Goal: Task Accomplishment & Management: Complete application form

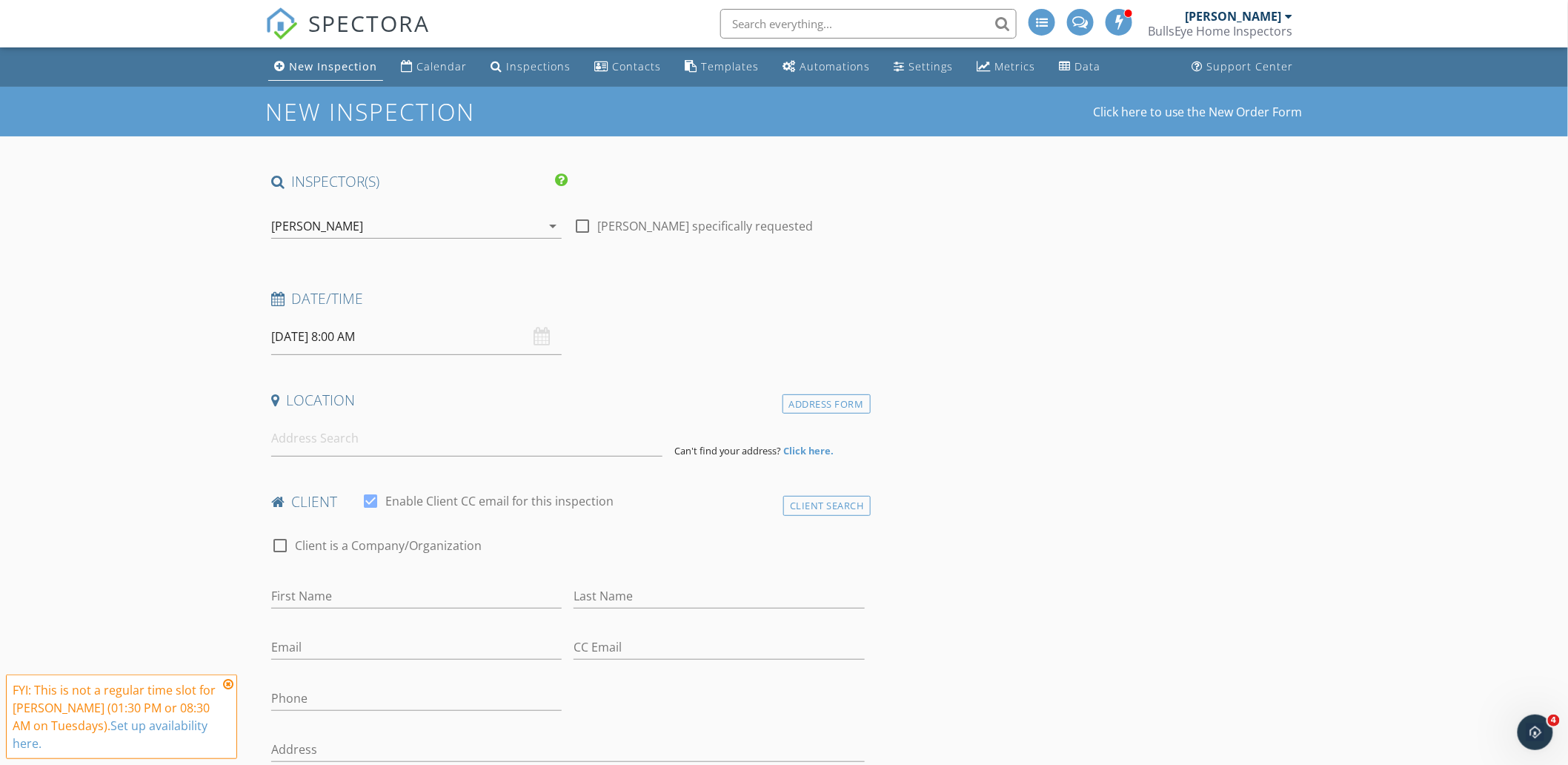
click at [538, 341] on div "[DATE] 8:00 AM" at bounding box center [417, 337] width 290 height 37
click at [441, 344] on input "[DATE] 8:00 AM" at bounding box center [417, 337] width 290 height 37
type input "[DATE] 8:00 AM"
select select "9"
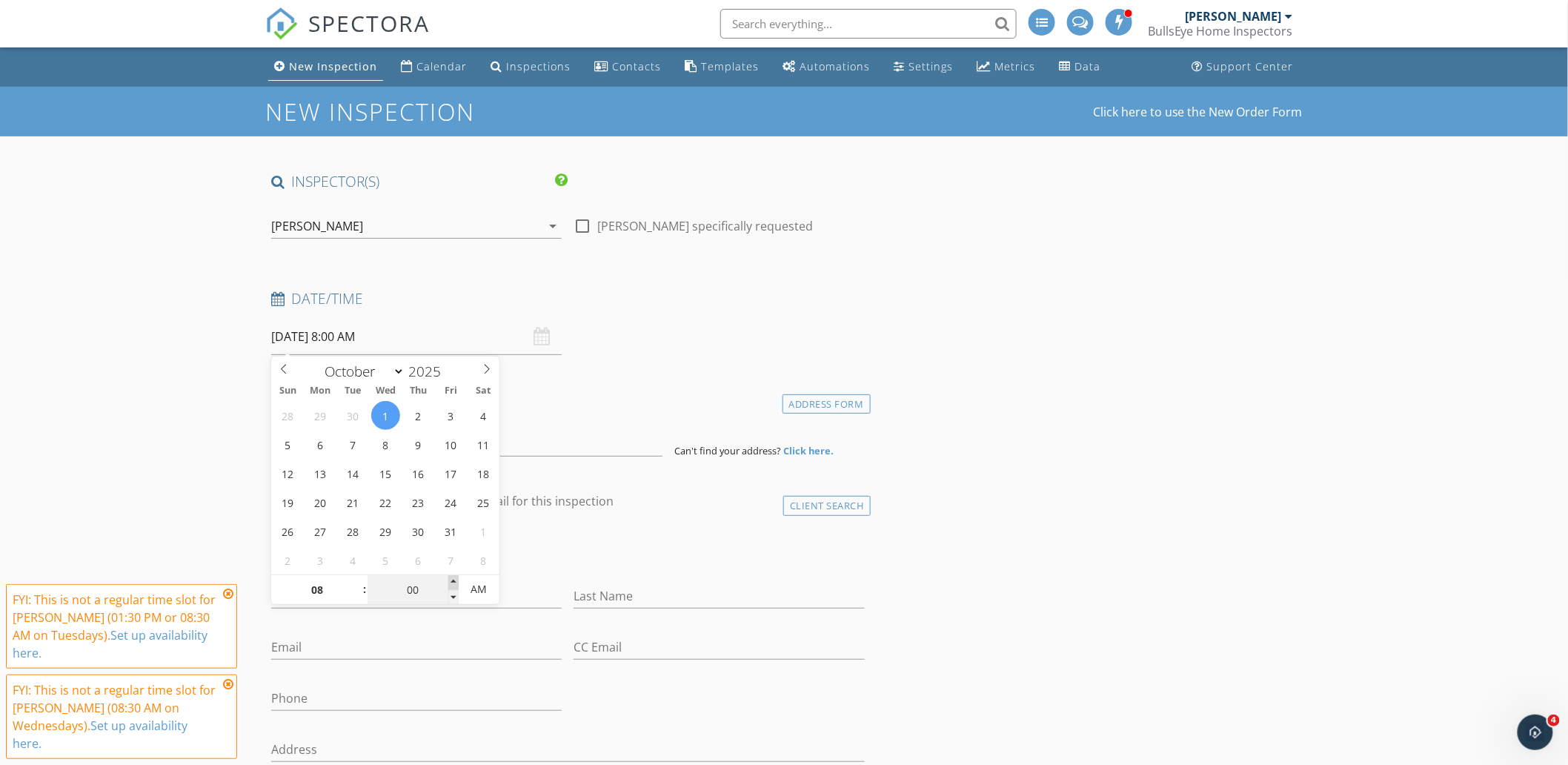
type input "[DATE] 8:05 AM"
type input "05"
click at [451, 579] on span at bounding box center [454, 582] width 11 height 14
type input "[DATE] 8:10 AM"
type input "10"
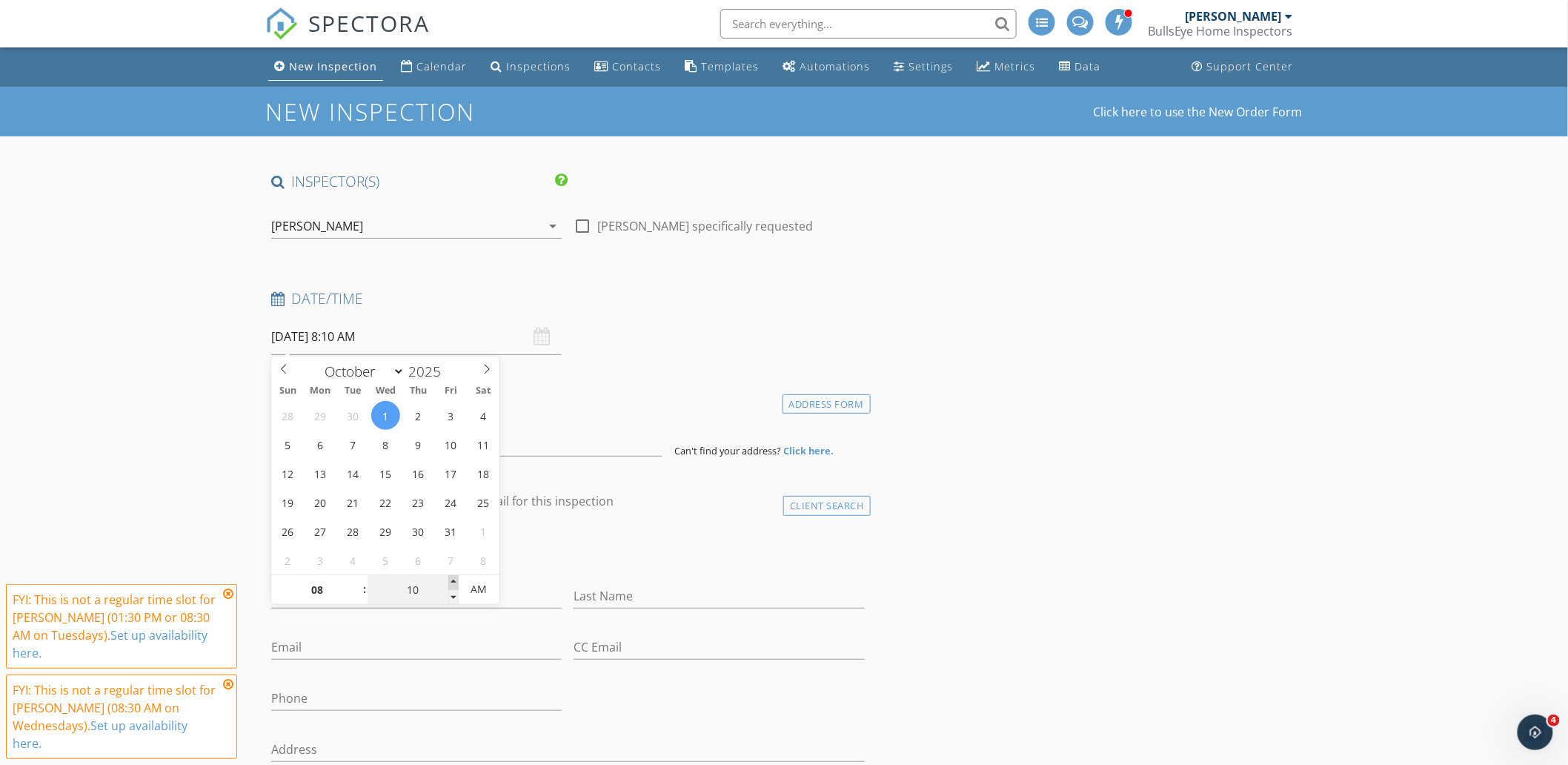
click at [451, 579] on span at bounding box center [454, 582] width 11 height 14
type input "[DATE] 8:15 AM"
type input "15"
click at [451, 579] on span at bounding box center [454, 582] width 11 height 14
type input "[DATE] 8:20 AM"
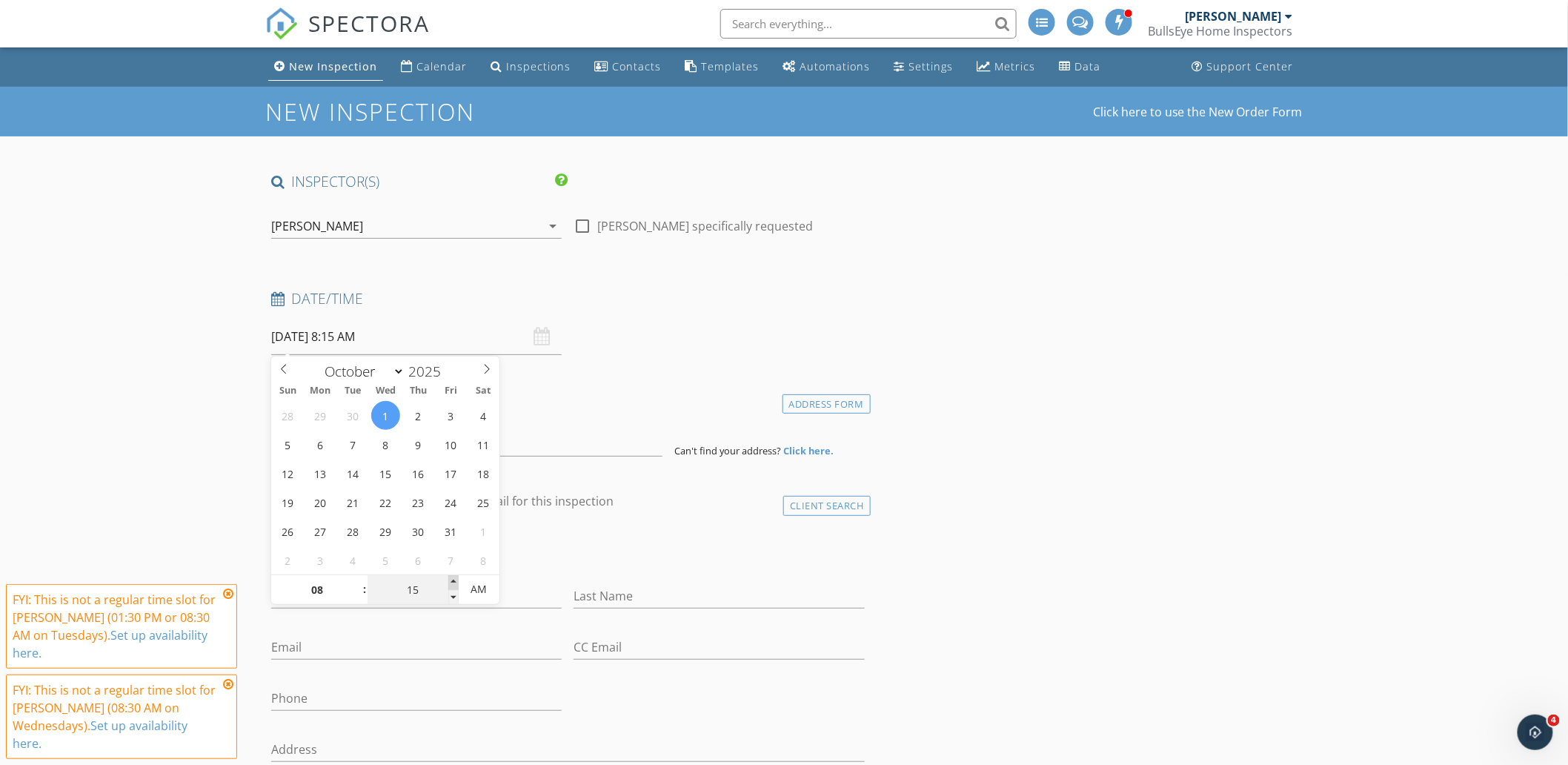
type input "20"
click at [451, 579] on span at bounding box center [454, 582] width 11 height 14
type input "[DATE] 8:25 AM"
type input "25"
click at [451, 579] on span at bounding box center [454, 582] width 11 height 14
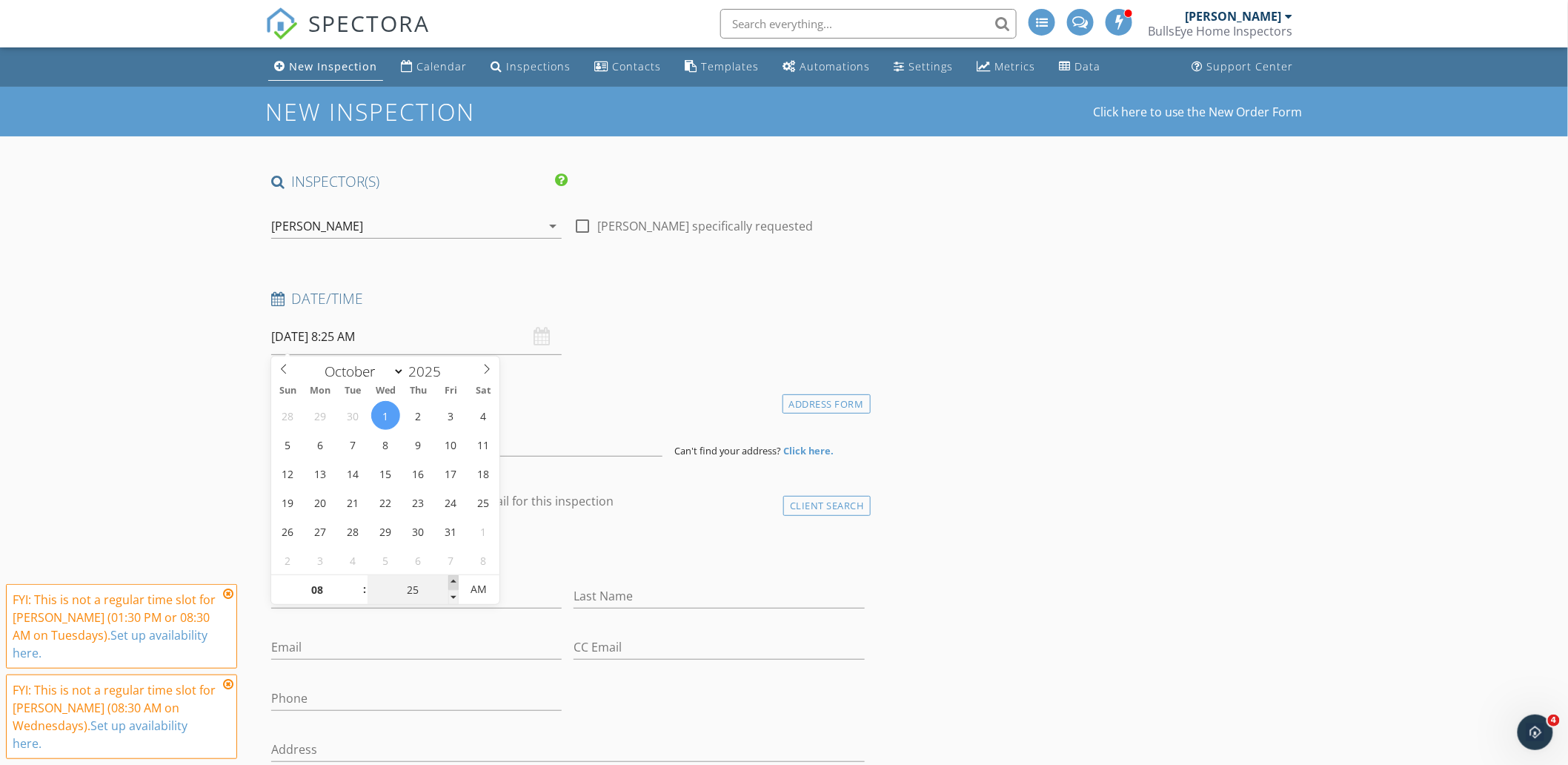
type input "[DATE] 8:30 AM"
type input "30"
click at [451, 579] on span at bounding box center [454, 582] width 11 height 14
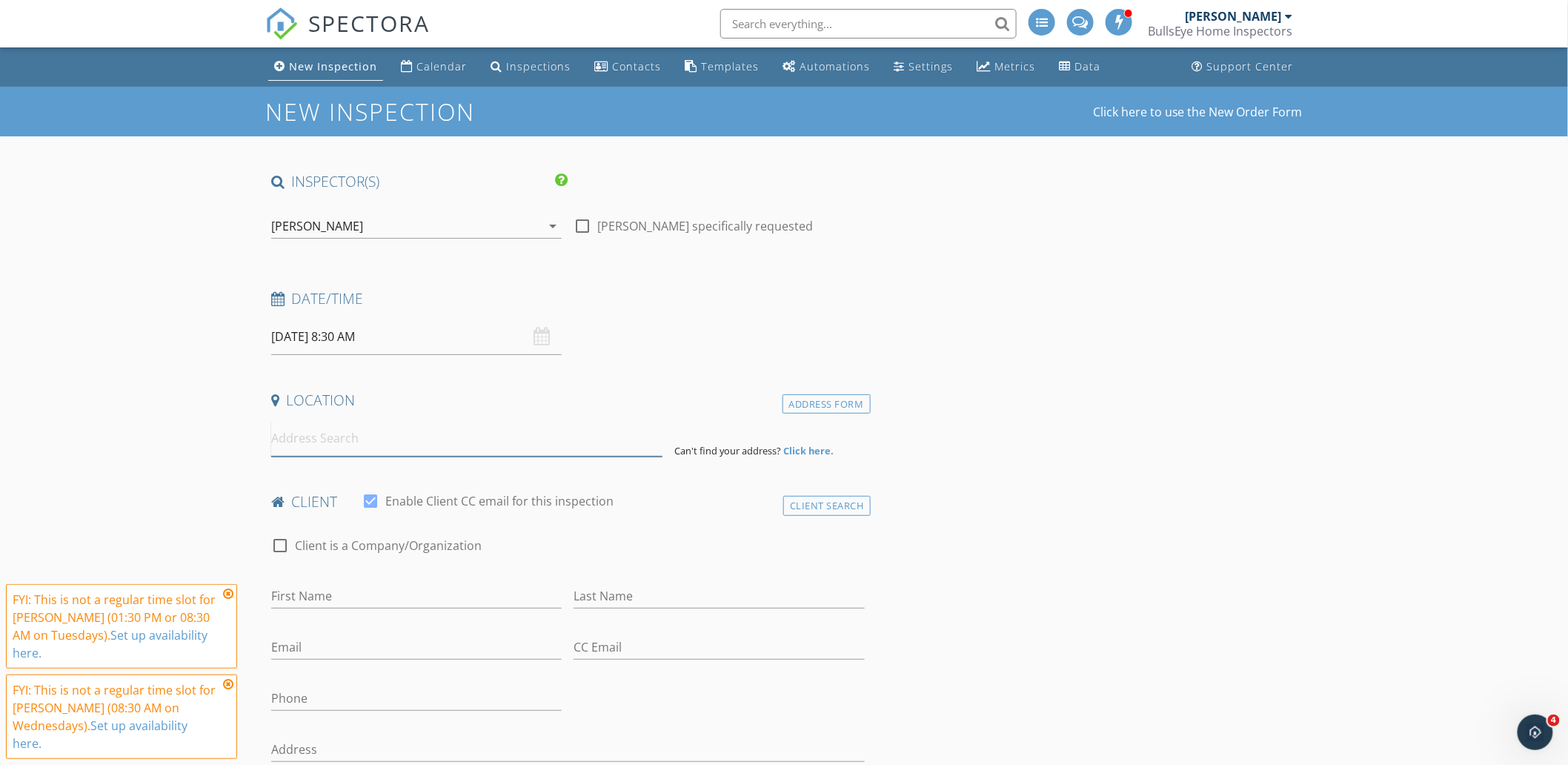
click at [396, 434] on input at bounding box center [467, 439] width 392 height 37
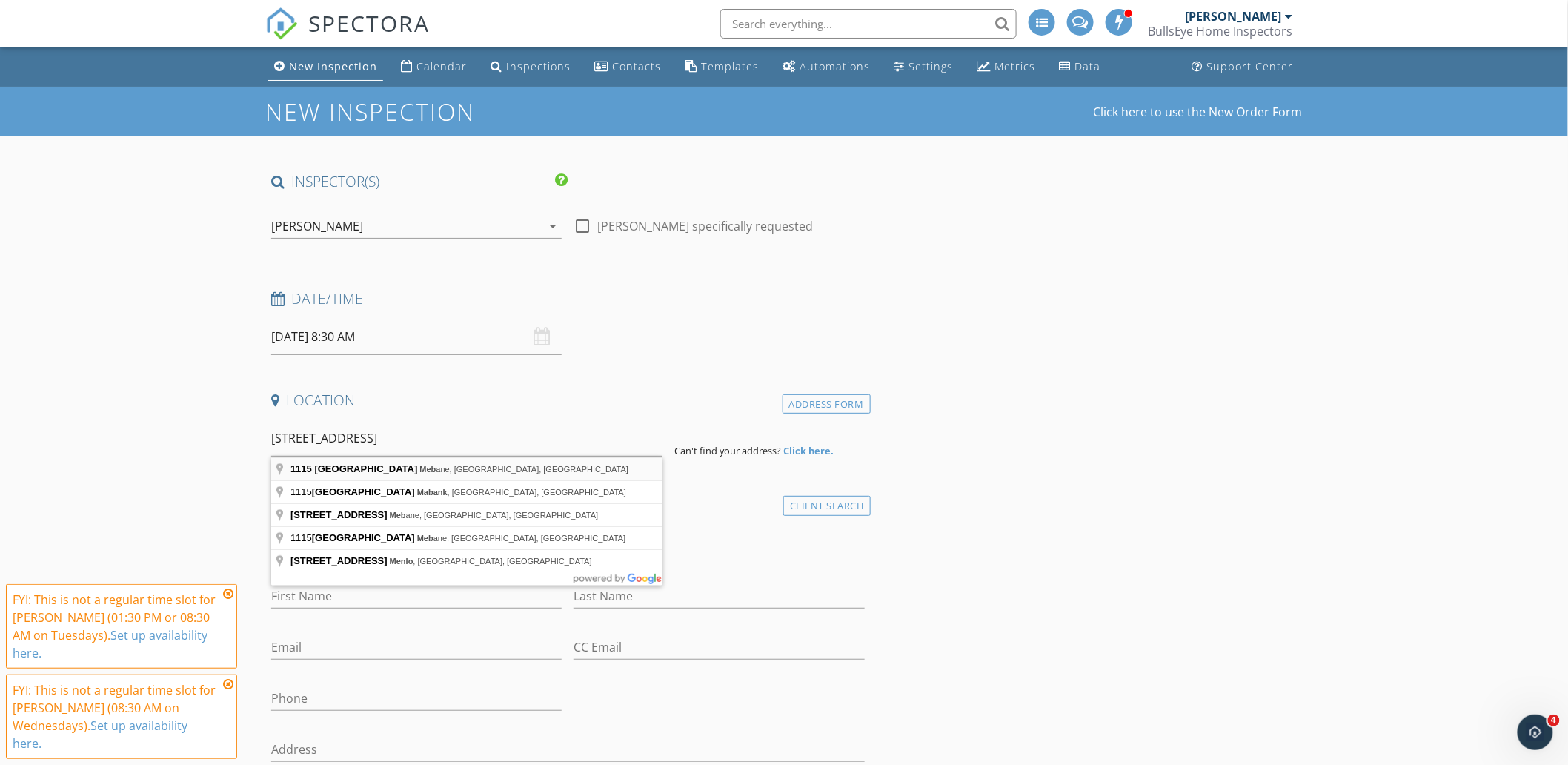
type input "1115 South Fifth Street, Mebane, NC, USA"
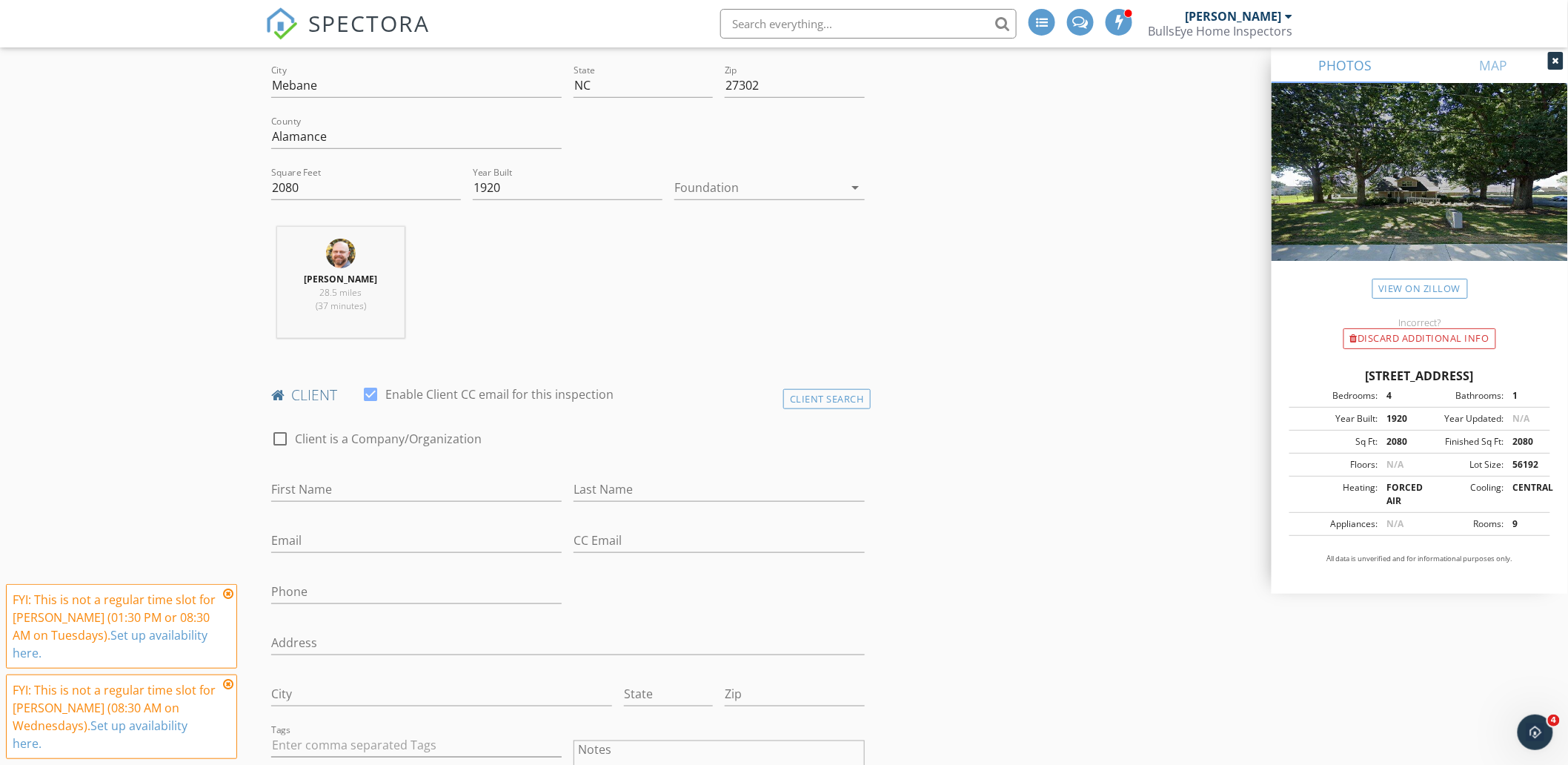
scroll to position [411, 0]
click at [360, 487] on input "First Name" at bounding box center [417, 488] width 290 height 24
type input "Shelly & Adam"
type input "Cole"
click at [481, 541] on input "Email" at bounding box center [417, 539] width 290 height 24
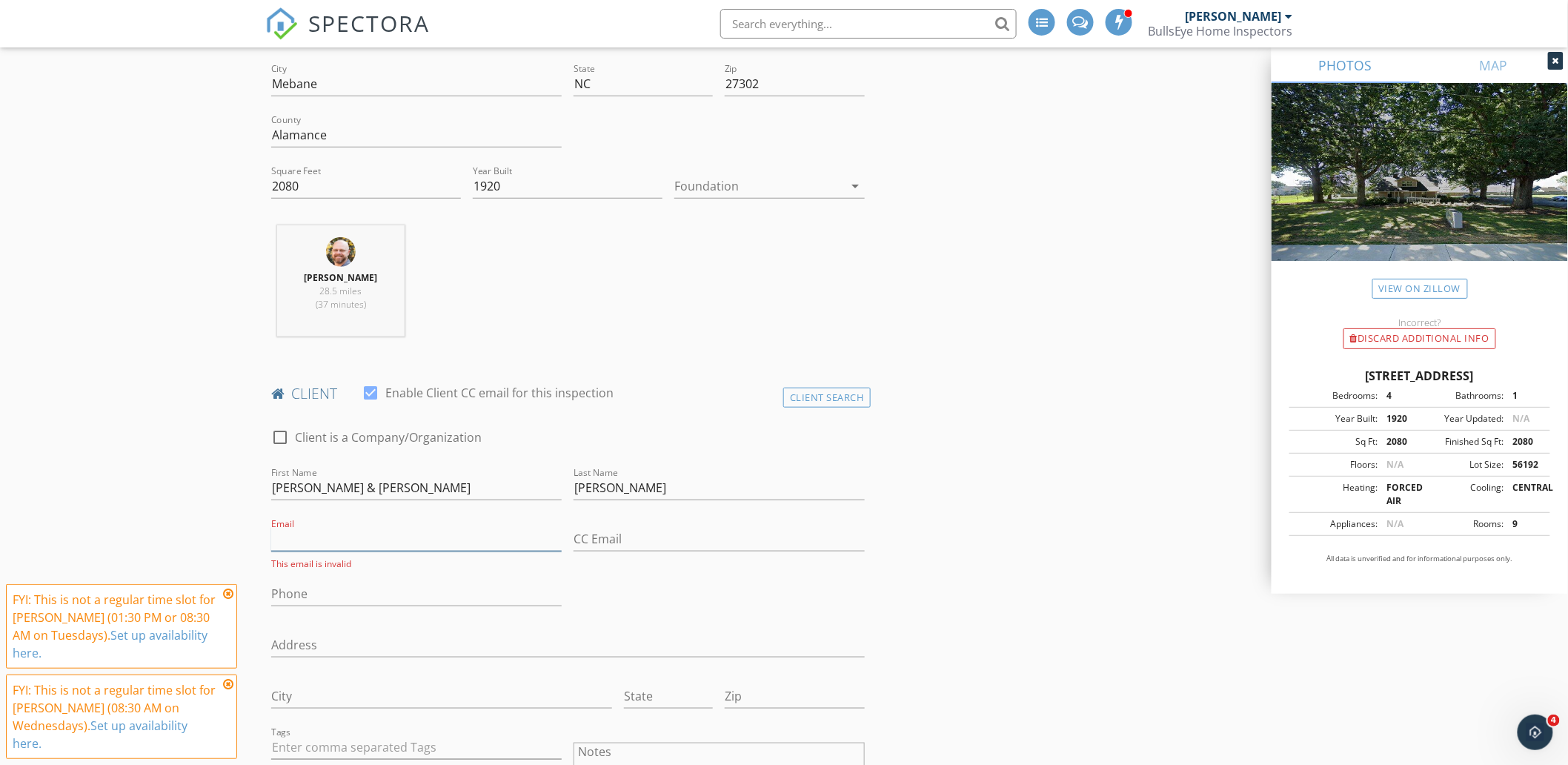
paste input "shelley@bbofnc.com"
type input "shelley@bbofnc.com"
click at [646, 536] on input "CC Email" at bounding box center [719, 539] width 290 height 24
paste input "atcole74@gmail.com"
type input "atcole74@gmail.com"
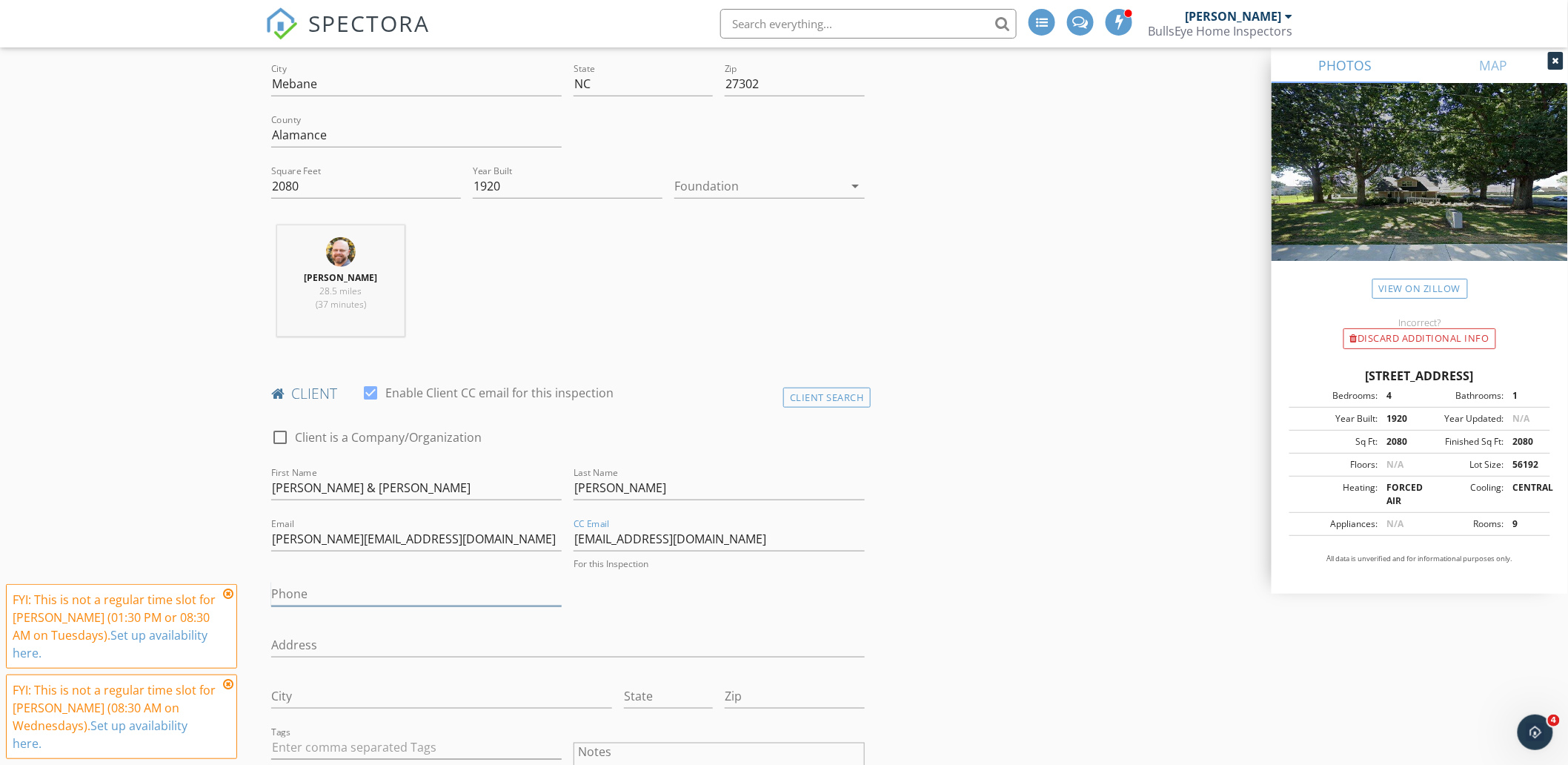
click at [392, 594] on input "Phone" at bounding box center [417, 594] width 290 height 24
click at [316, 595] on input "Phone" at bounding box center [417, 590] width 290 height 24
paste input "919-300-6421"
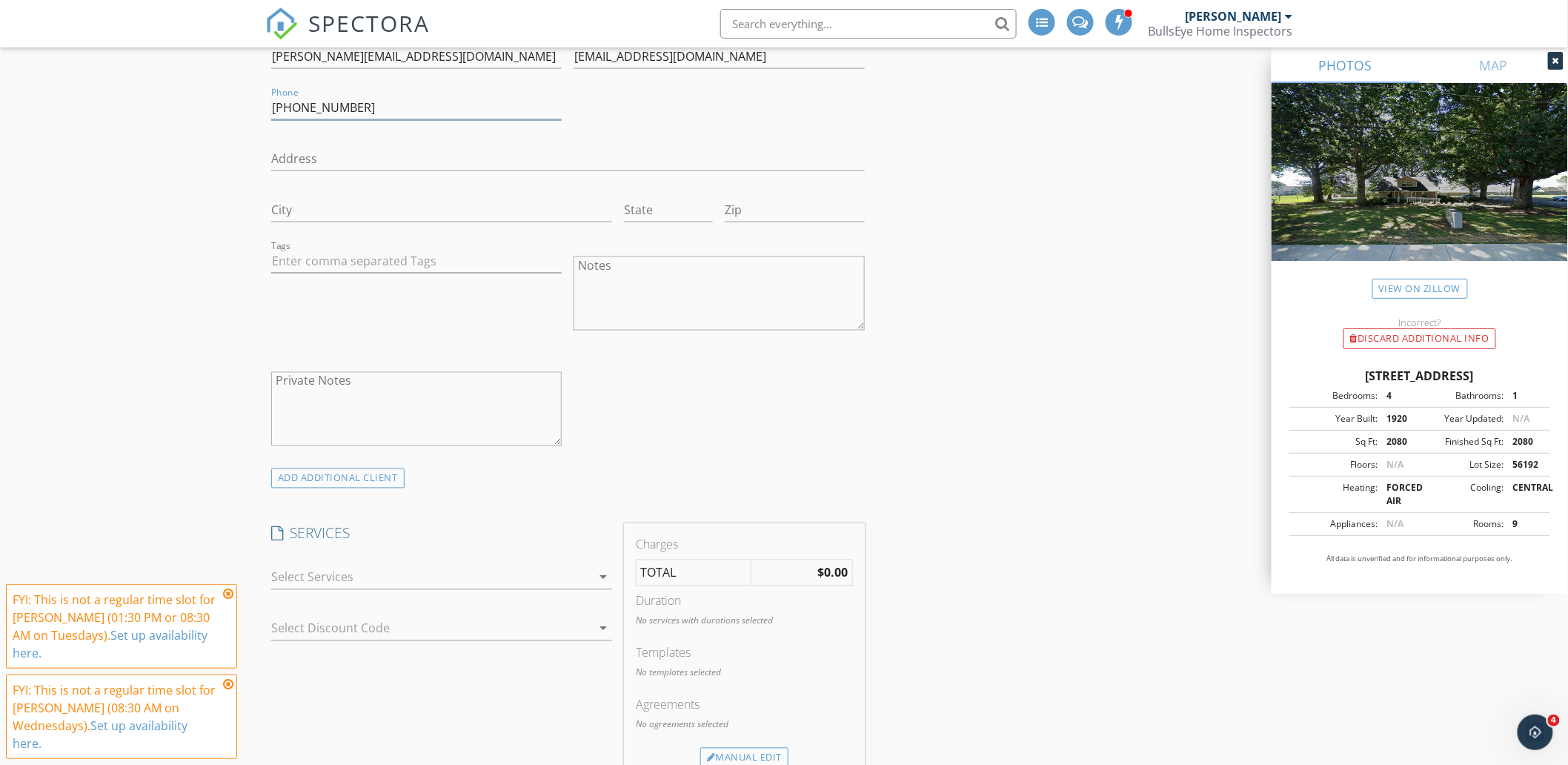
scroll to position [906, 0]
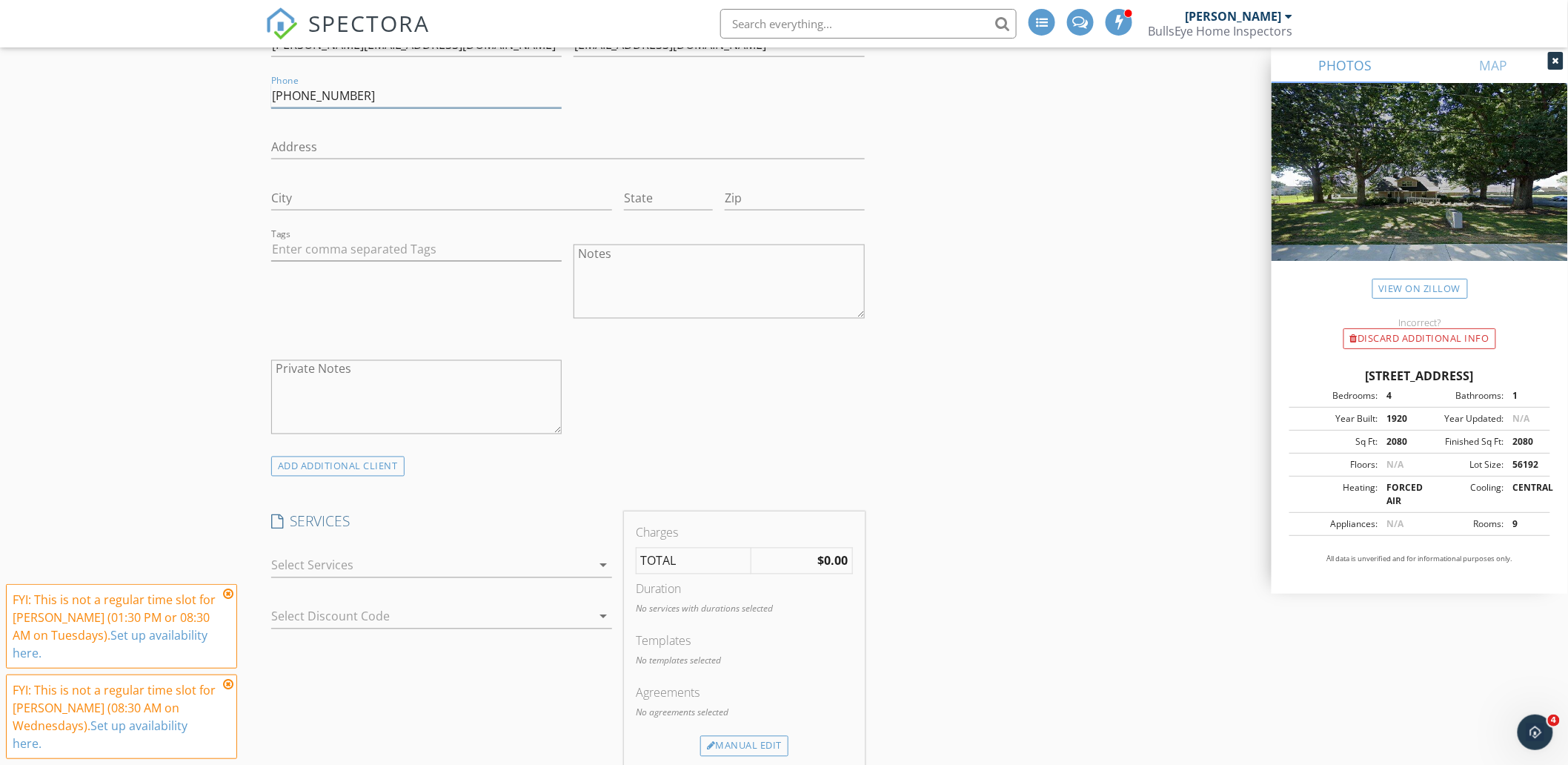
type input "919-300-6421"
click at [426, 564] on div at bounding box center [431, 565] width 320 height 24
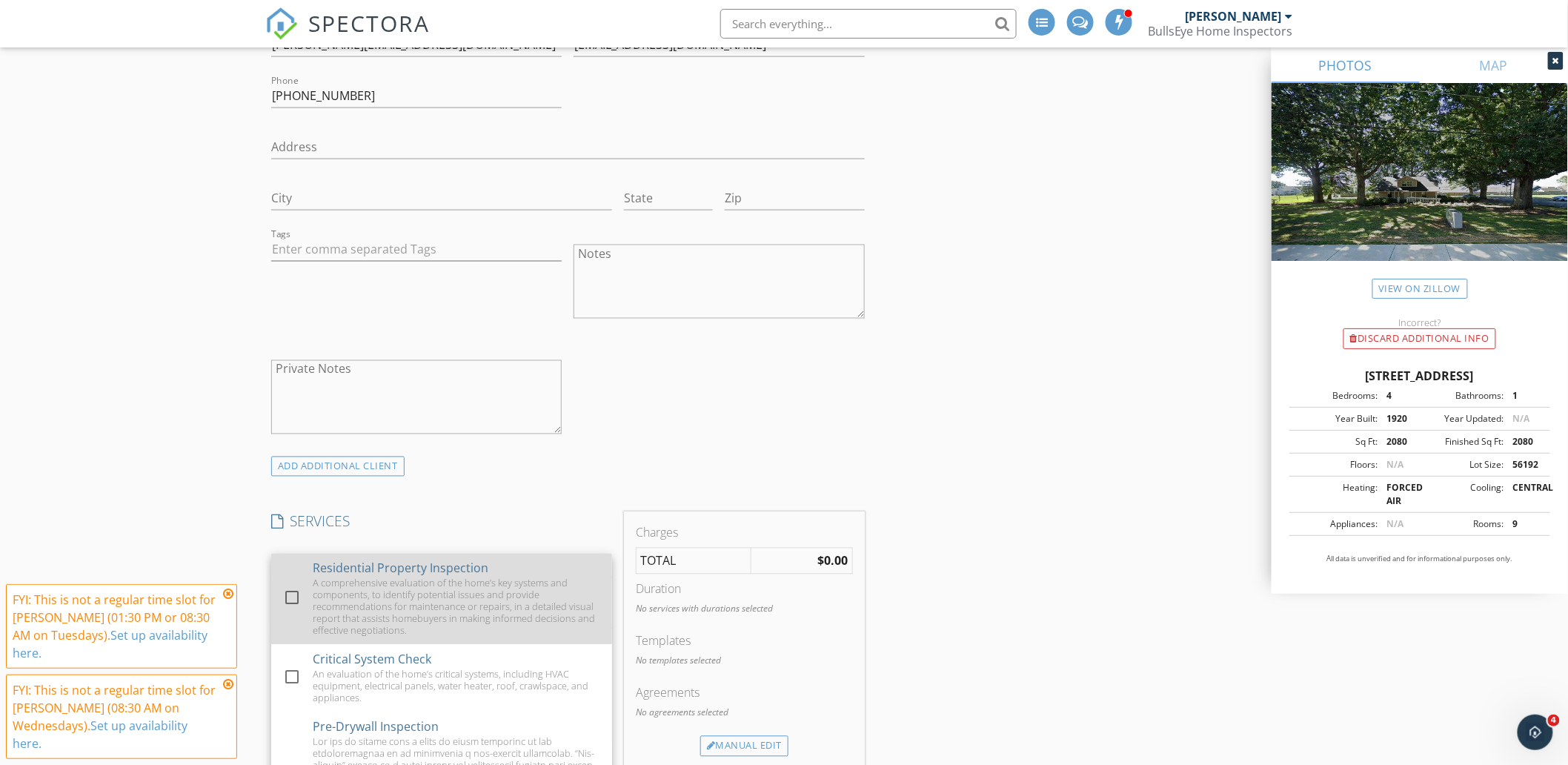
click at [427, 593] on div "A comprehensive evaluation of the home’s key systems and components, to identif…" at bounding box center [456, 607] width 287 height 59
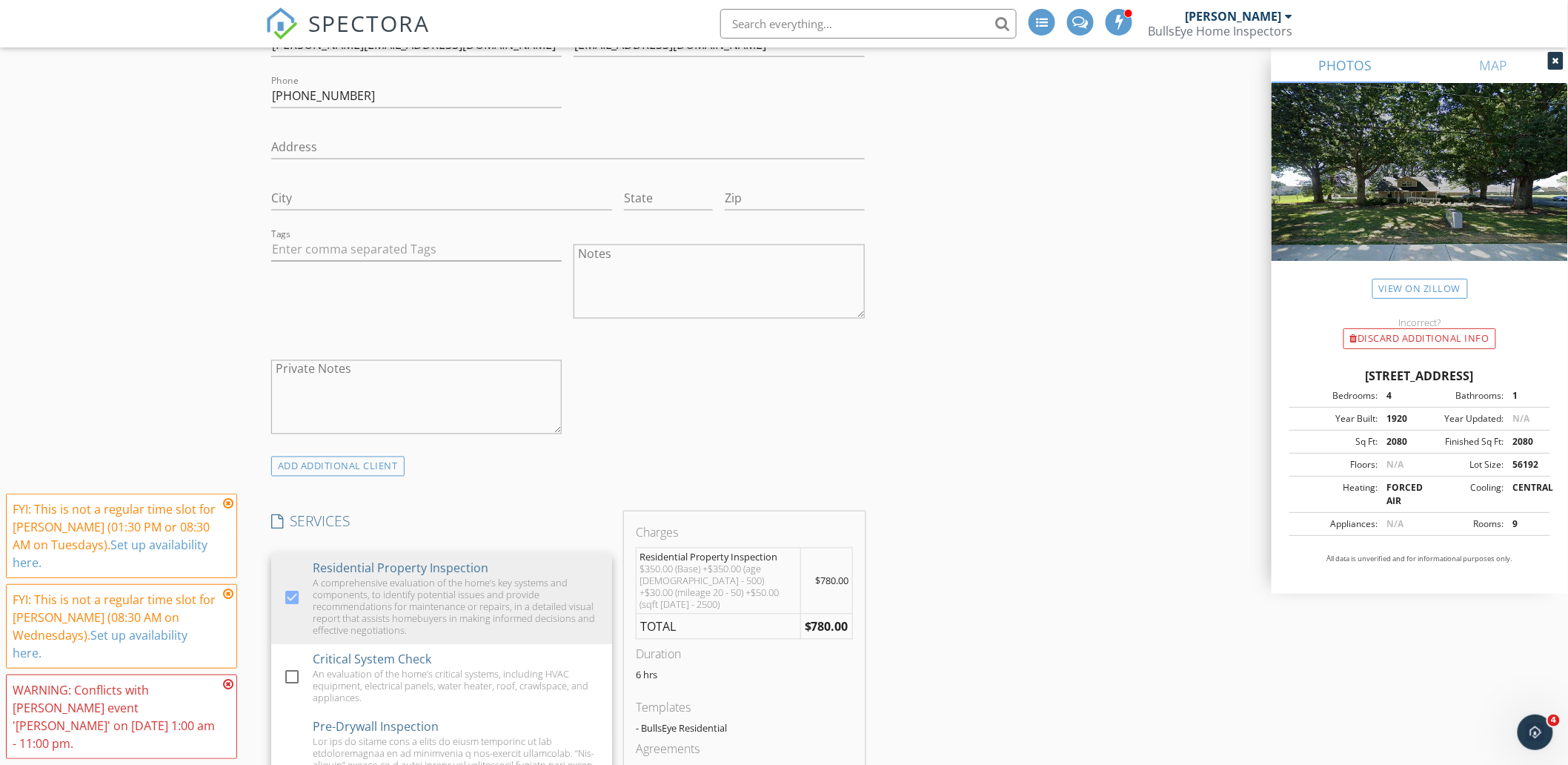
click at [909, 419] on div "INSPECTOR(S) check_box Chad Baker PRIMARY Chad Baker arrow_drop_down check_box_…" at bounding box center [784, 745] width 1037 height 2958
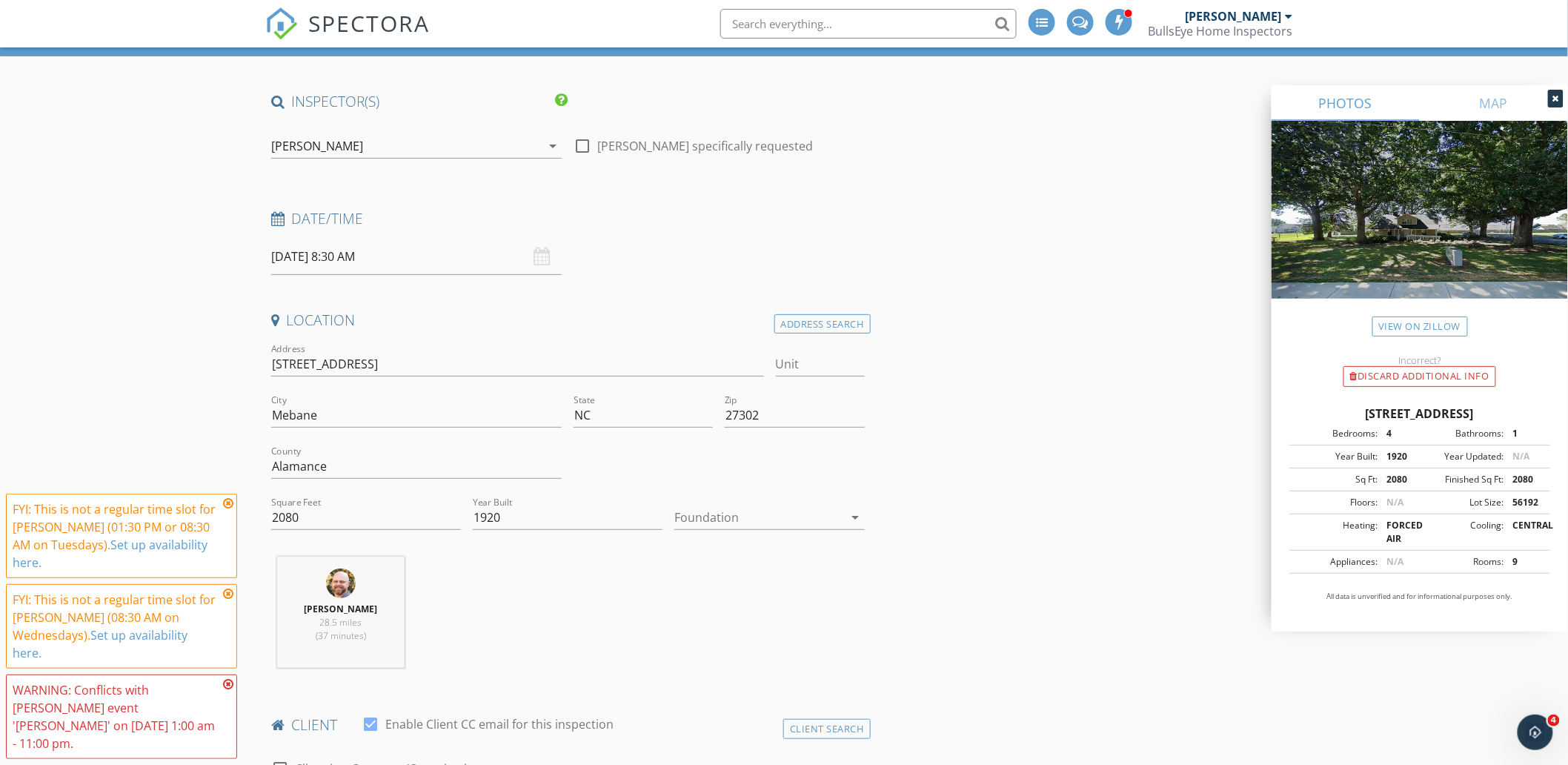
scroll to position [0, 0]
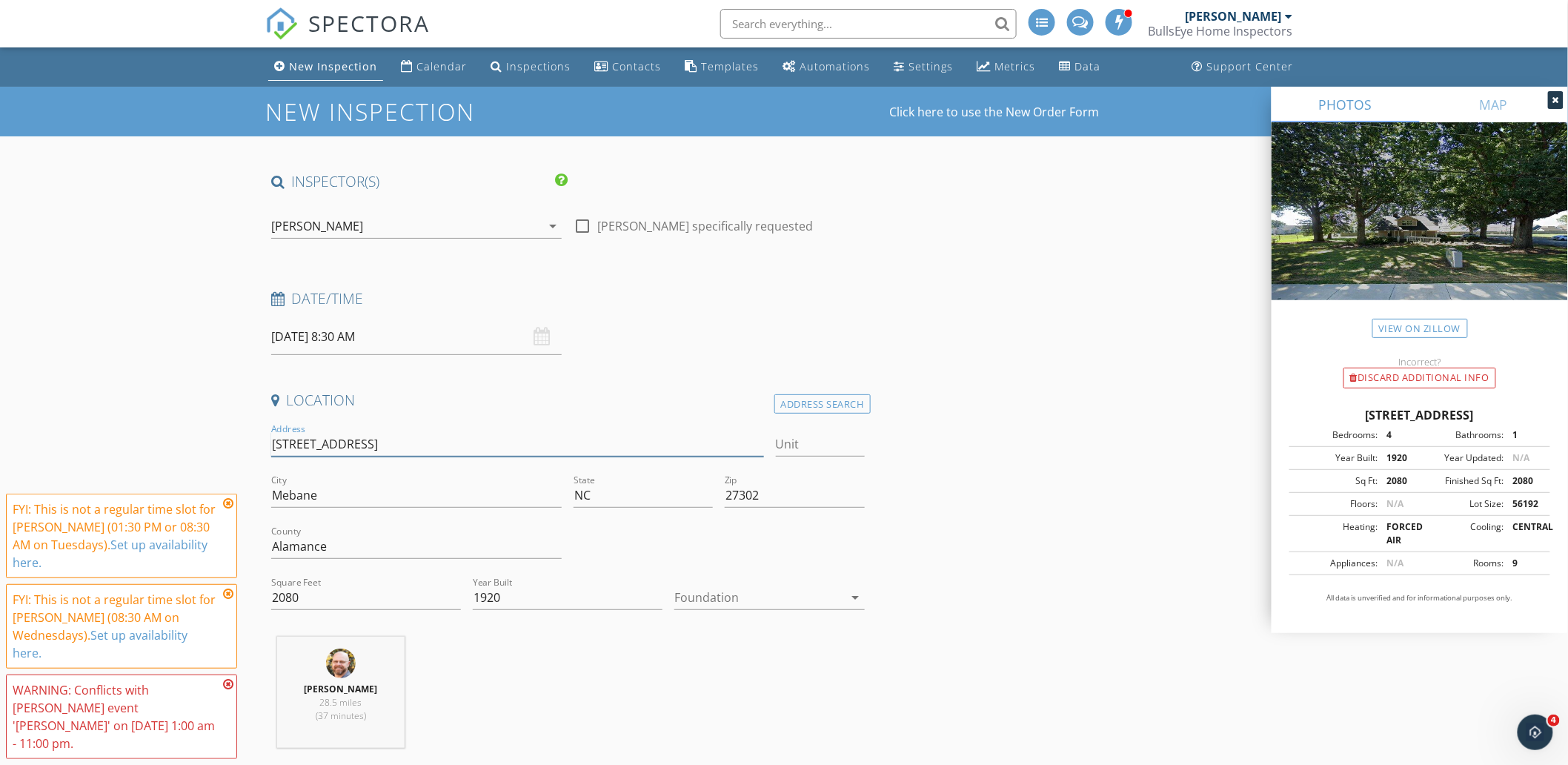
drag, startPoint x: 354, startPoint y: 446, endPoint x: 214, endPoint y: 437, distance: 140.3
type input "2080"
type input "1920"
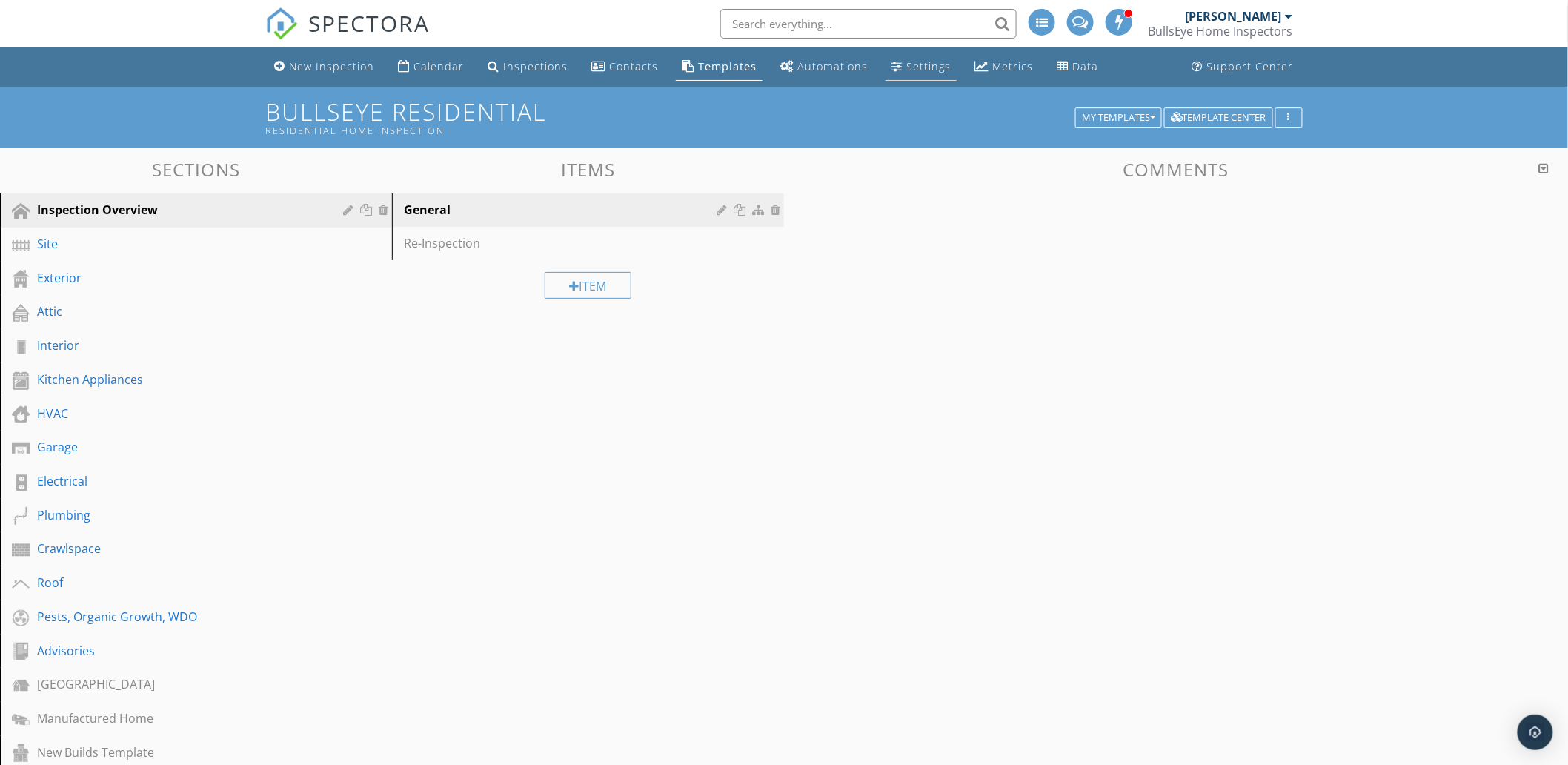
click at [891, 64] on div "Settings" at bounding box center [897, 66] width 11 height 12
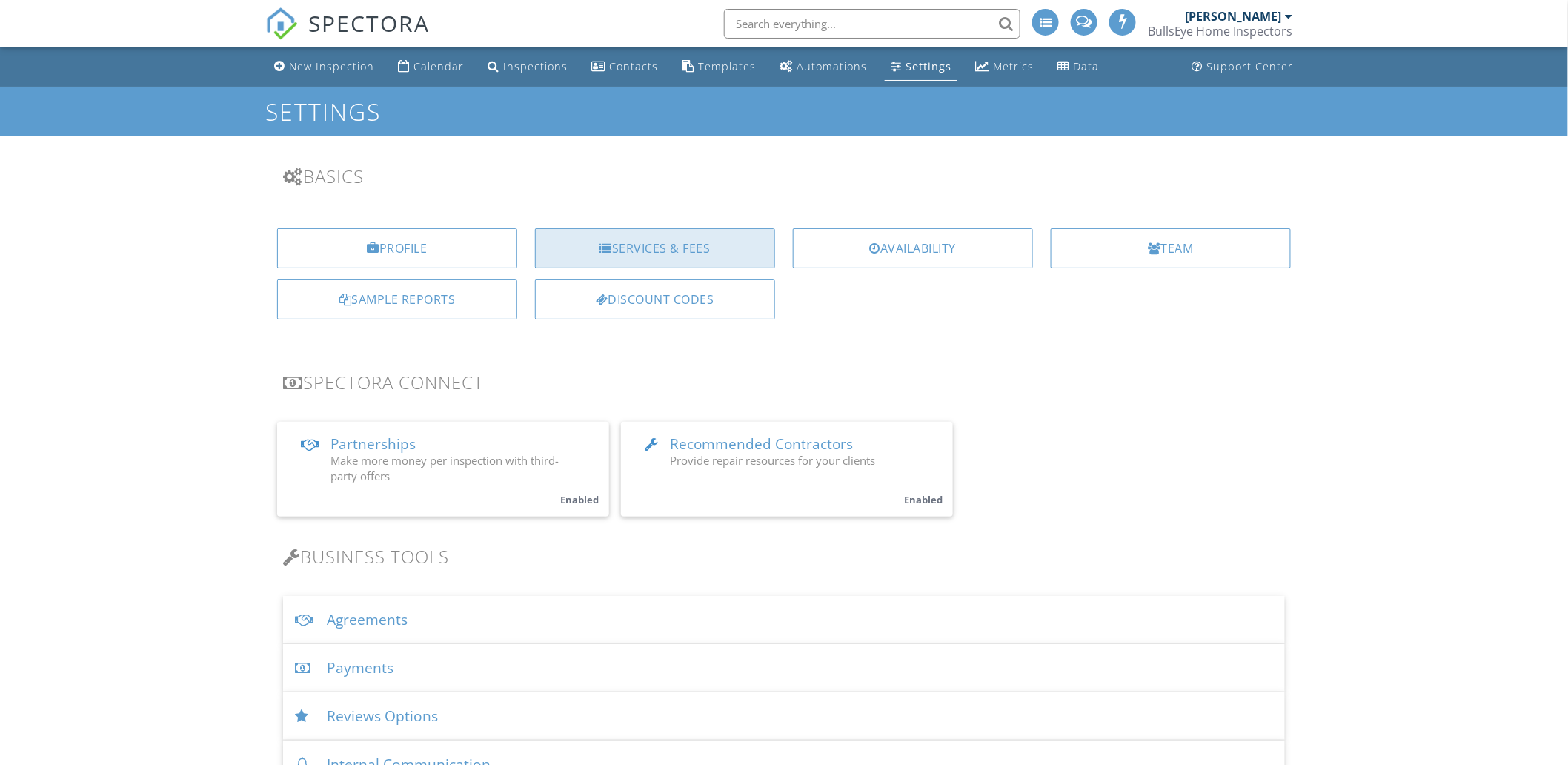
click at [609, 247] on div at bounding box center [606, 249] width 13 height 12
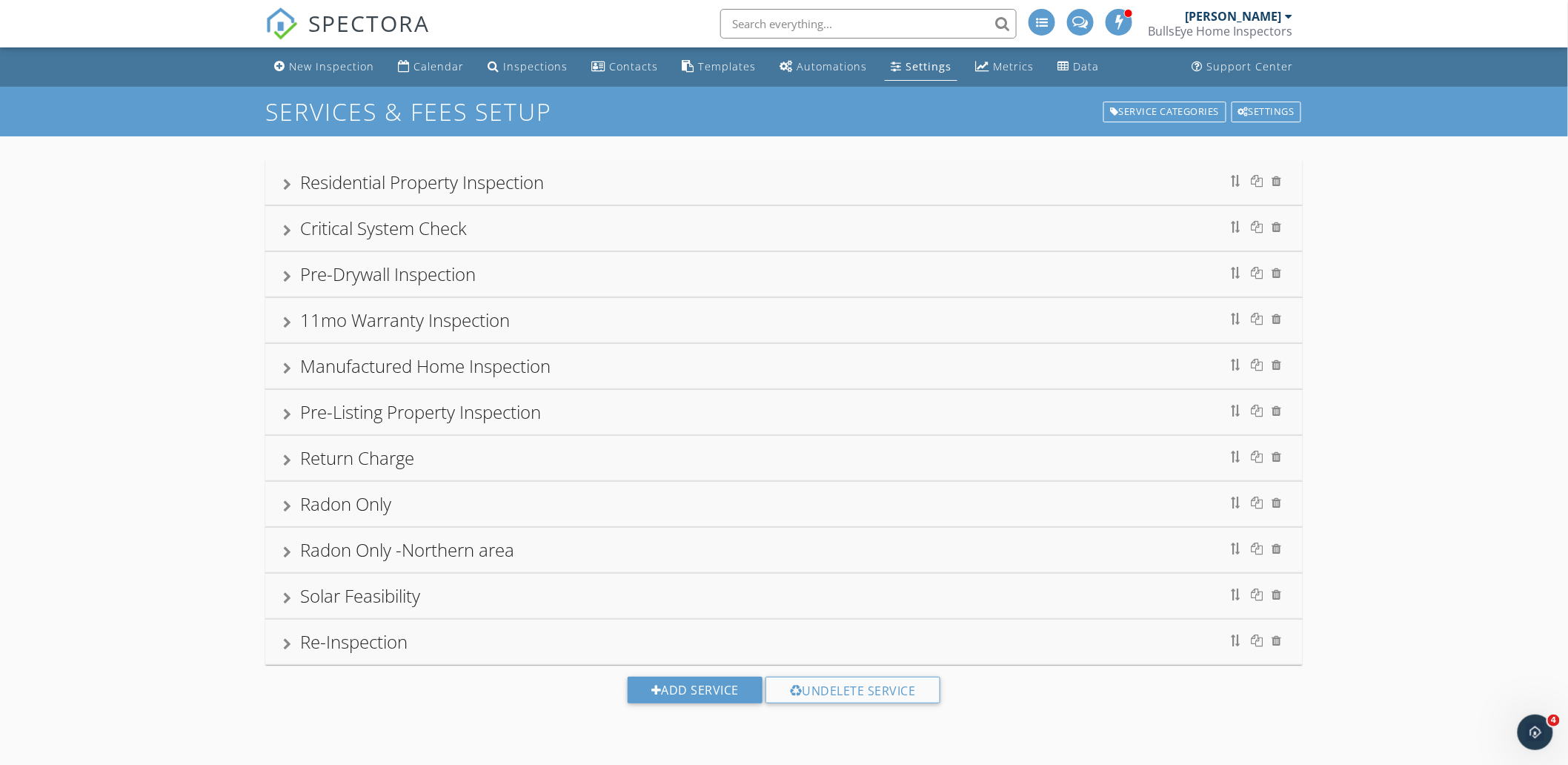
click at [284, 183] on div at bounding box center [287, 185] width 8 height 12
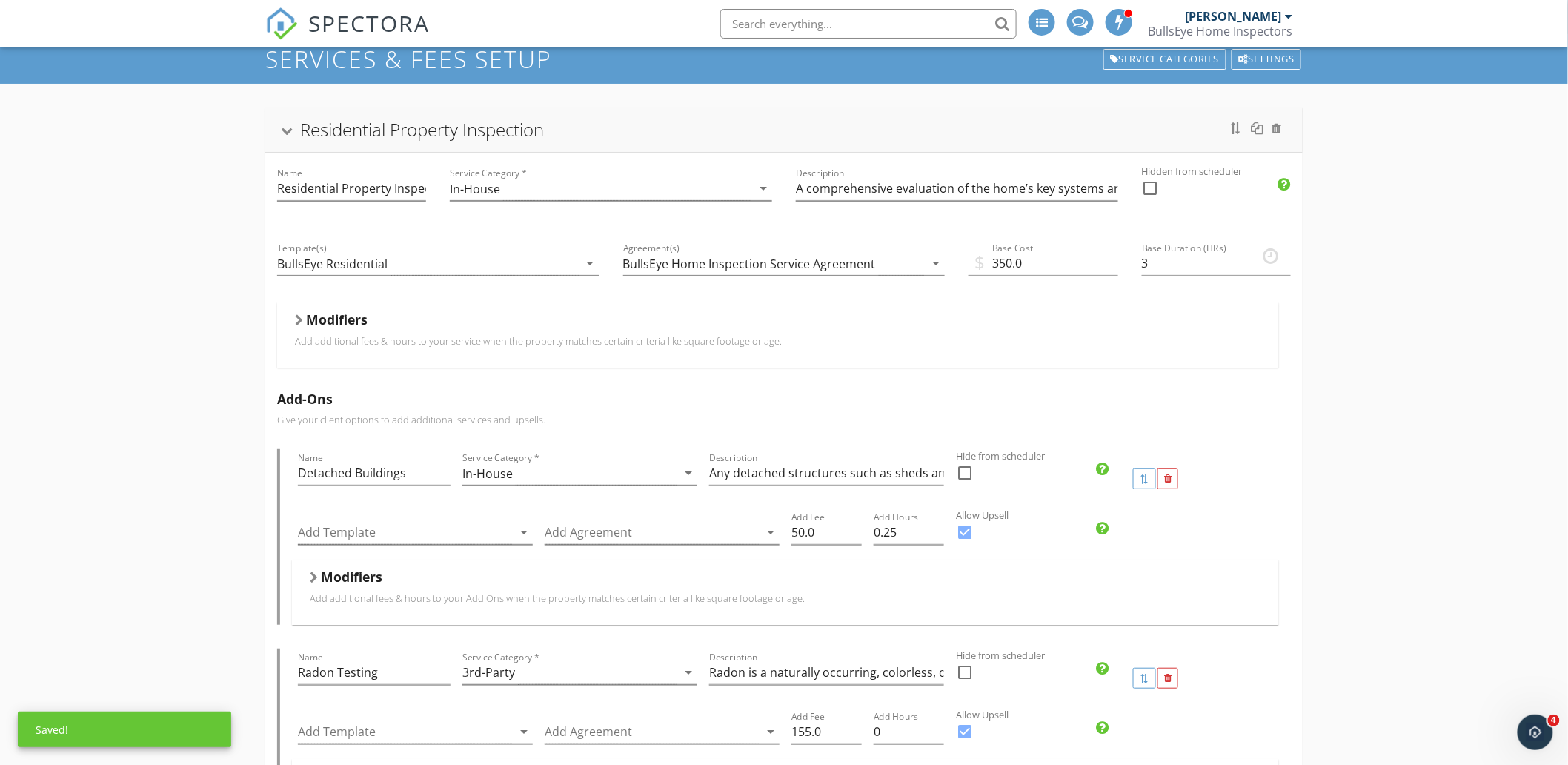
scroll to position [82, 0]
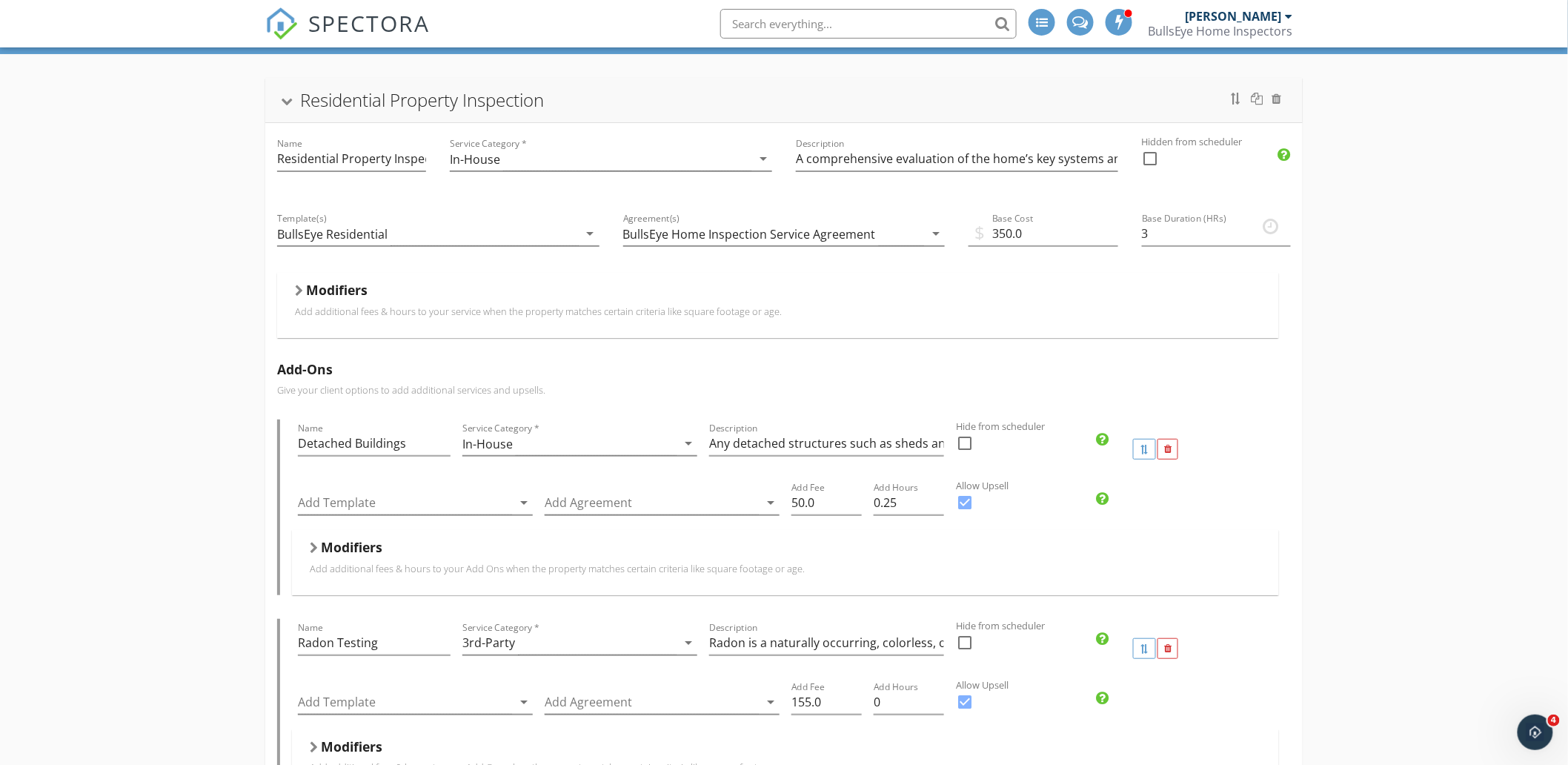
click at [300, 287] on div at bounding box center [299, 290] width 8 height 12
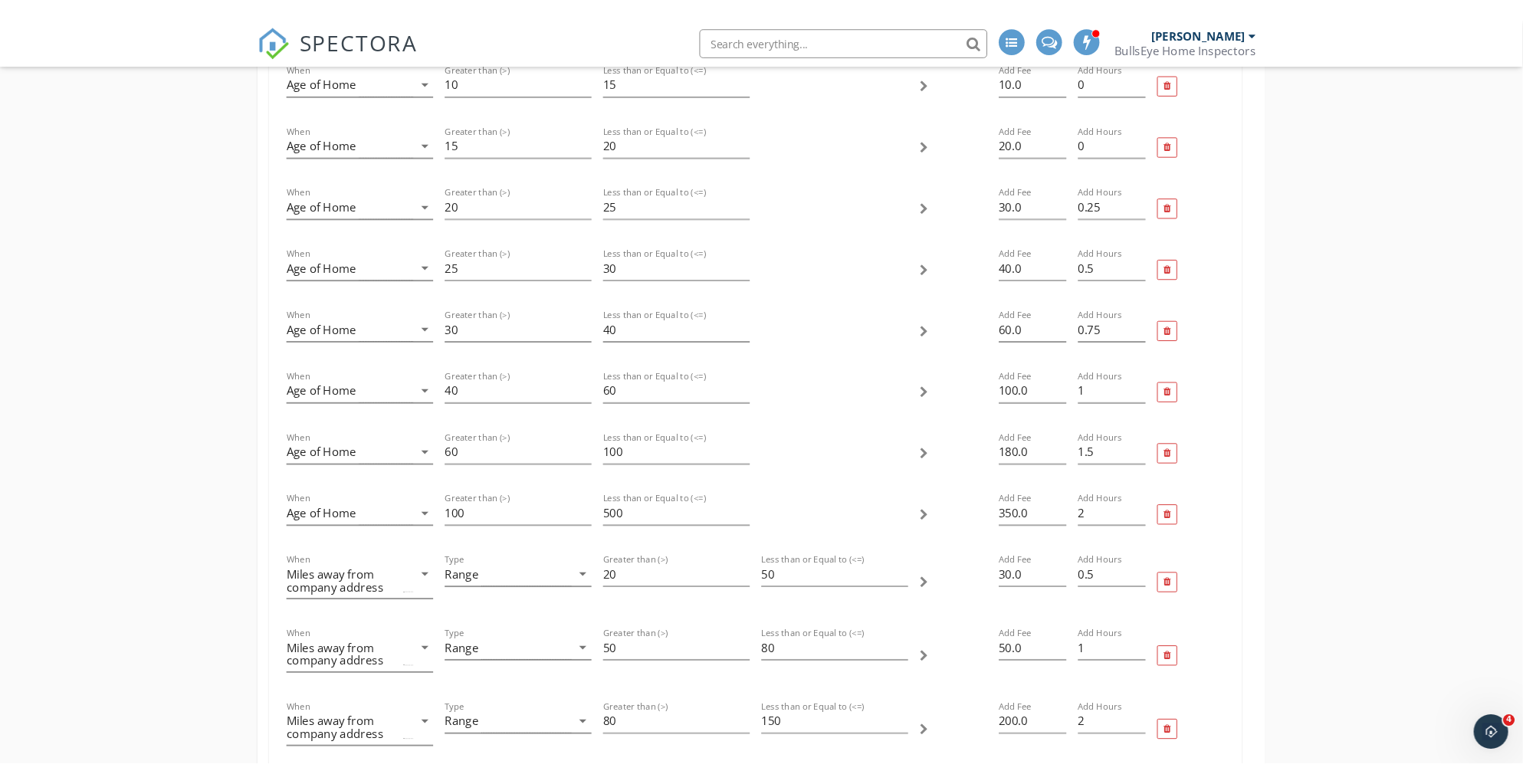
scroll to position [425, 0]
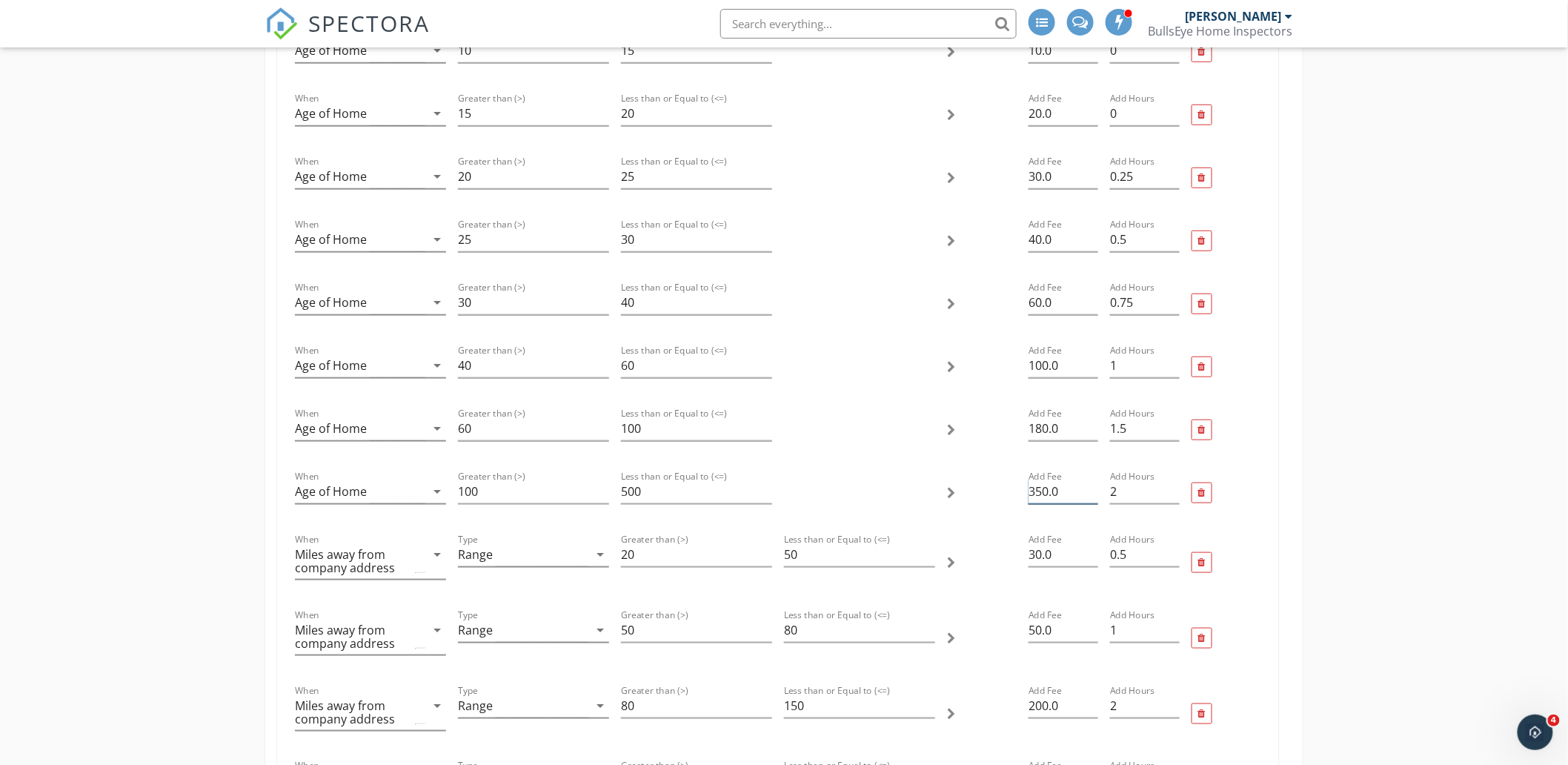
click at [1041, 491] on input "350.0" at bounding box center [1064, 492] width 70 height 24
type input "210"
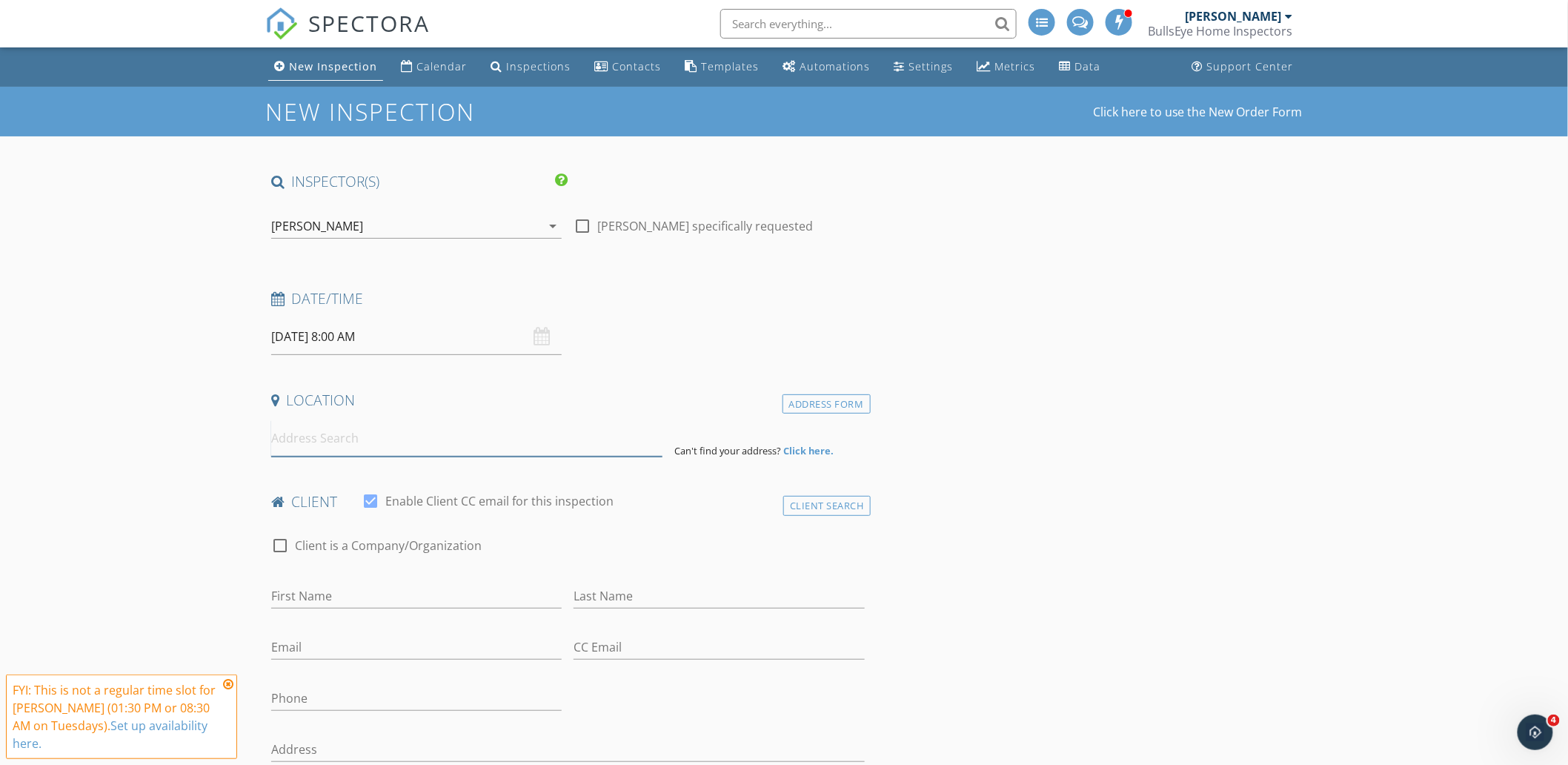
click at [365, 440] on input at bounding box center [467, 439] width 392 height 37
paste input "[STREET_ADDRESS]"
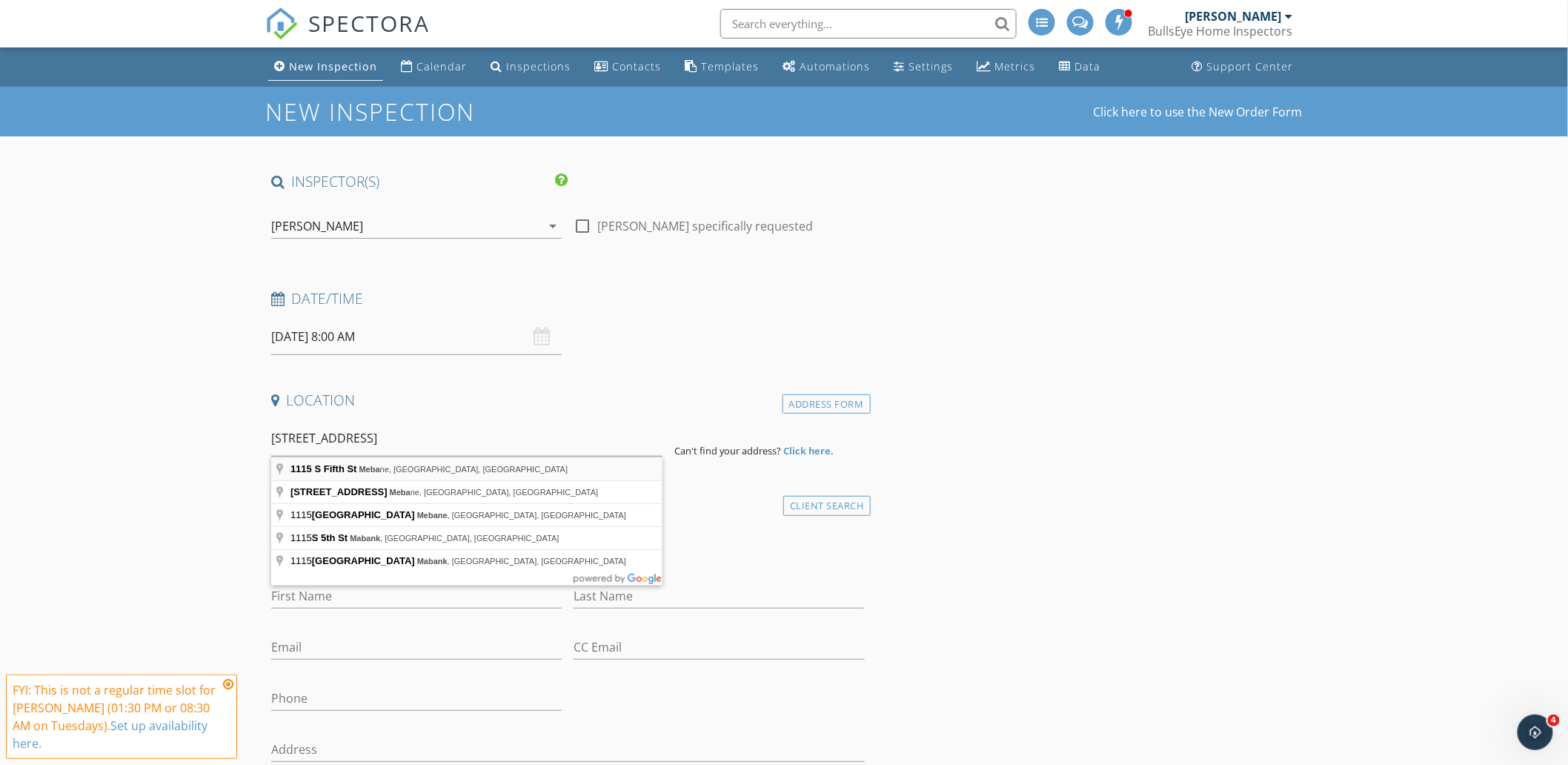
type input "[STREET_ADDRESS]"
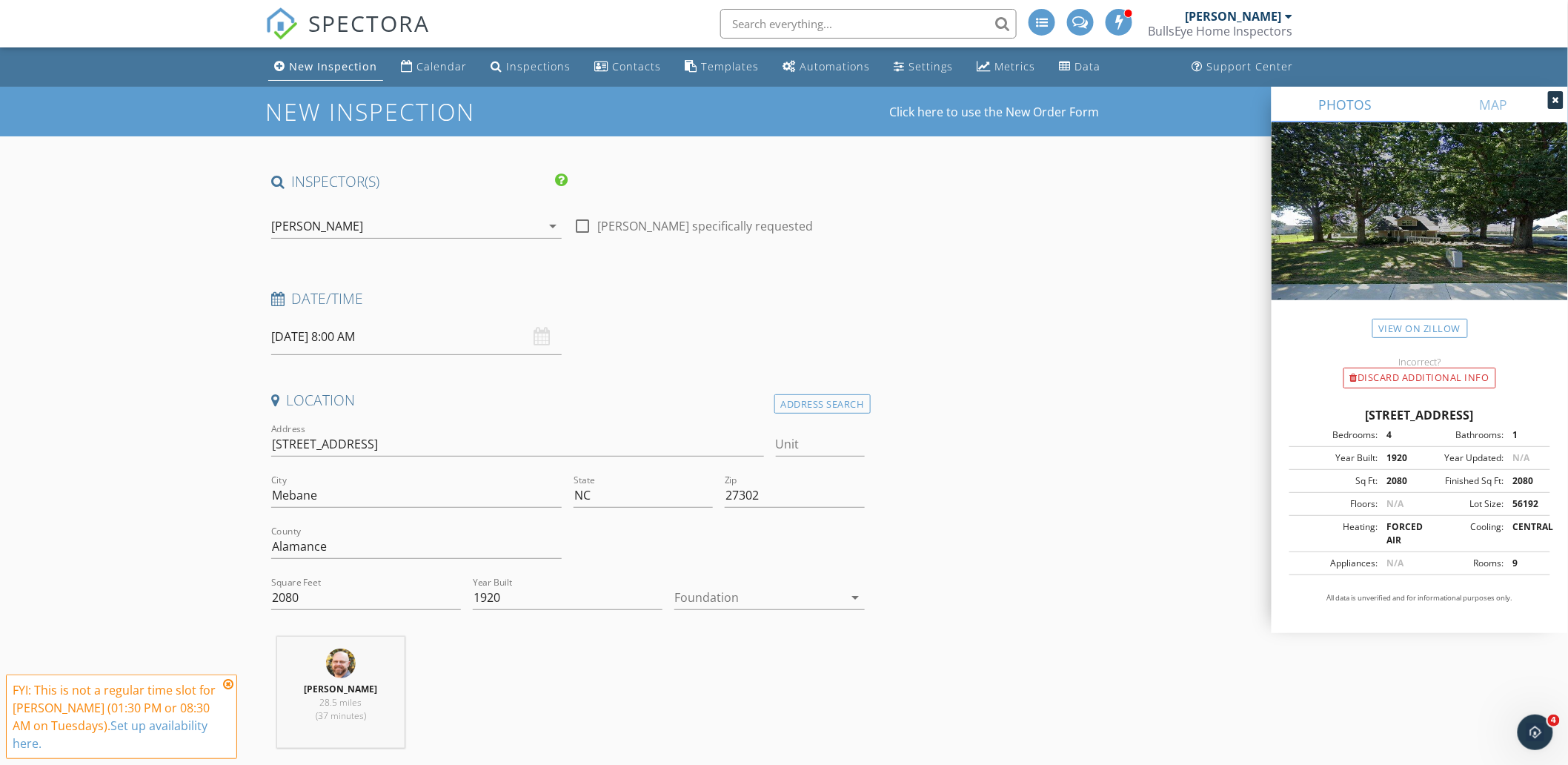
click at [541, 337] on div "[DATE] 8:00 AM" at bounding box center [417, 337] width 290 height 37
click at [454, 338] on input "[DATE] 8:00 AM" at bounding box center [417, 337] width 290 height 37
select select "9"
type input "[DATE] 8:00 AM"
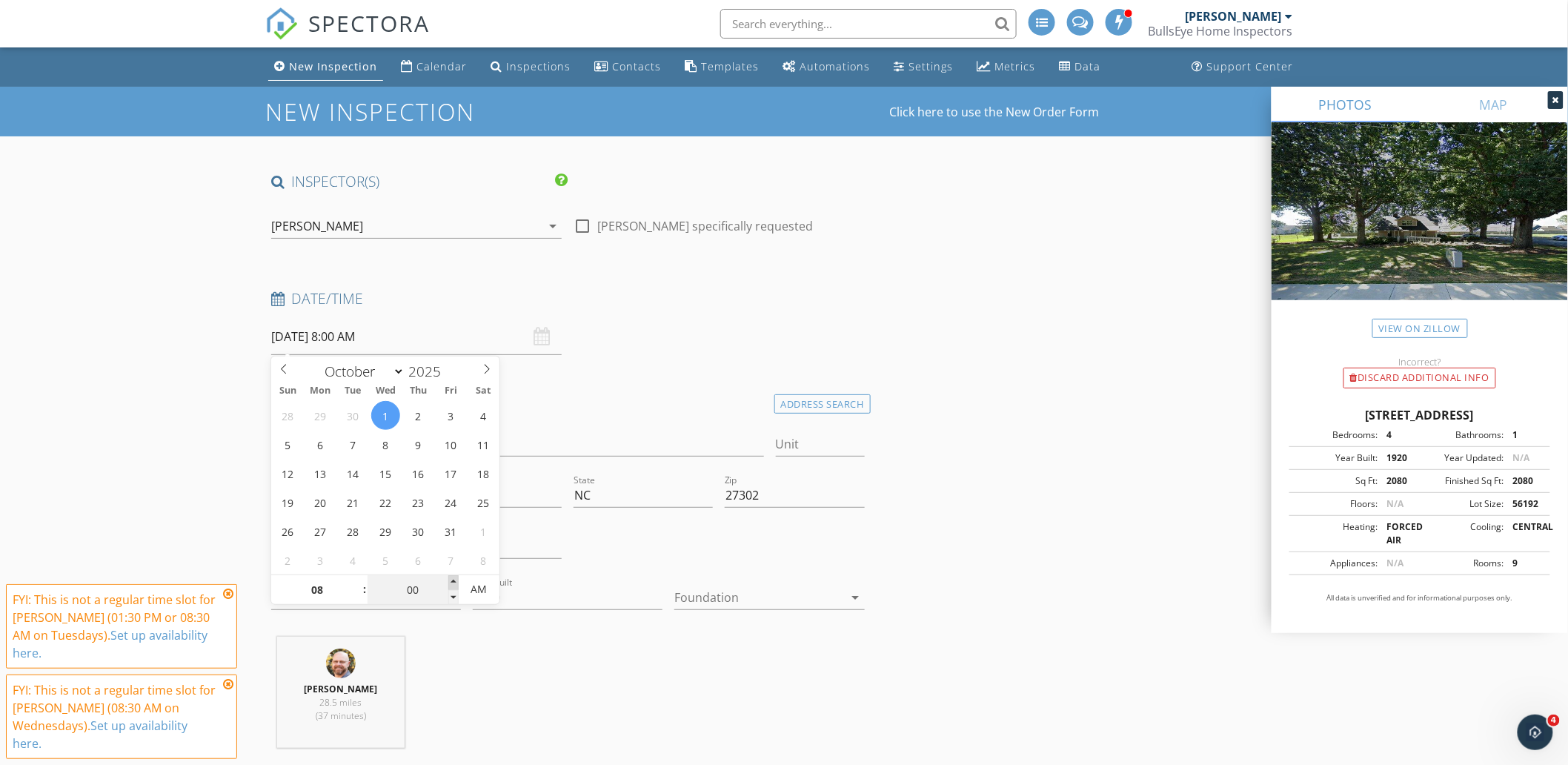
type input "05"
type input "[DATE] 8:05 AM"
click at [450, 581] on span at bounding box center [454, 582] width 11 height 14
type input "10"
type input "[DATE] 8:10 AM"
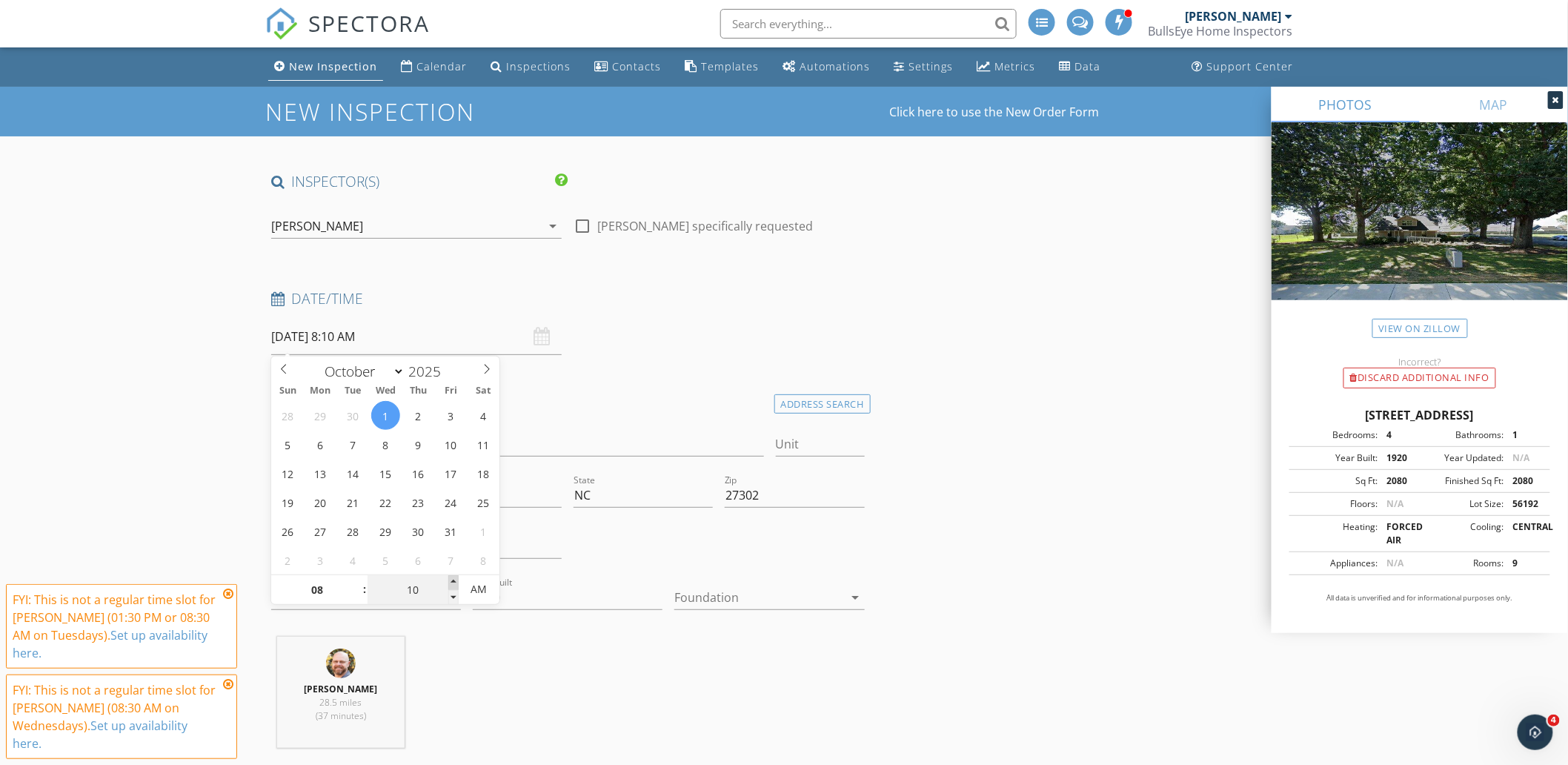
click at [450, 581] on span at bounding box center [454, 582] width 11 height 14
type input "15"
type input "[DATE] 8:15 AM"
click at [450, 581] on span at bounding box center [454, 582] width 11 height 14
type input "20"
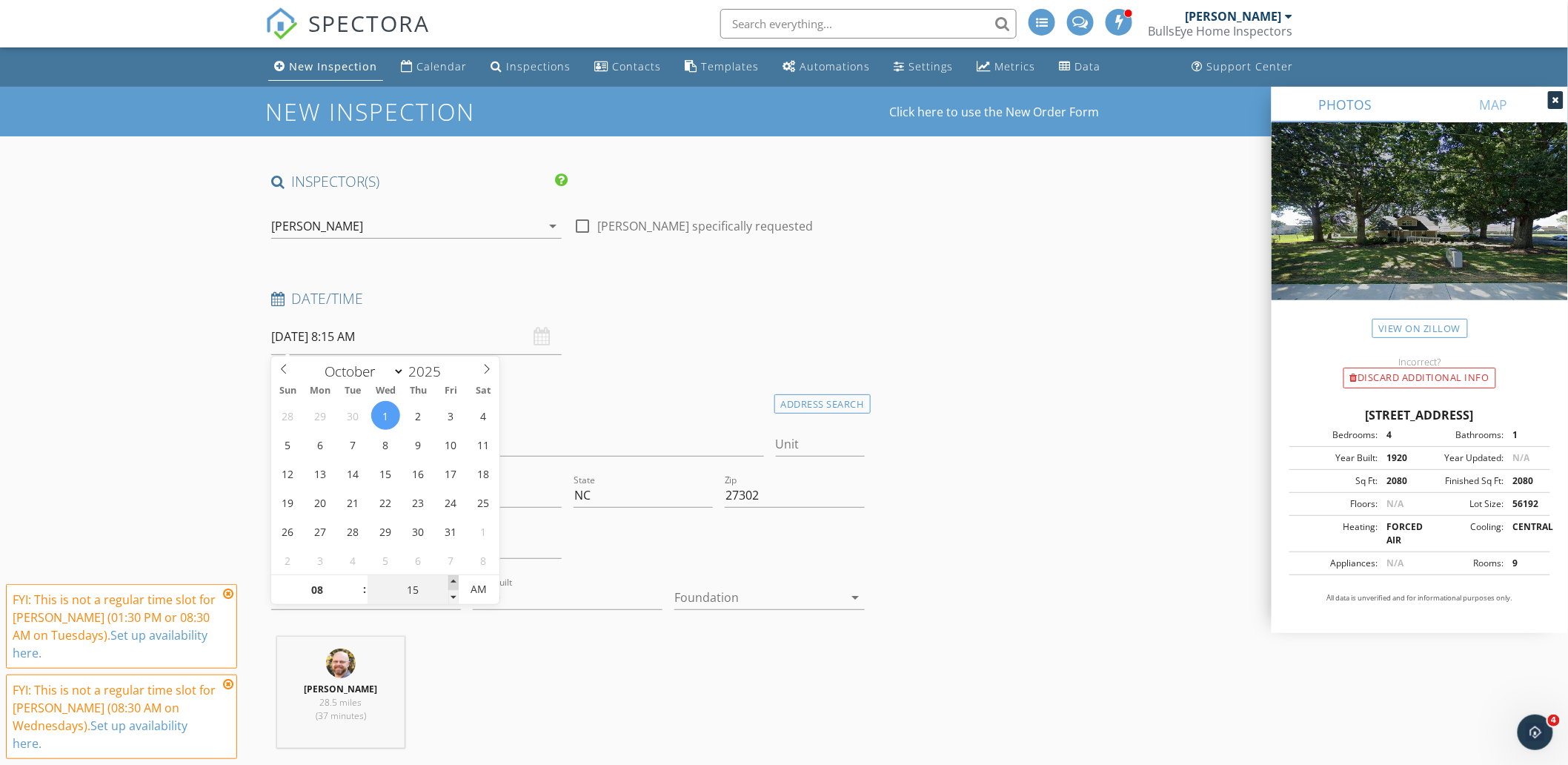
type input "[DATE] 8:20 AM"
click at [450, 581] on span at bounding box center [454, 582] width 11 height 14
type input "25"
type input "10/01/2025 8:25 AM"
click at [450, 581] on span at bounding box center [454, 582] width 11 height 14
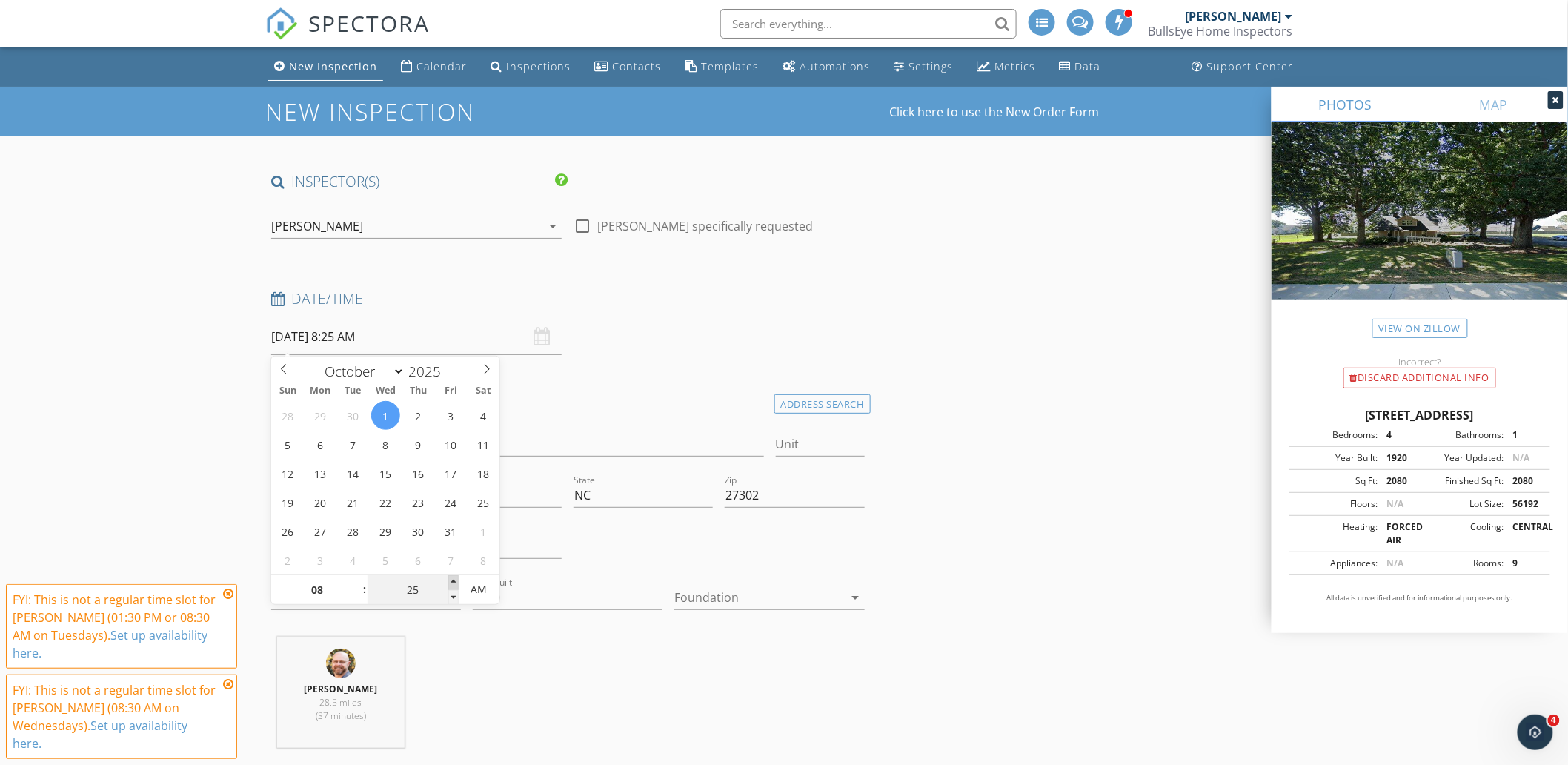
type input "30"
type input "10/01/2025 8:30 AM"
click at [450, 581] on span at bounding box center [454, 582] width 11 height 14
type input "35"
type input "10/01/2025 8:35 AM"
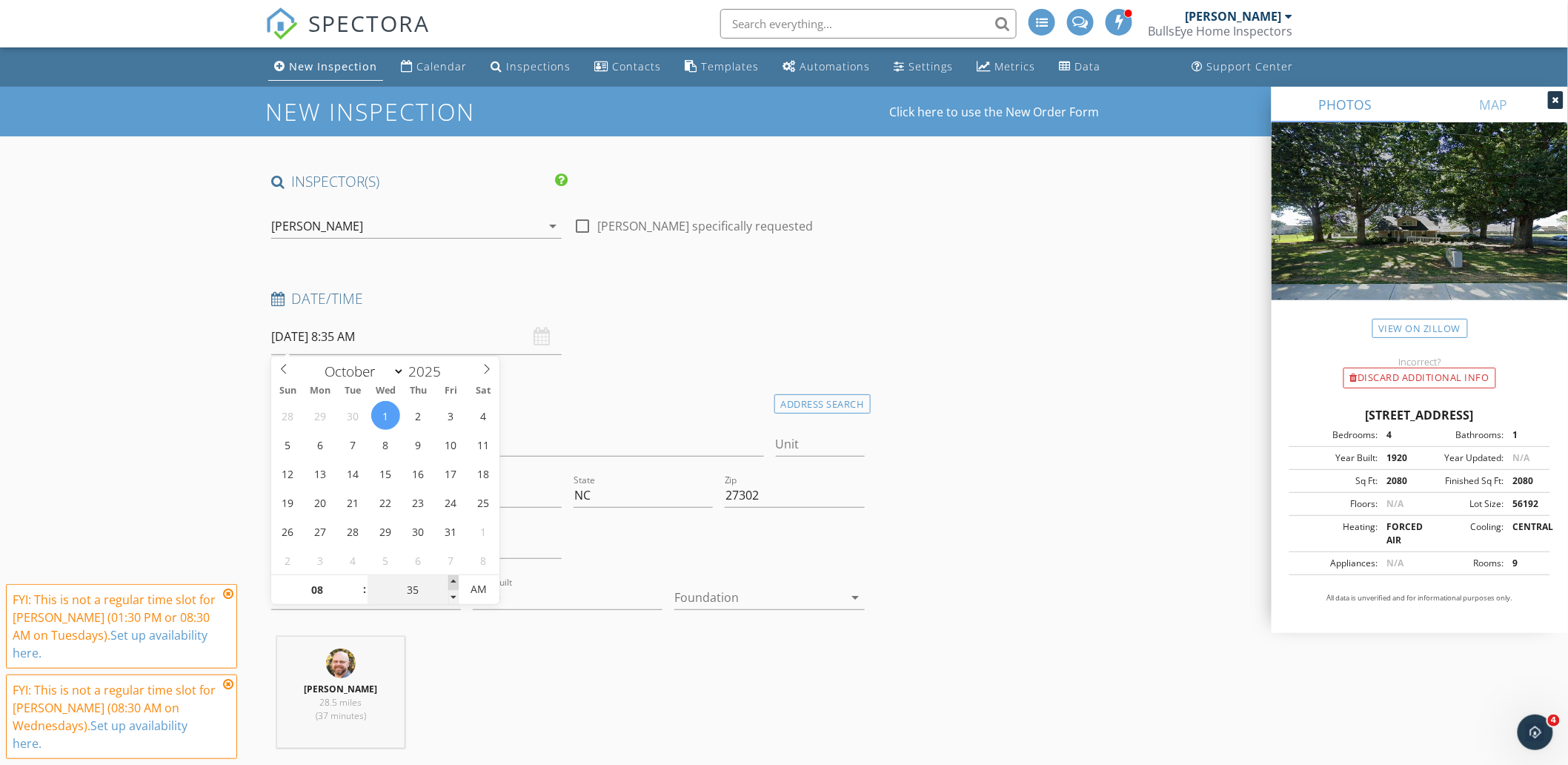
click at [450, 581] on span at bounding box center [454, 582] width 11 height 14
type input "30"
type input "10/01/2025 8:30 AM"
click at [454, 590] on span at bounding box center [454, 597] width 11 height 14
click at [226, 593] on icon at bounding box center [228, 594] width 11 height 12
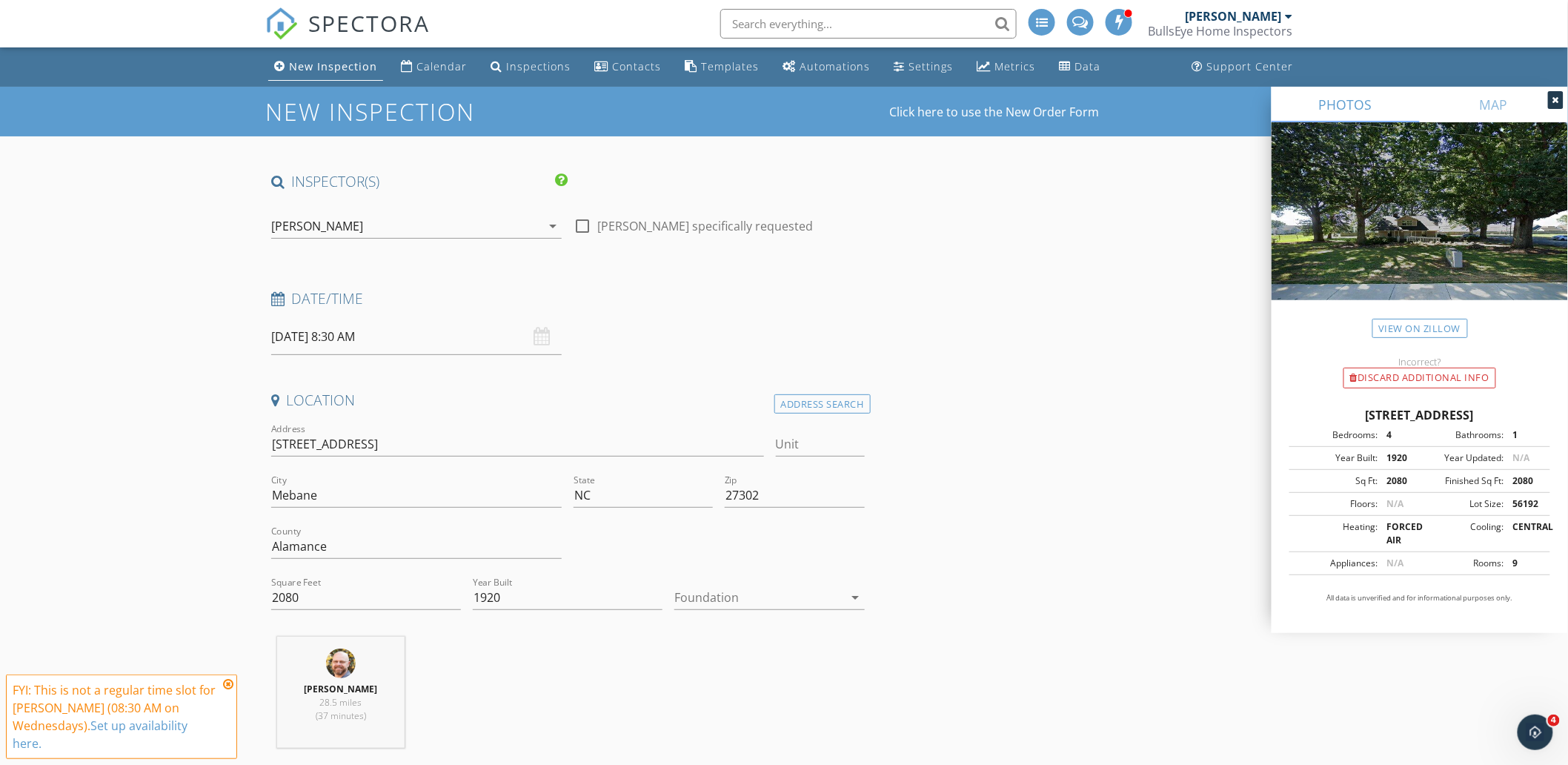
click at [225, 681] on icon at bounding box center [228, 684] width 11 height 12
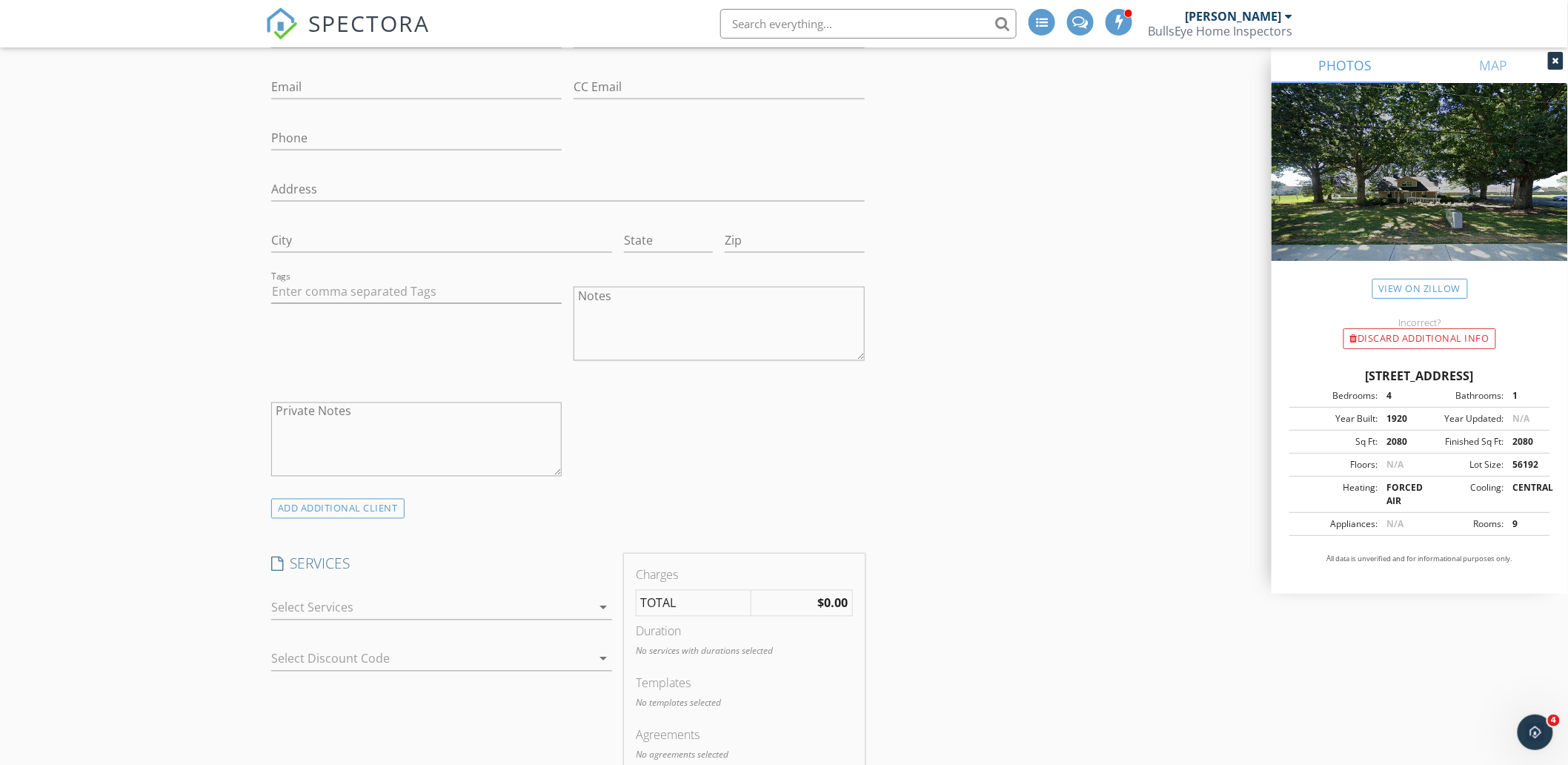
scroll to position [988, 0]
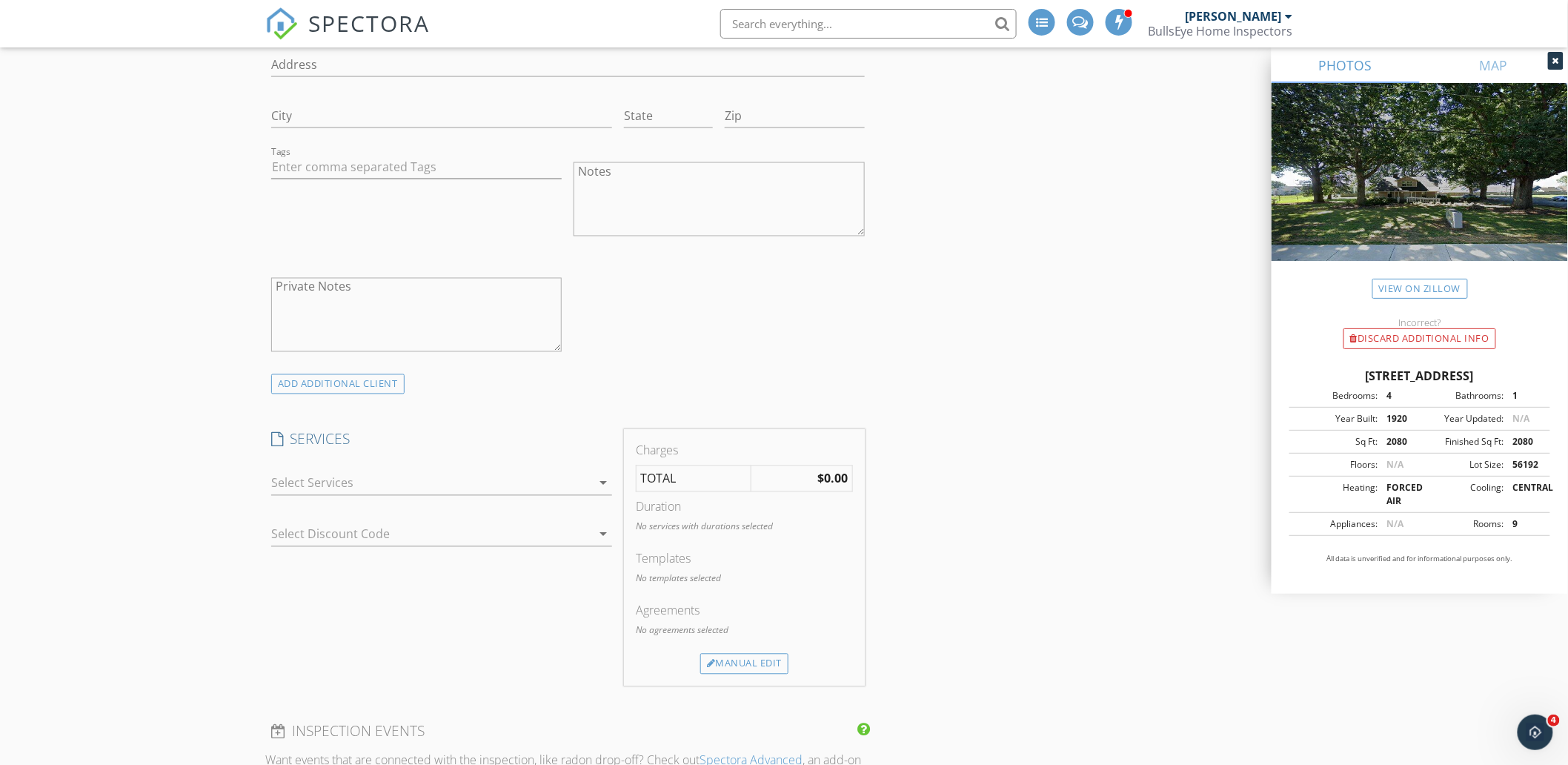
click at [376, 480] on div at bounding box center [431, 483] width 320 height 24
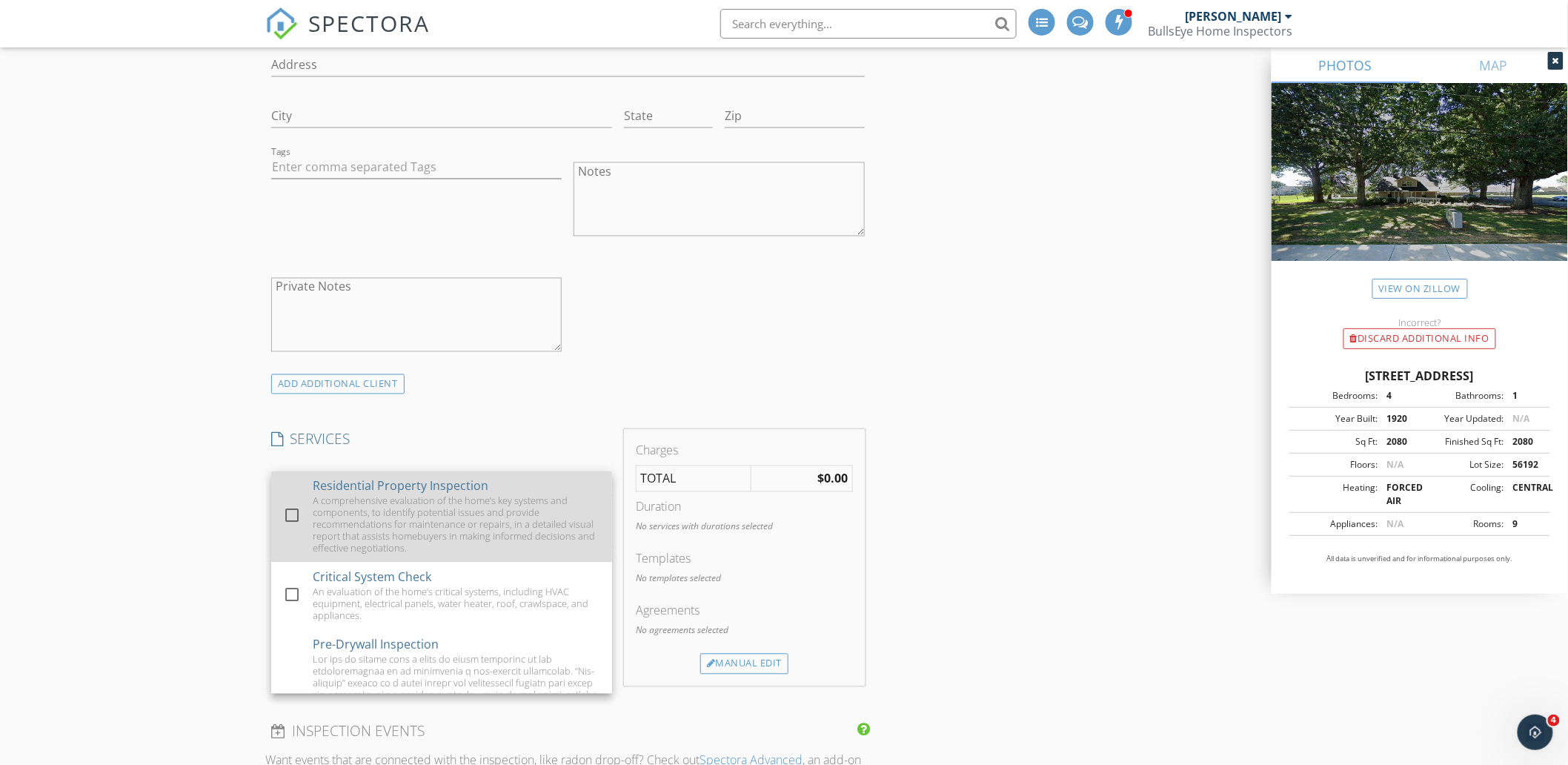
click at [371, 548] on div "A comprehensive evaluation of the home’s key systems and components, to identif…" at bounding box center [456, 525] width 287 height 59
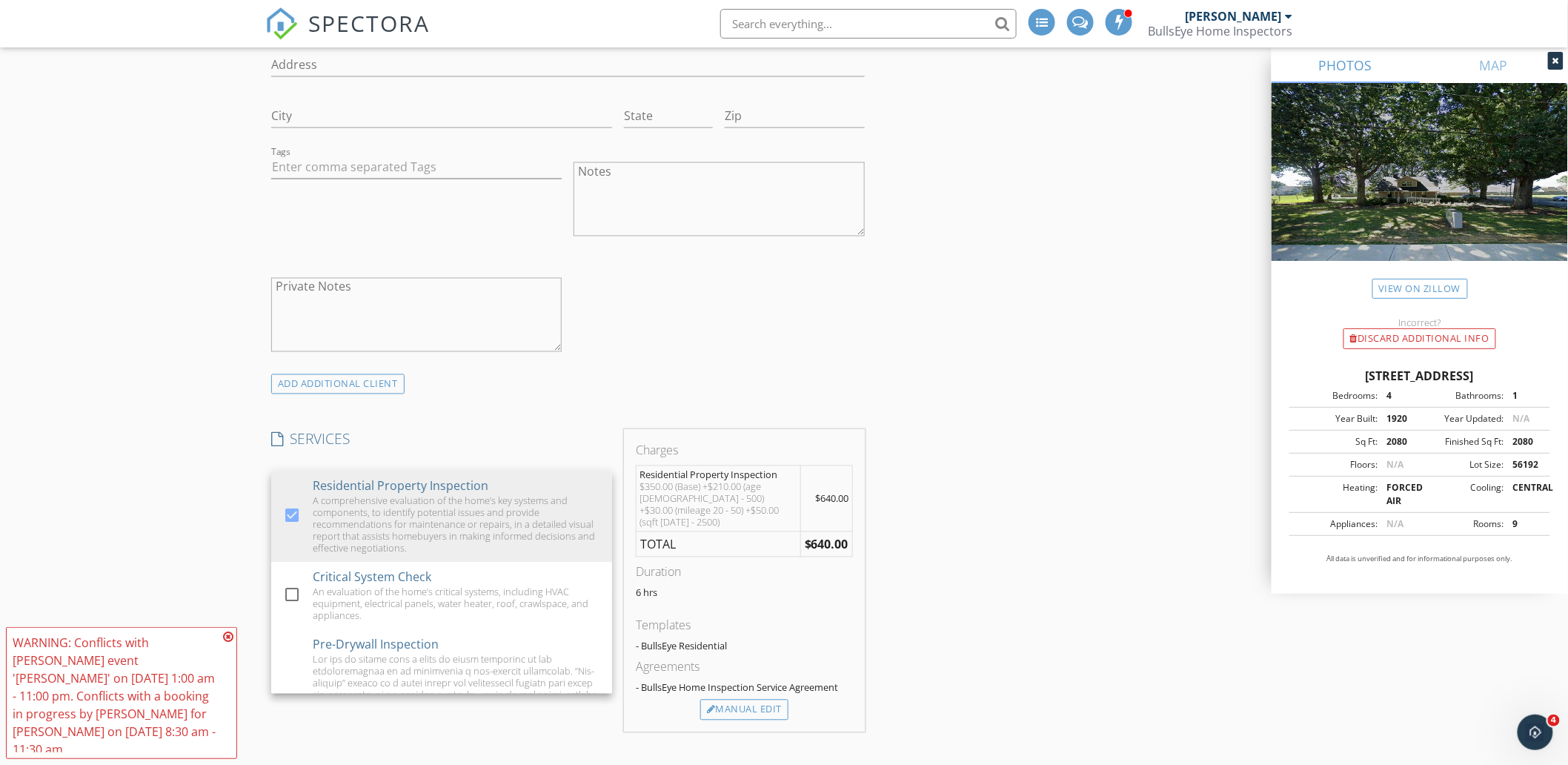
click at [760, 595] on div "6 hrs" at bounding box center [744, 598] width 217 height 24
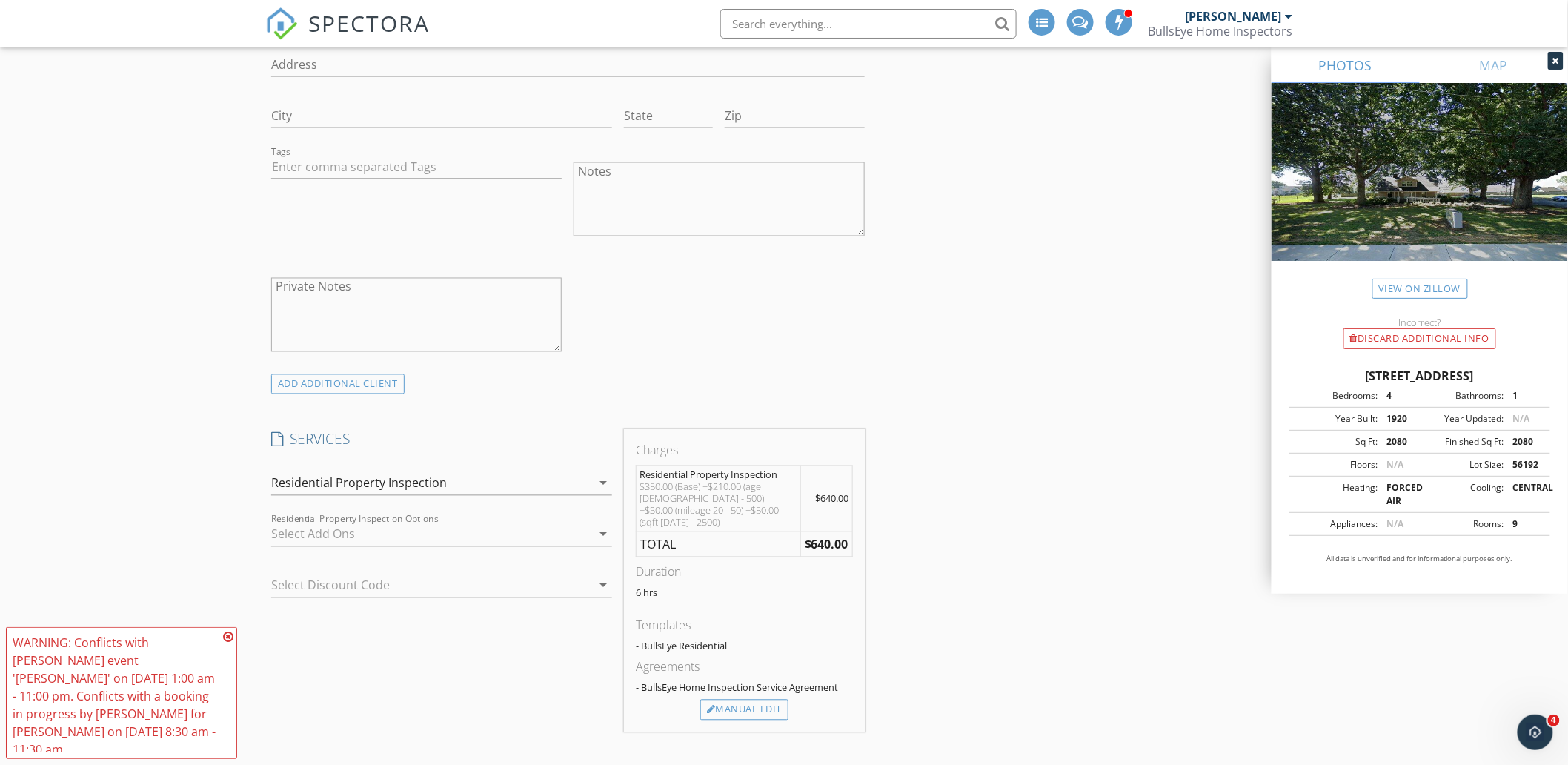
click at [368, 580] on div at bounding box center [421, 585] width 300 height 24
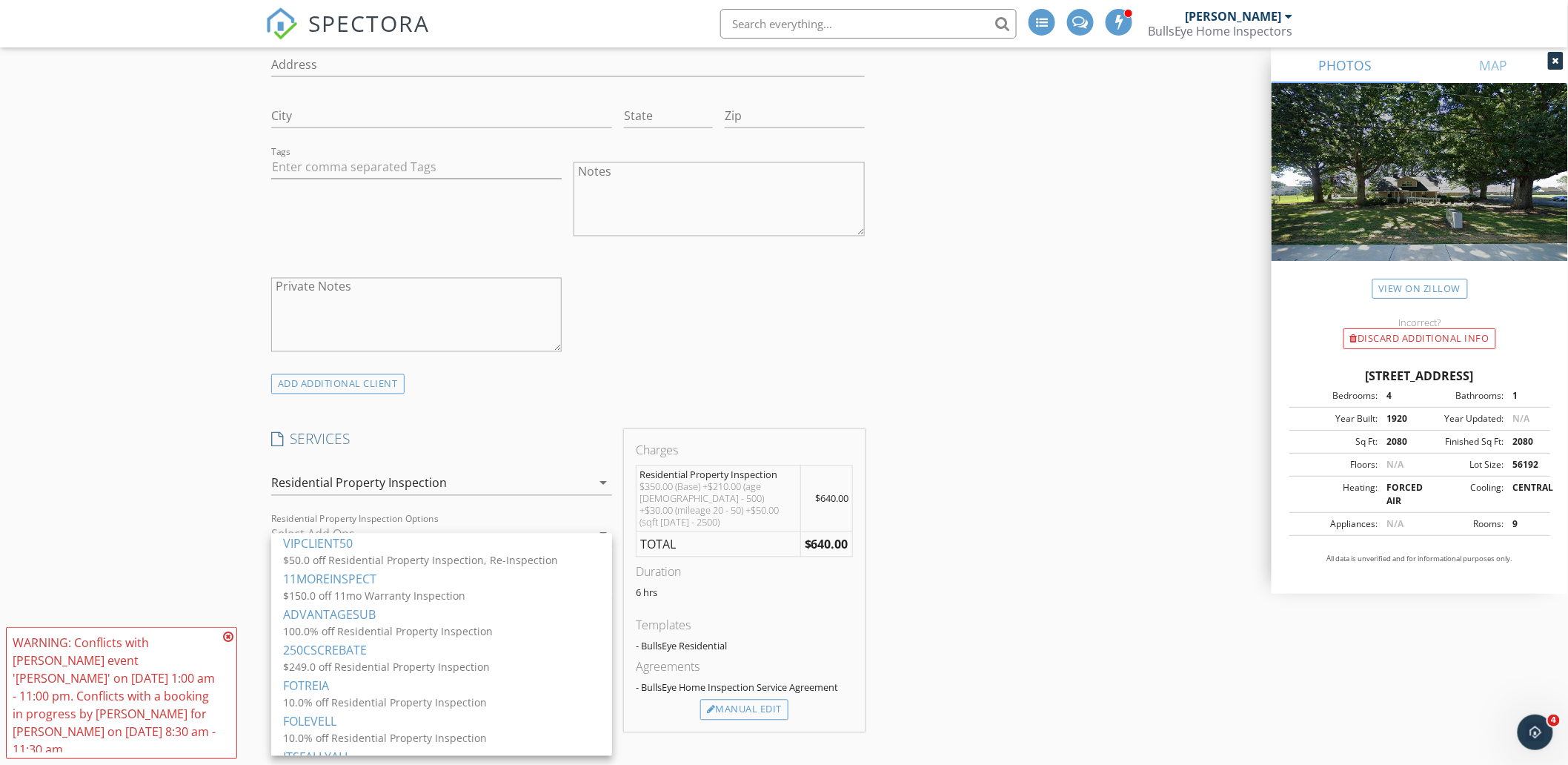
click at [187, 522] on div "New Inspection Click here to use the New Order Form INSPECTOR(S) check_box Chad…" at bounding box center [784, 639] width 1568 height 3080
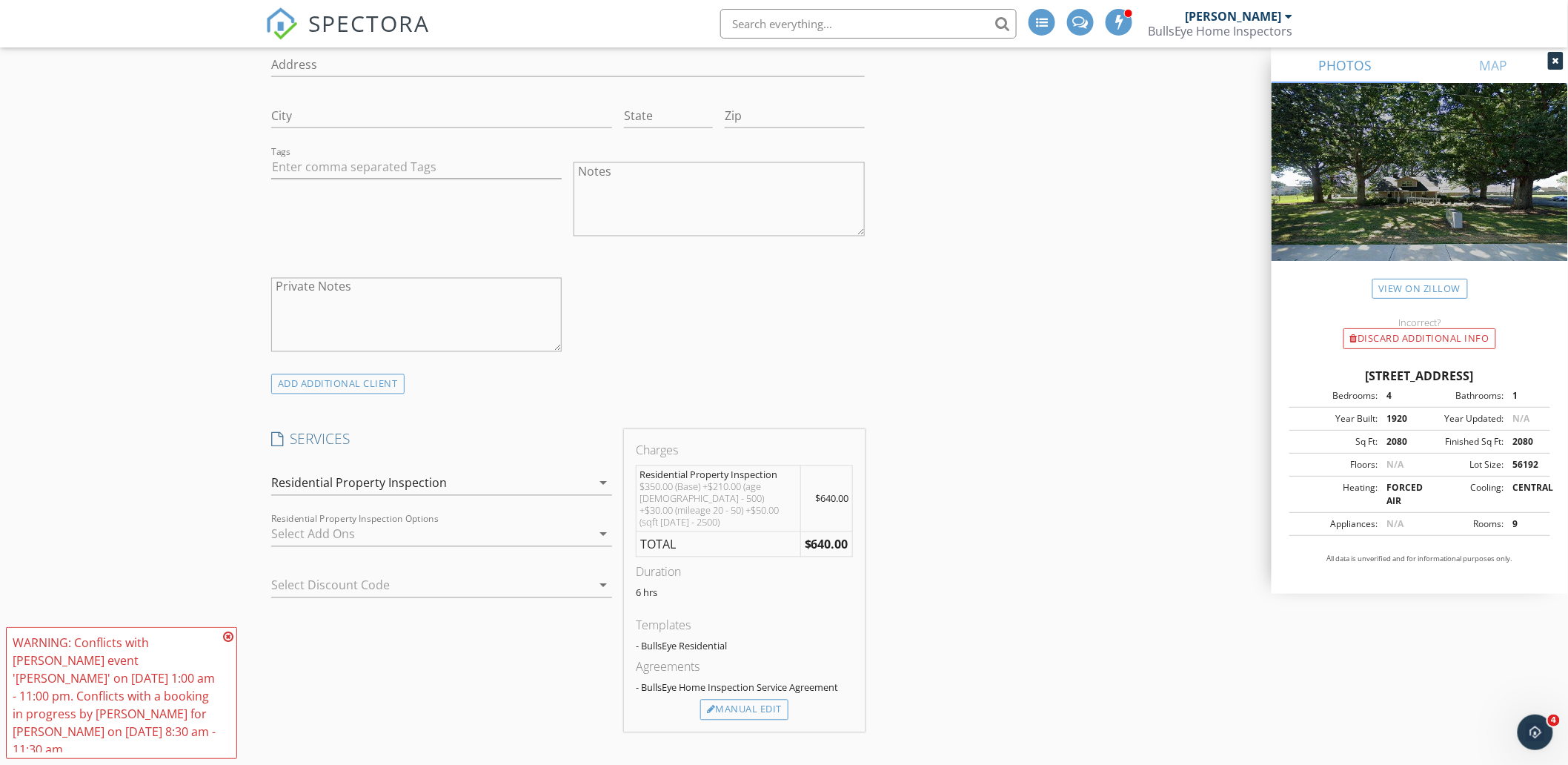
click at [371, 587] on div at bounding box center [421, 585] width 300 height 24
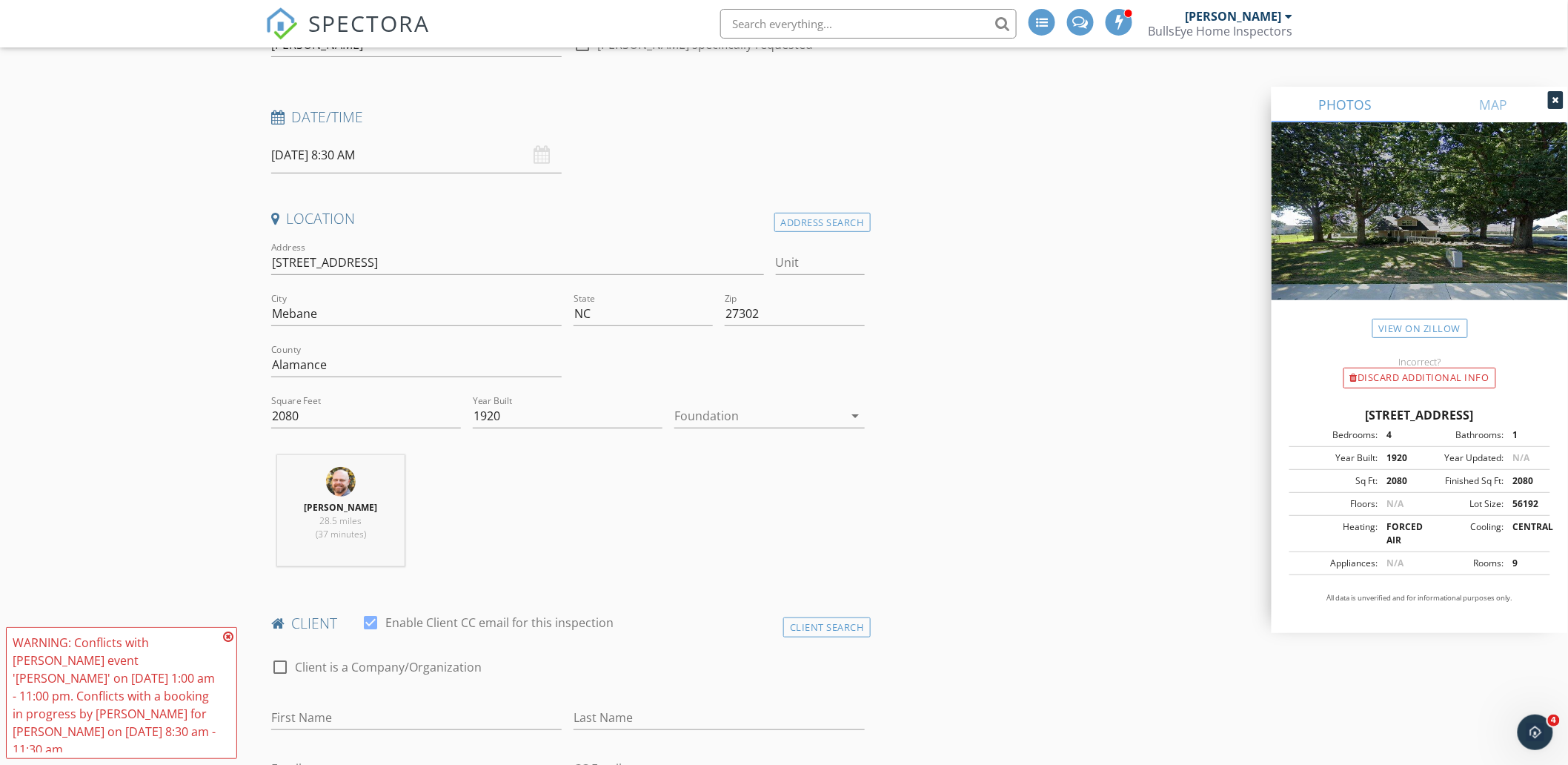
scroll to position [0, 0]
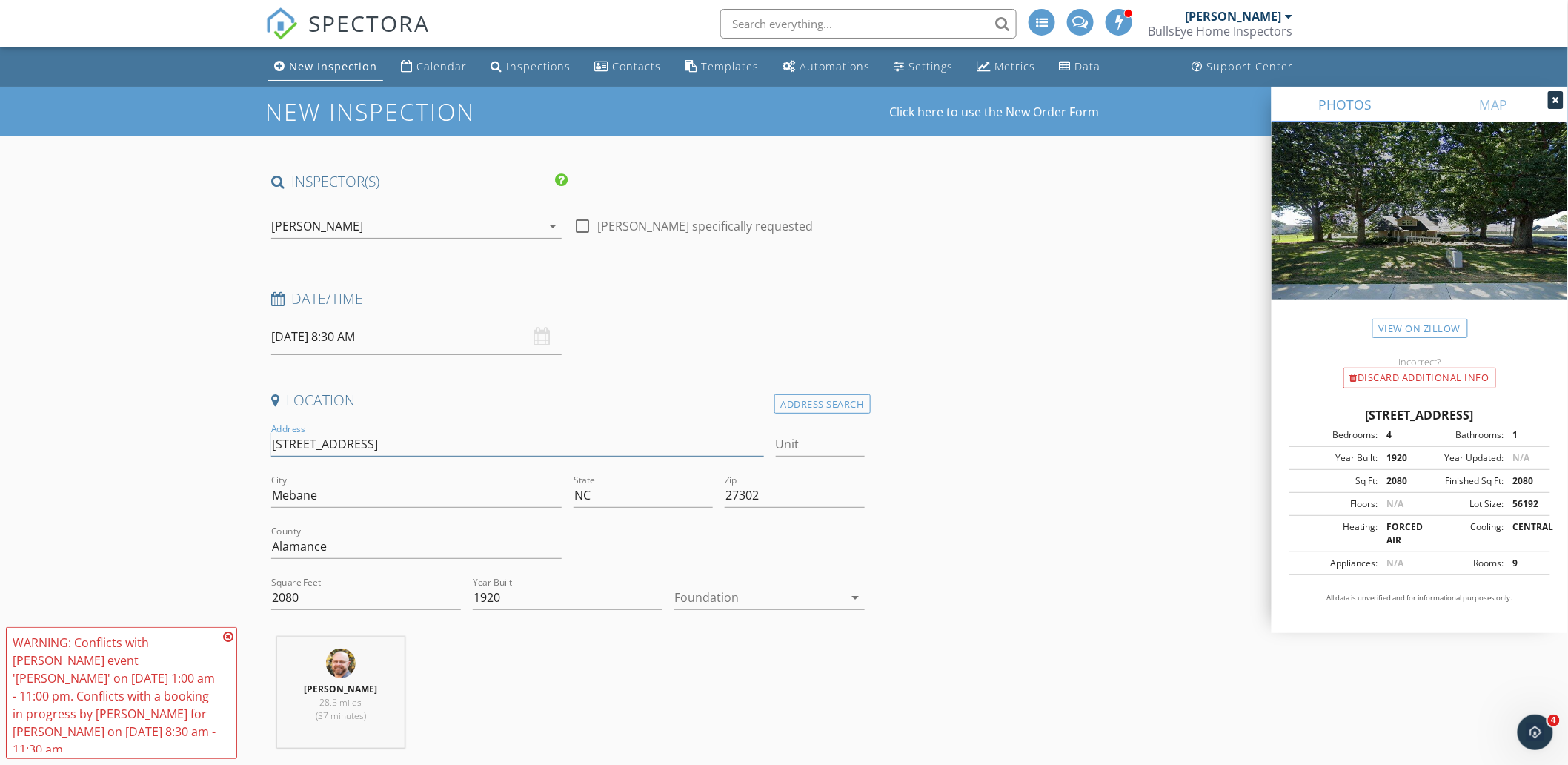
drag, startPoint x: 364, startPoint y: 449, endPoint x: 237, endPoint y: 446, distance: 127.0
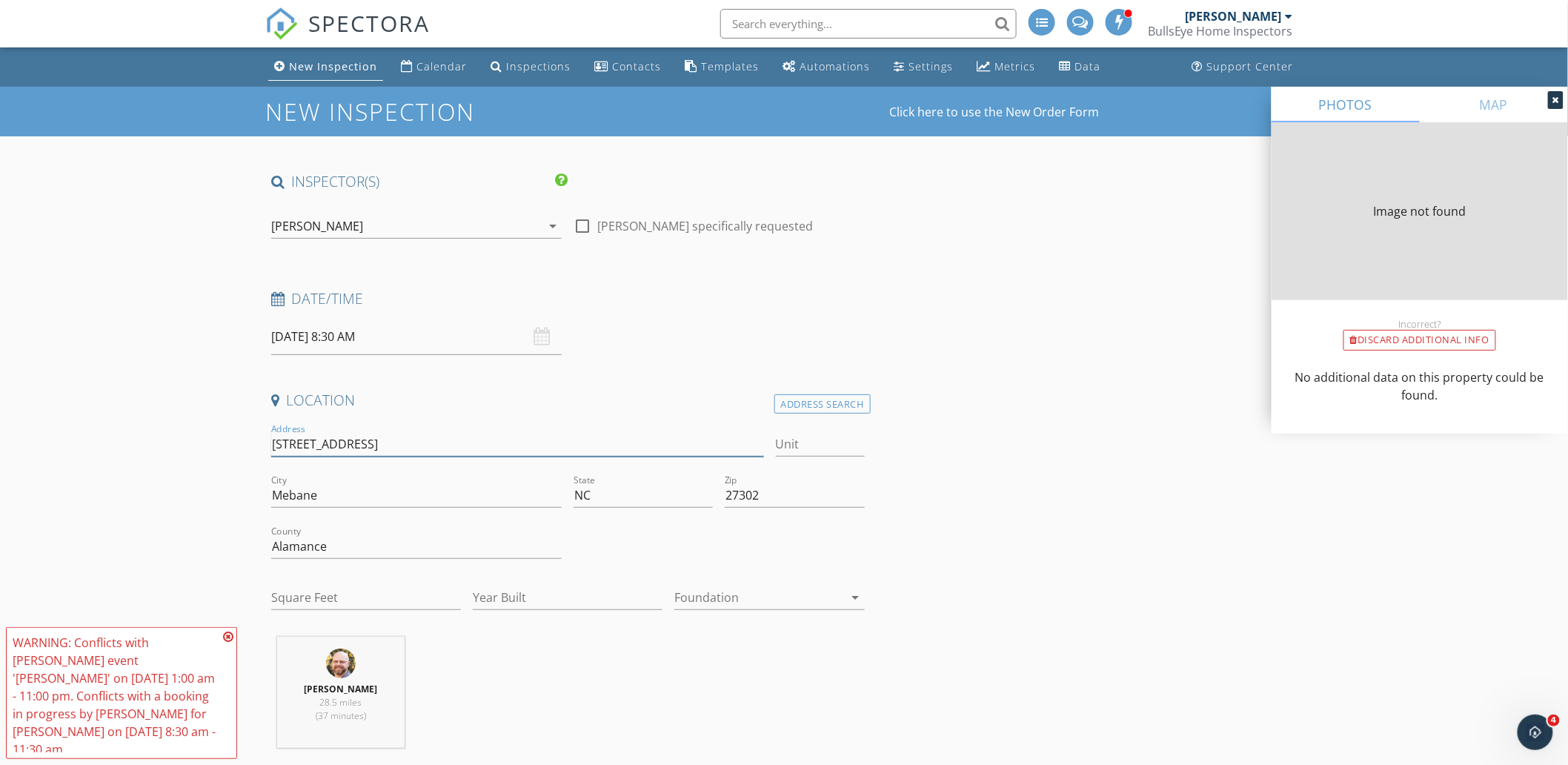
type input "2080"
type input "1920"
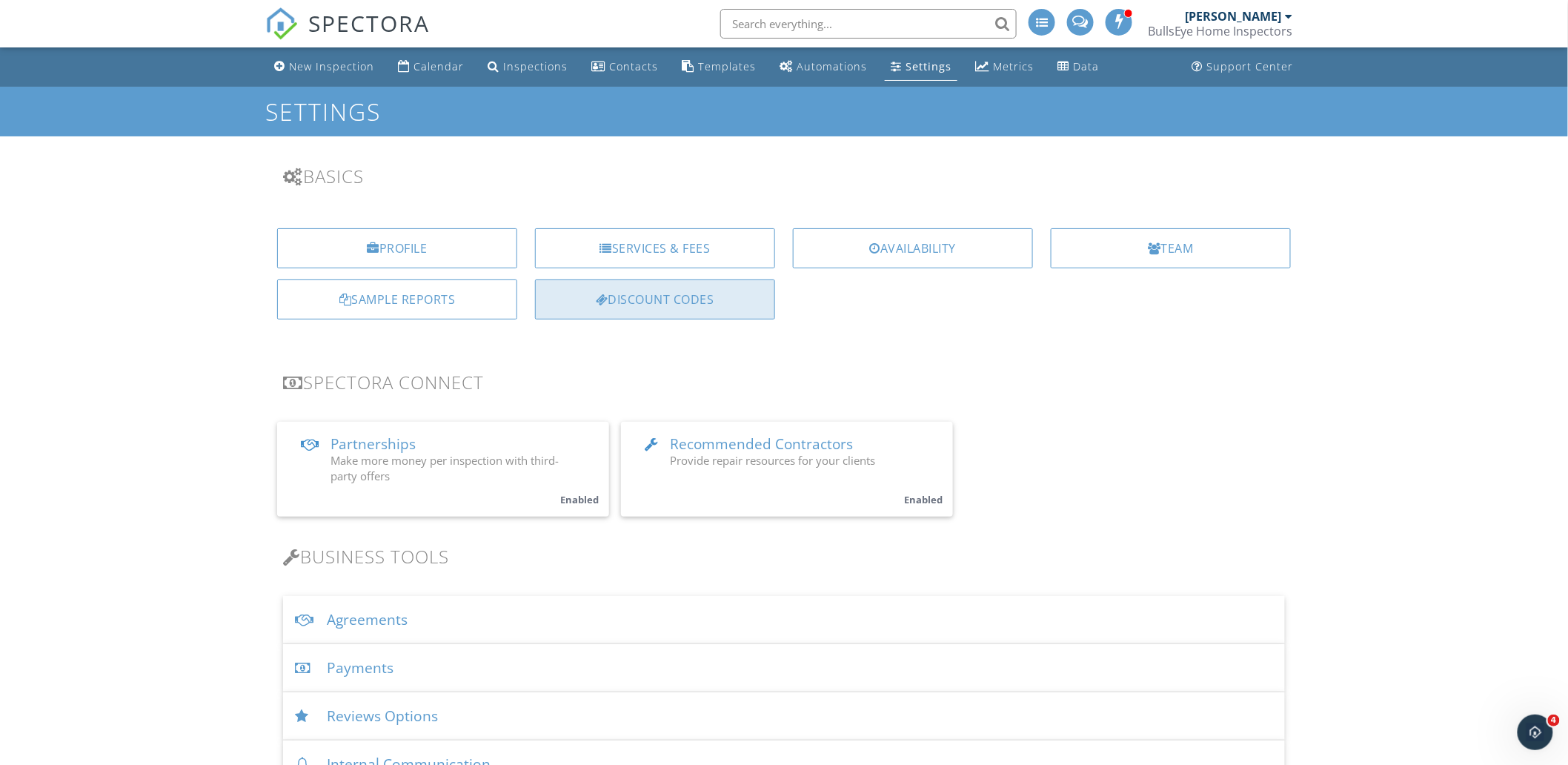
click at [611, 289] on div "Discount Codes" at bounding box center [655, 299] width 240 height 40
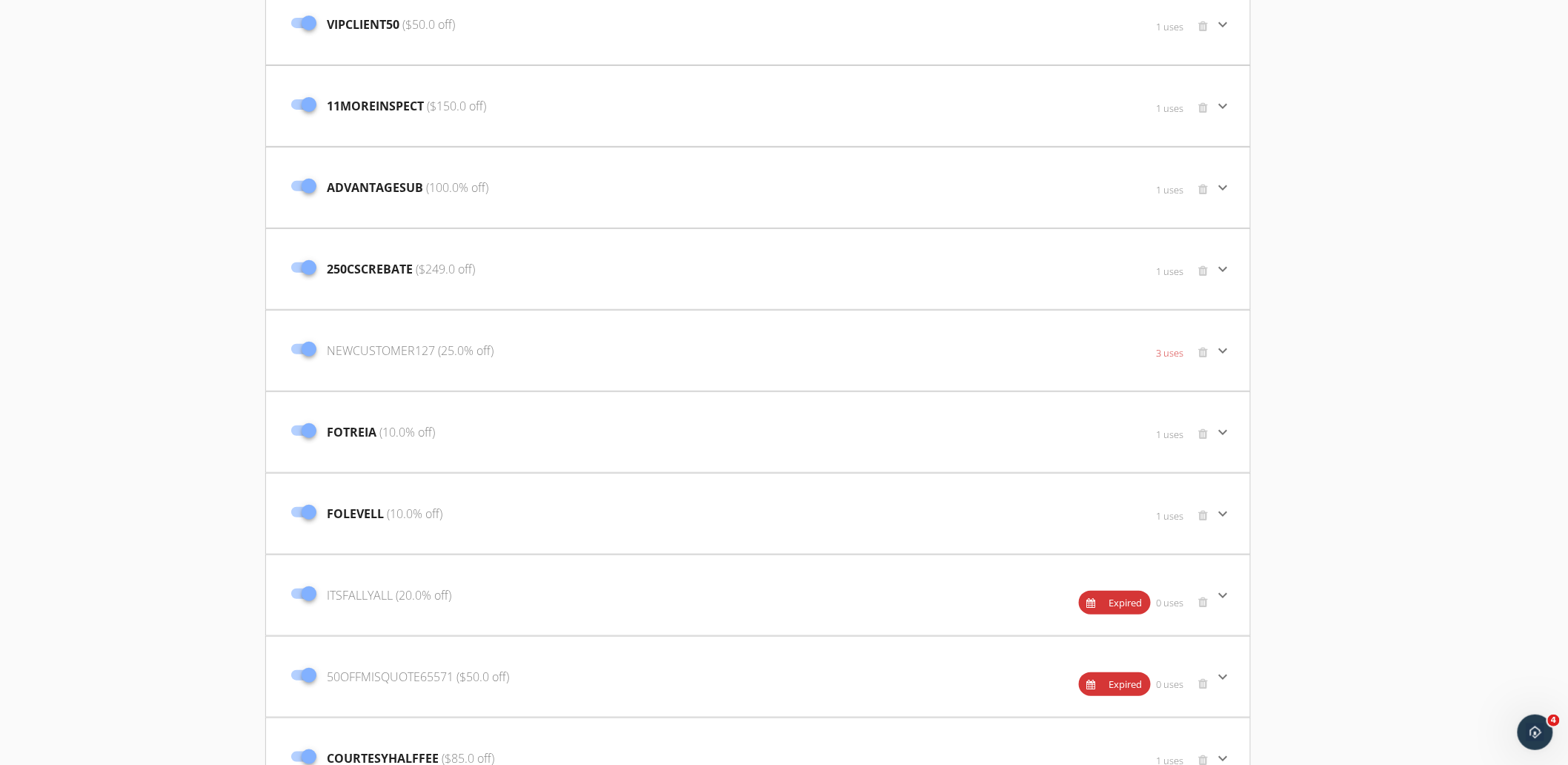
scroll to position [247, 0]
click at [815, 490] on div "ITSFALLYALL (20.0% off)" at bounding box center [594, 513] width 621 height 62
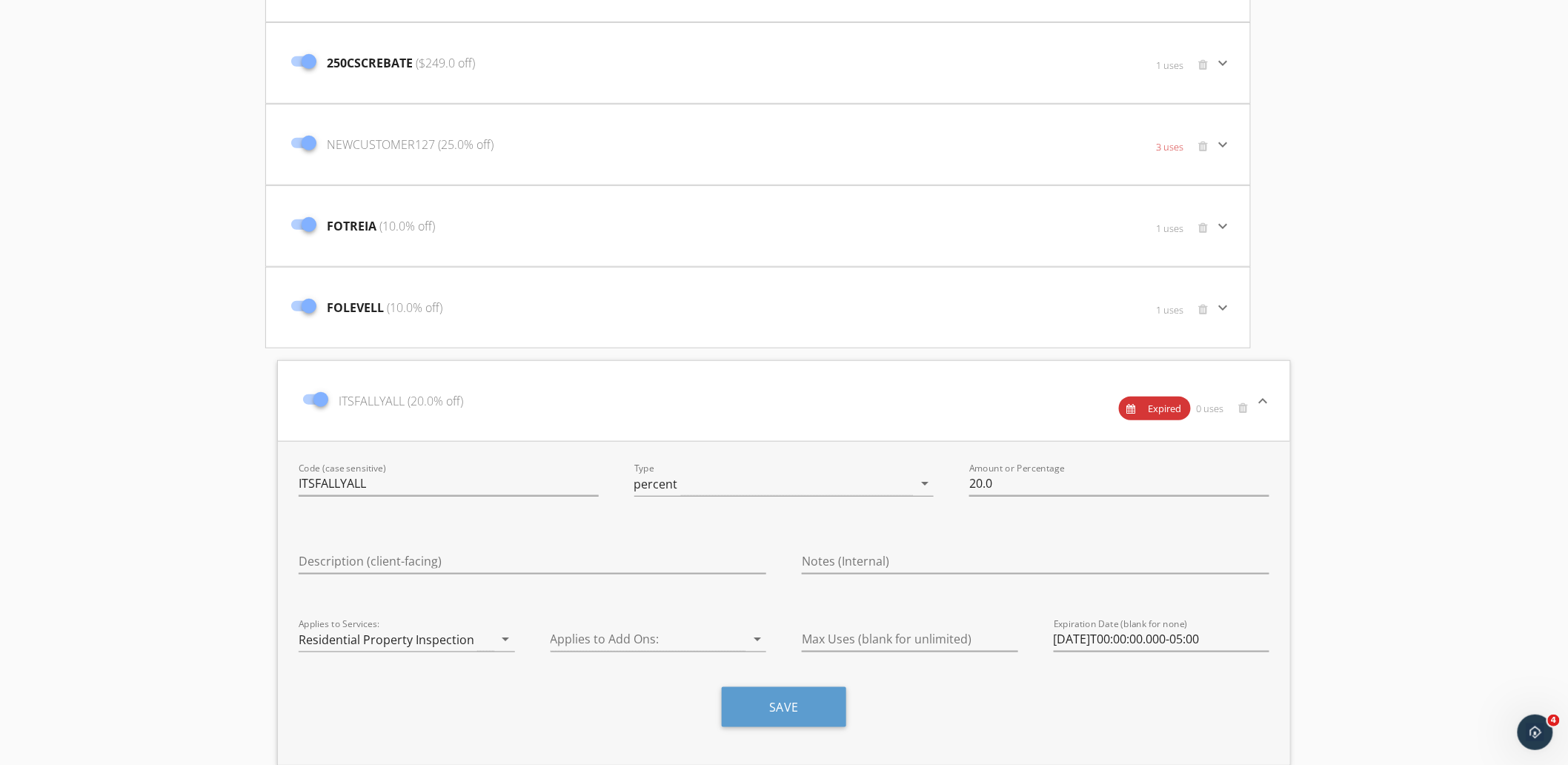
scroll to position [411, 0]
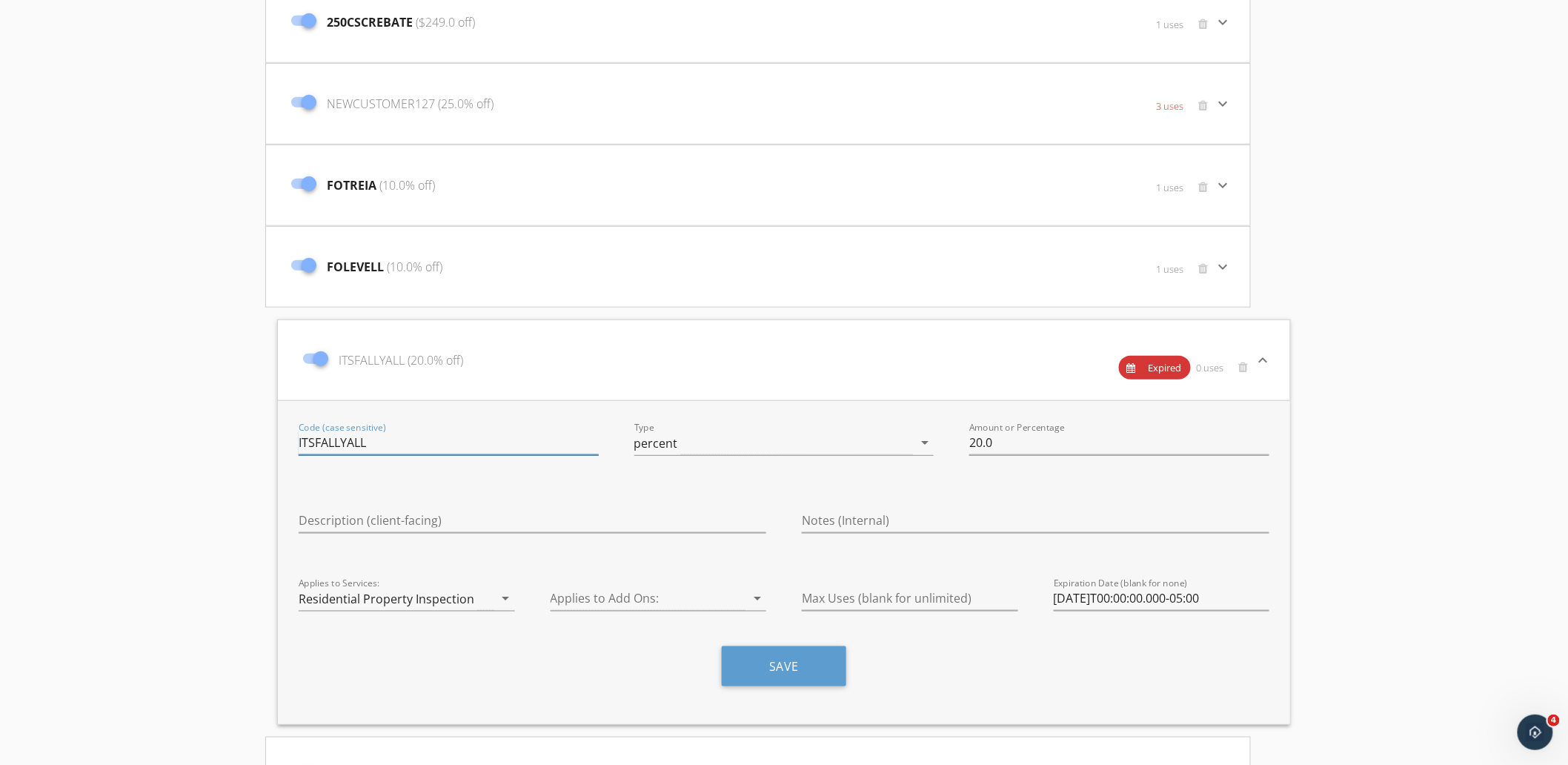
click at [389, 439] on input "ITSFALLYALL" at bounding box center [449, 443] width 300 height 24
type input "ITSFALLYALL20"
click at [1080, 595] on input "2023-12-31T00:00:00.000-05:00" at bounding box center [1162, 598] width 217 height 24
click at [1110, 597] on input "2025-11-31T00:00:00.000-05:00" at bounding box center [1162, 598] width 217 height 24
click at [1115, 602] on input "2025-11-31T00:00:00.000-05:00" at bounding box center [1162, 598] width 217 height 24
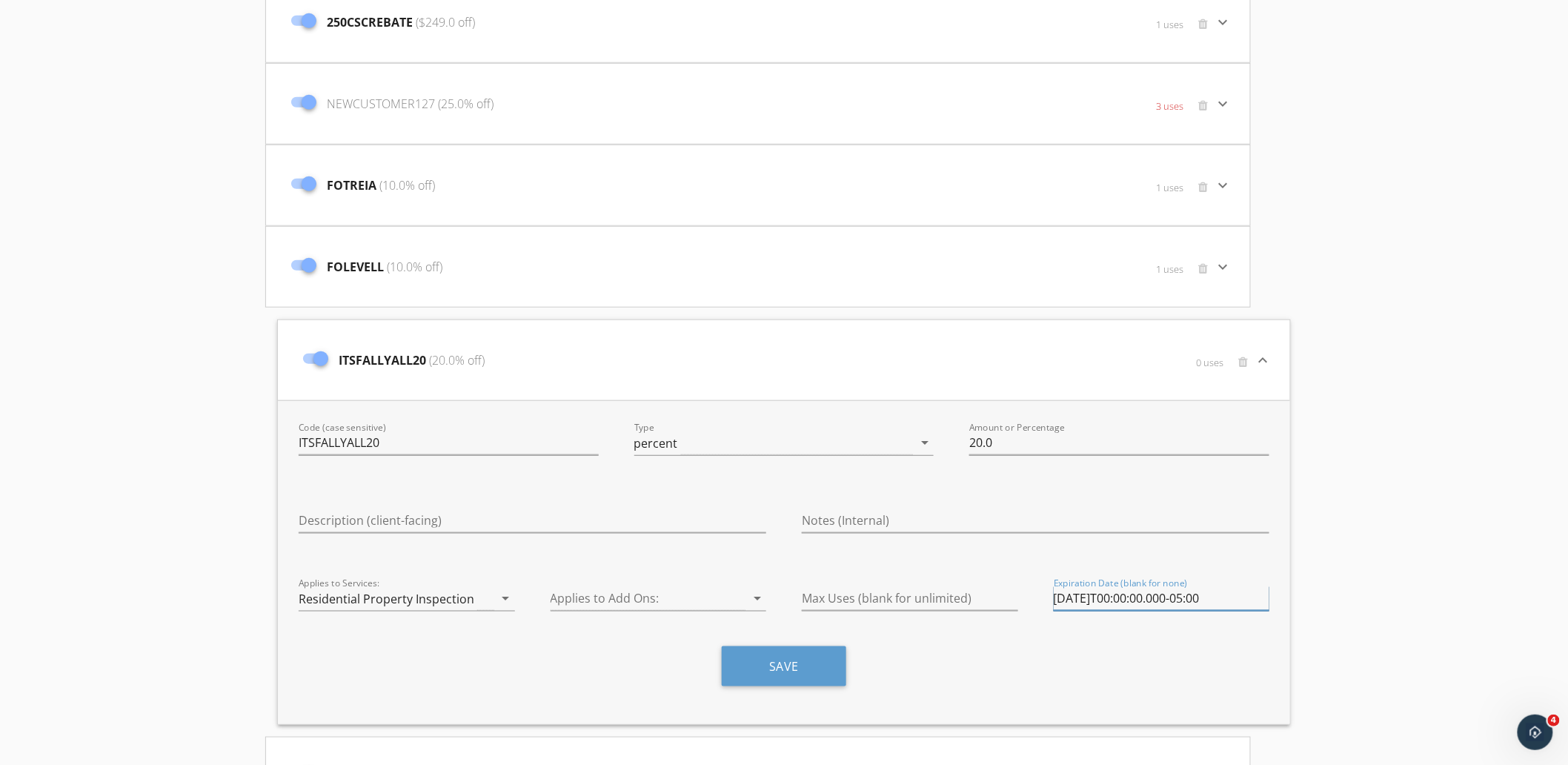
type input "2025-11-15T00:00:00.000-05:00"
click at [1201, 655] on div "Save" at bounding box center [783, 671] width 1006 height 51
click at [776, 660] on button "Save" at bounding box center [784, 666] width 125 height 40
click at [704, 356] on div "ITSFALLYALL20 (20.0% off)" at bounding box center [615, 360] width 640 height 62
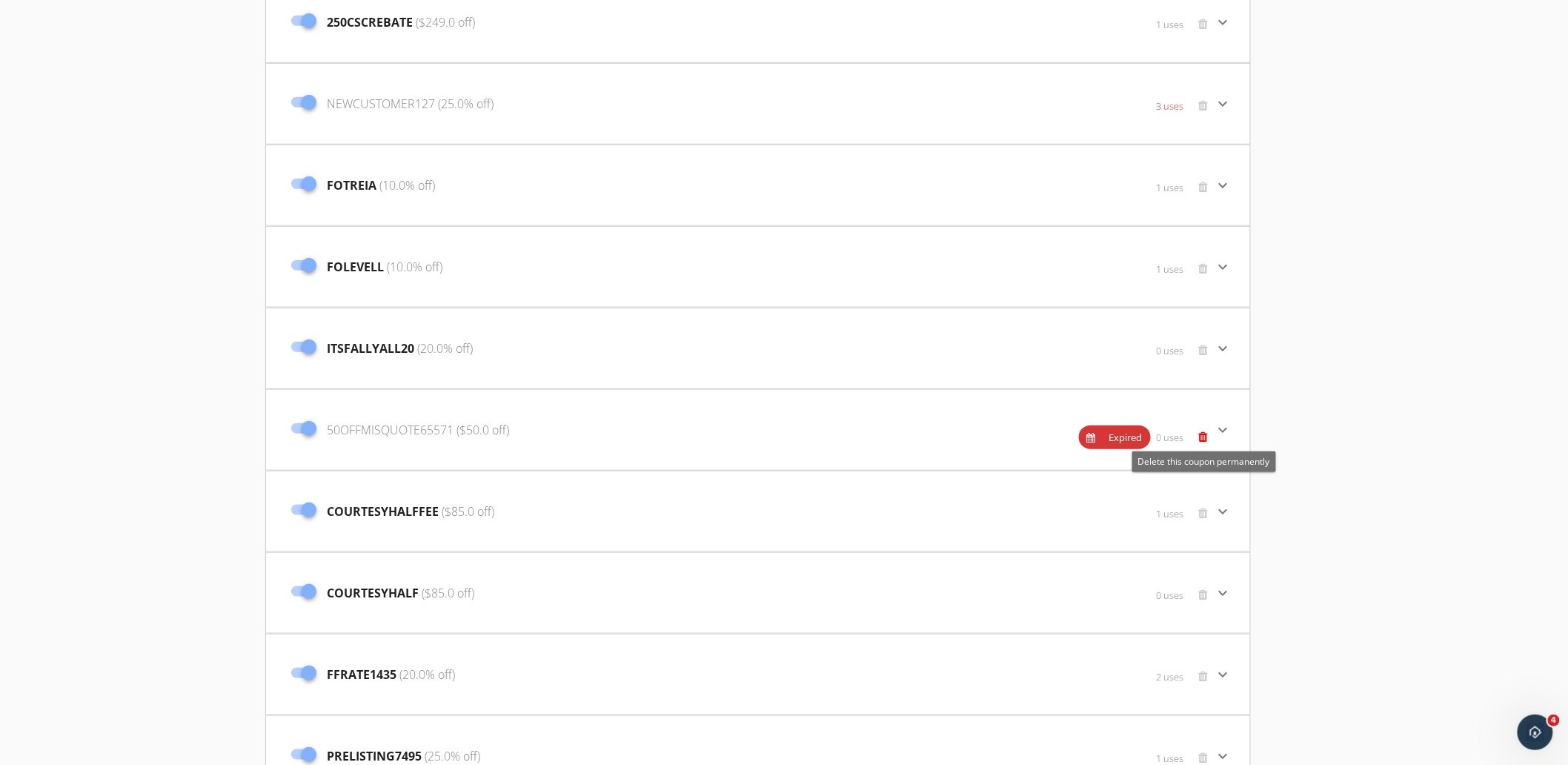
click at [1201, 434] on span at bounding box center [1204, 436] width 10 height 12
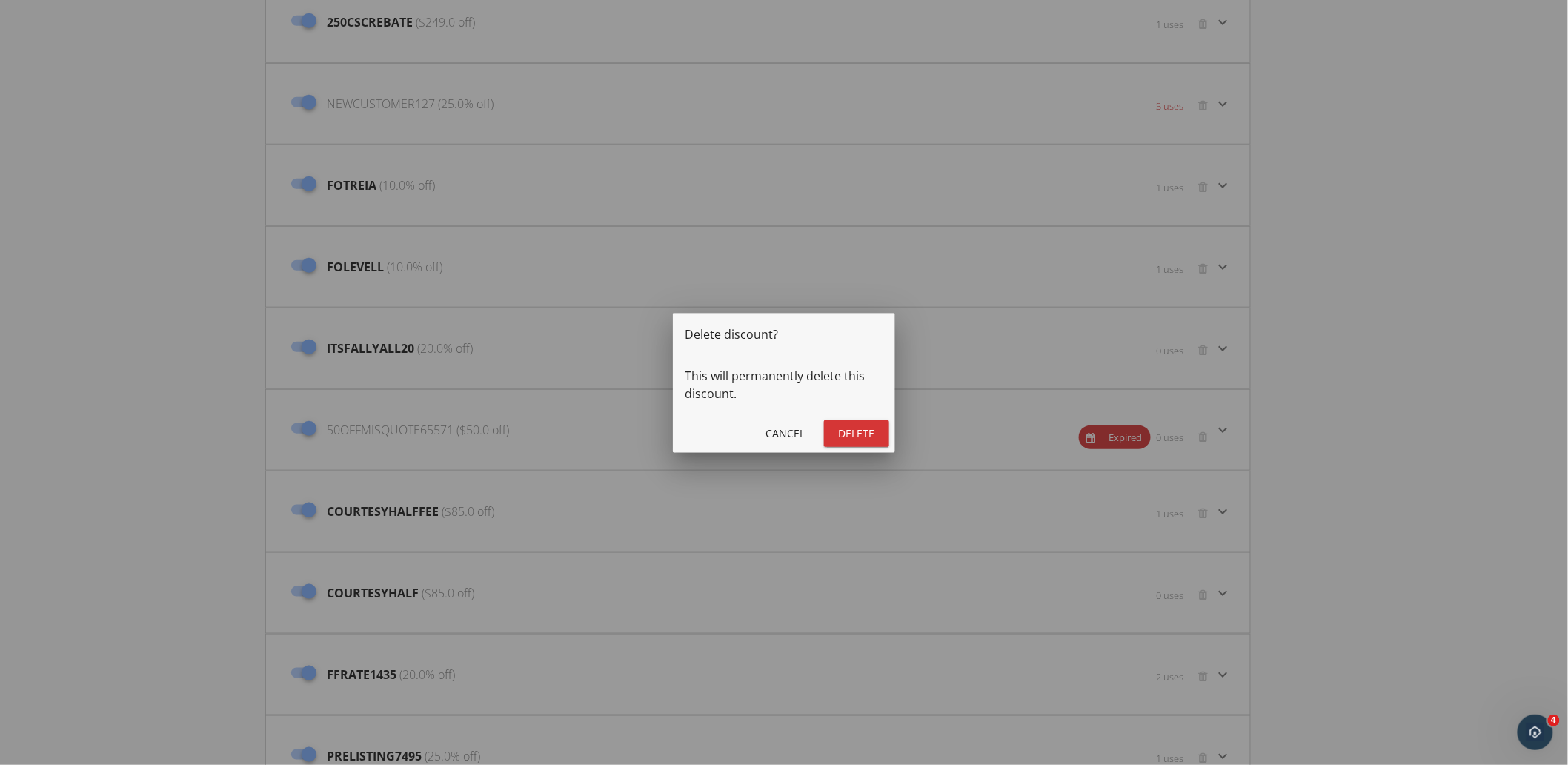
click at [861, 436] on div "Delete" at bounding box center [856, 433] width 42 height 15
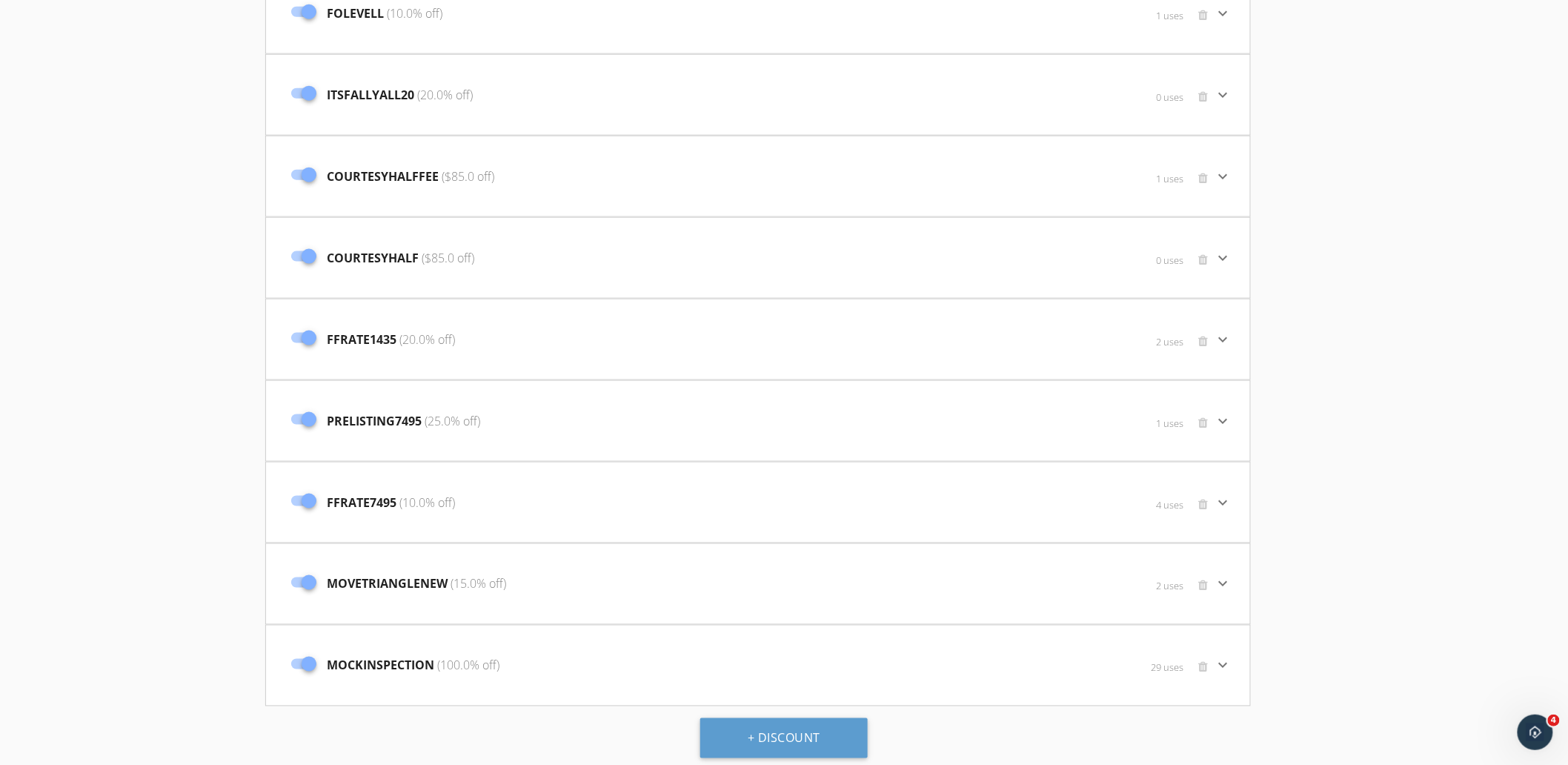
scroll to position [671, 0]
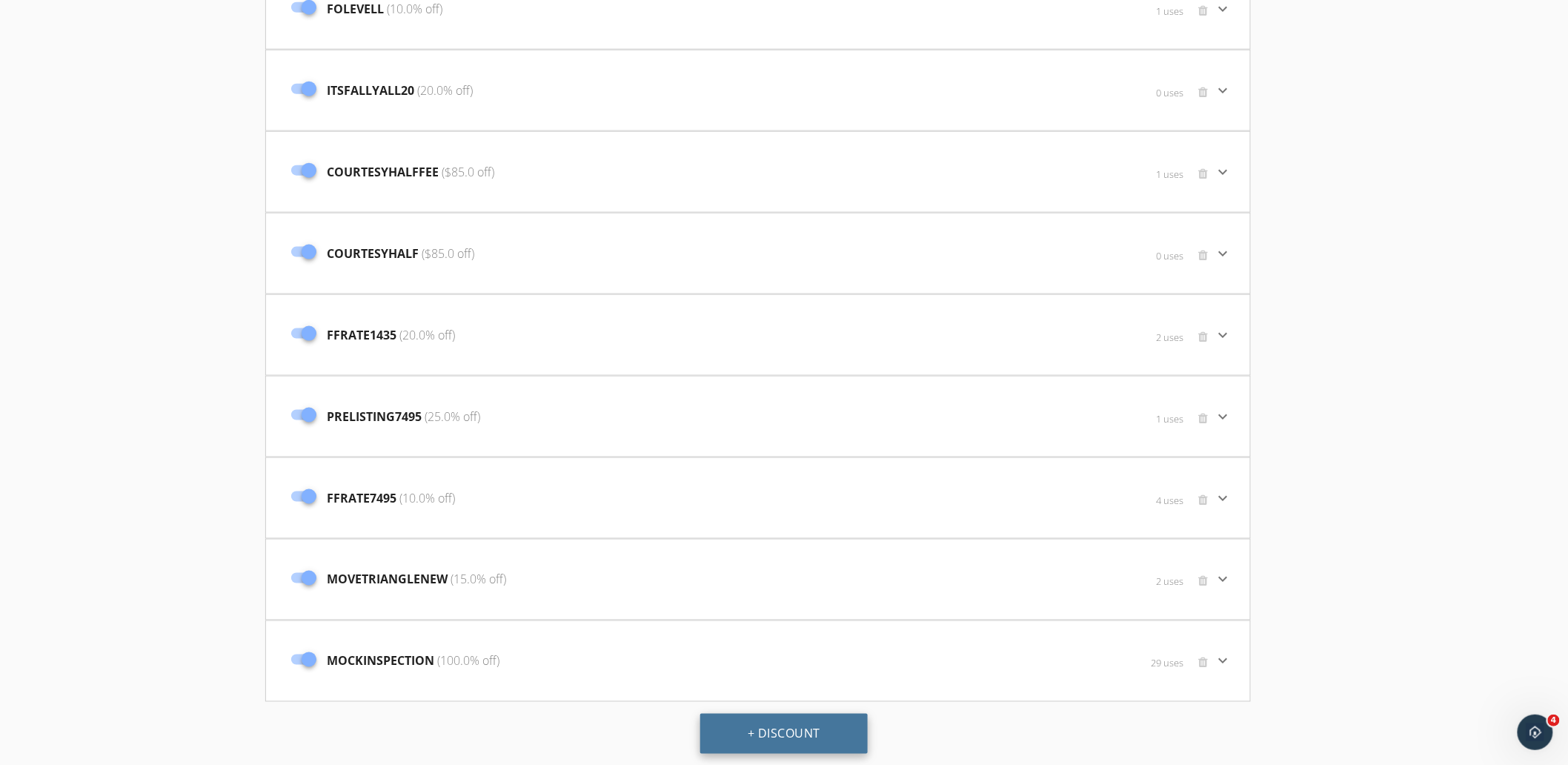
click at [799, 721] on button "+ Discount" at bounding box center [784, 733] width 167 height 40
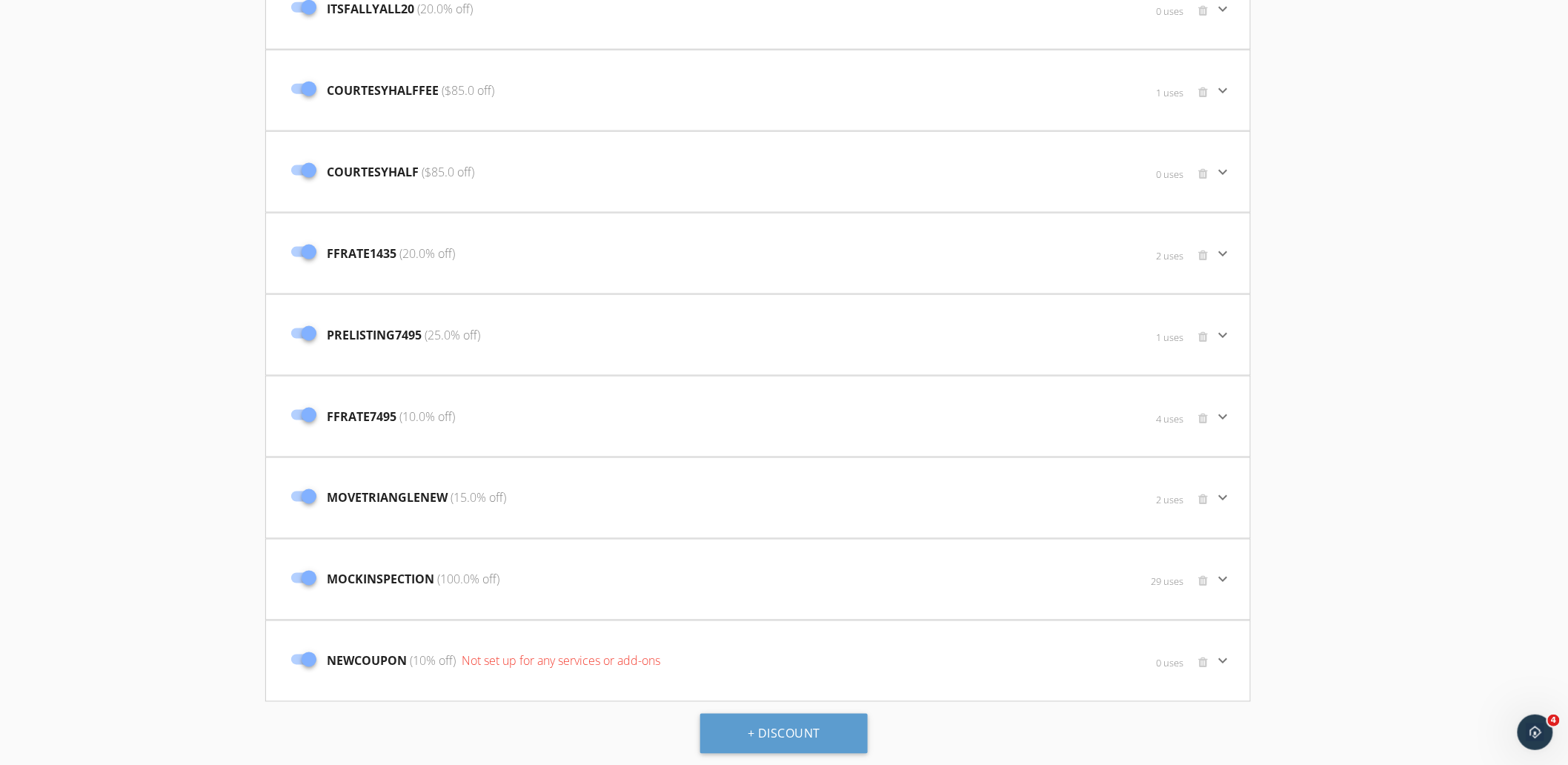
click at [815, 661] on div "NEWCOUPON (10% off) Not set up for any services or add-ons" at bounding box center [594, 661] width 621 height 62
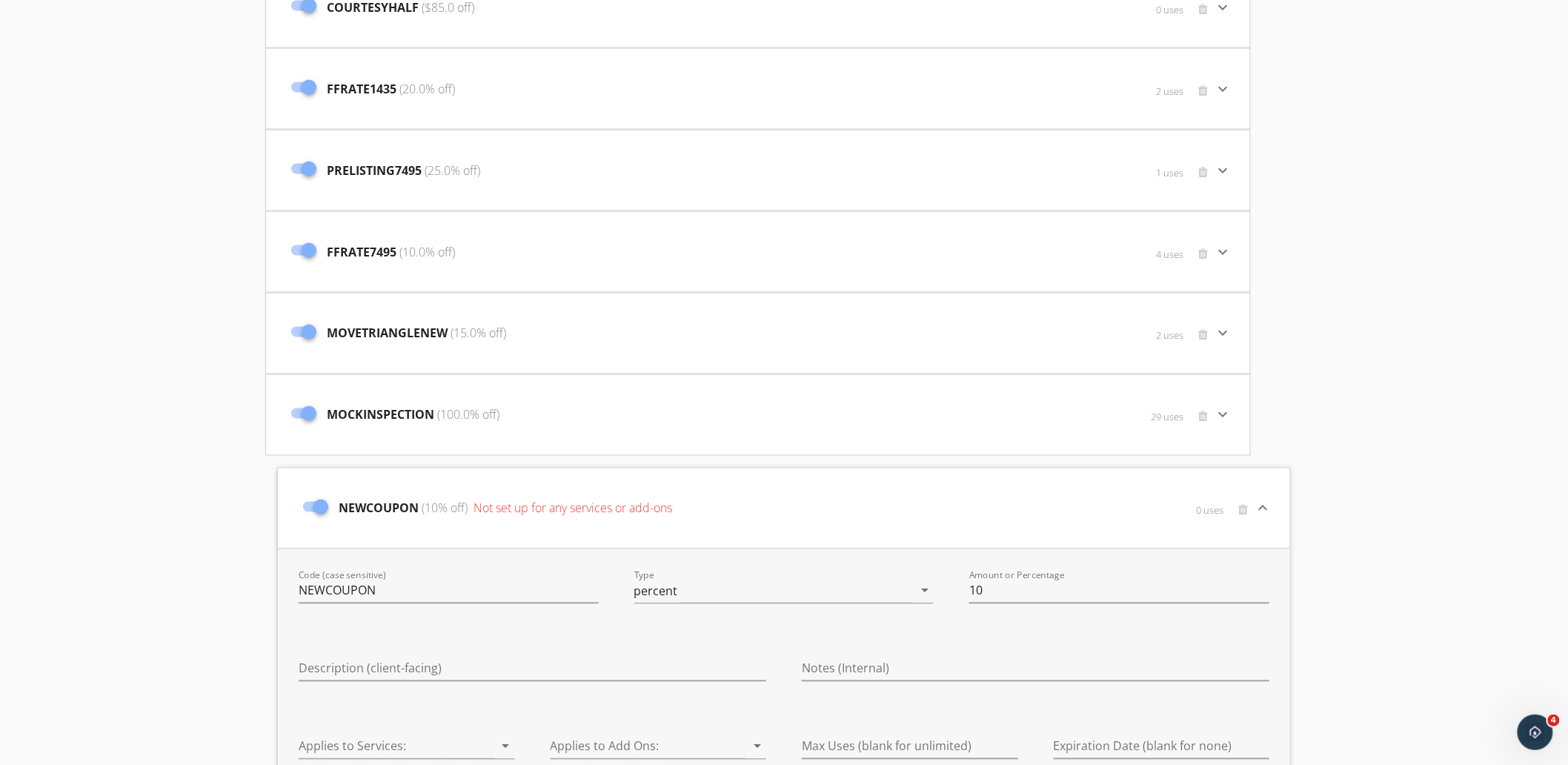
scroll to position [917, 0]
click at [367, 586] on input "NEWCOUPON" at bounding box center [449, 589] width 300 height 24
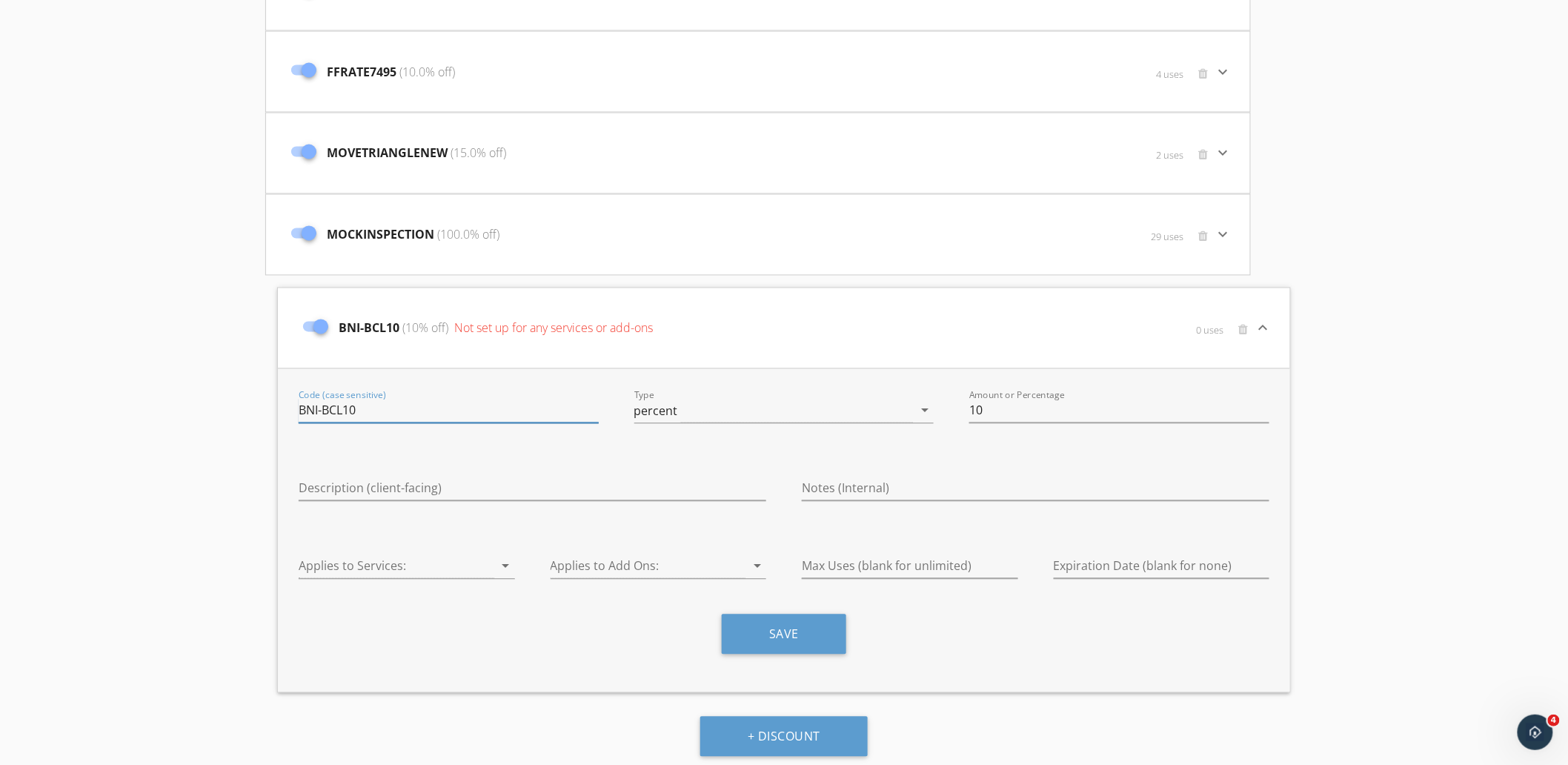
scroll to position [1100, 0]
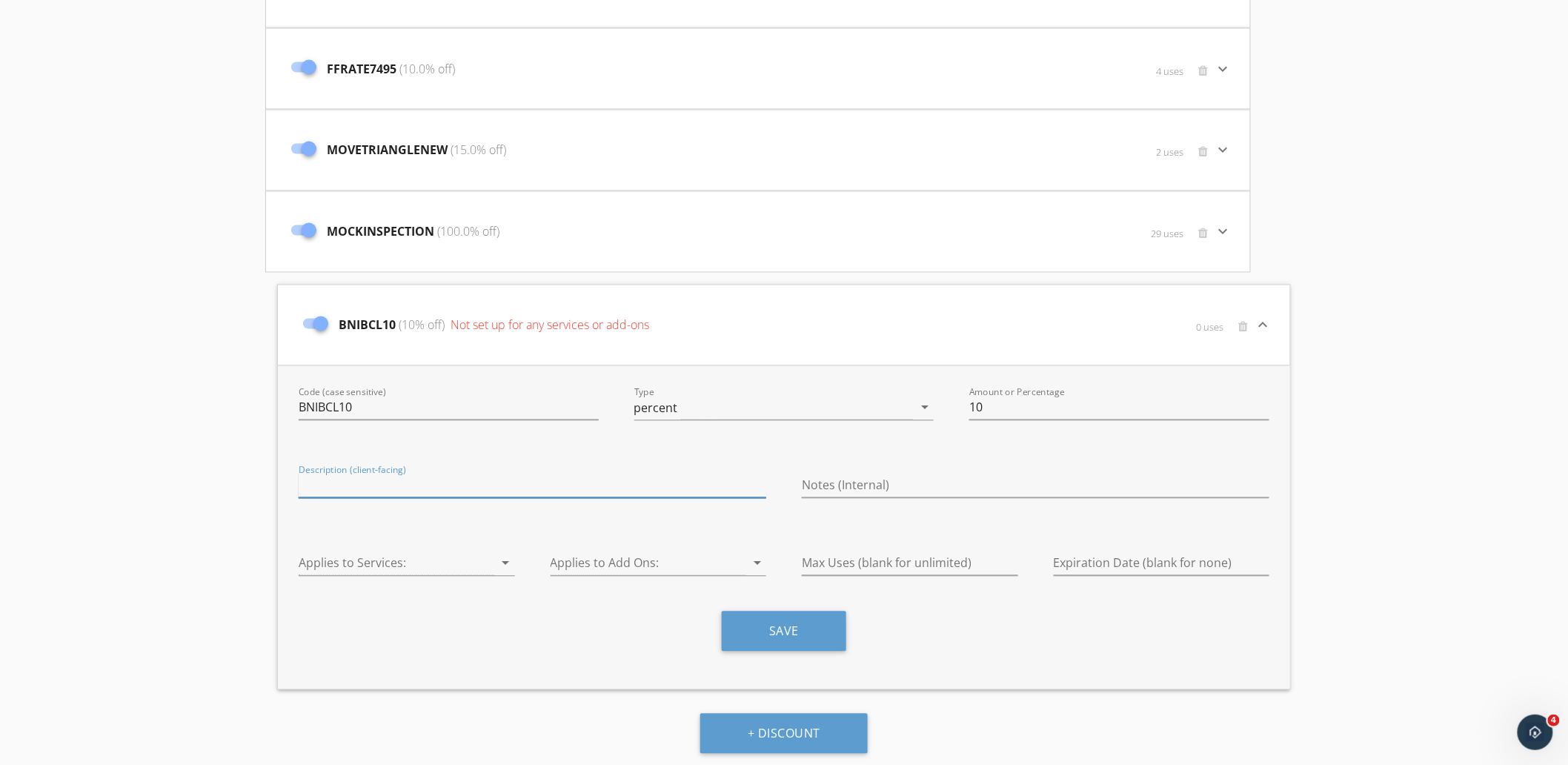
click at [359, 484] on input "Description (client-facing)" at bounding box center [532, 486] width 468 height 24
click at [319, 406] on input "BNIBCL10" at bounding box center [449, 408] width 300 height 24
click at [379, 481] on input "Description (client-facing)" at bounding box center [532, 486] width 468 height 24
click at [319, 405] on input "BNIBCL10" at bounding box center [449, 408] width 300 height 24
type input "BNIBCL10"
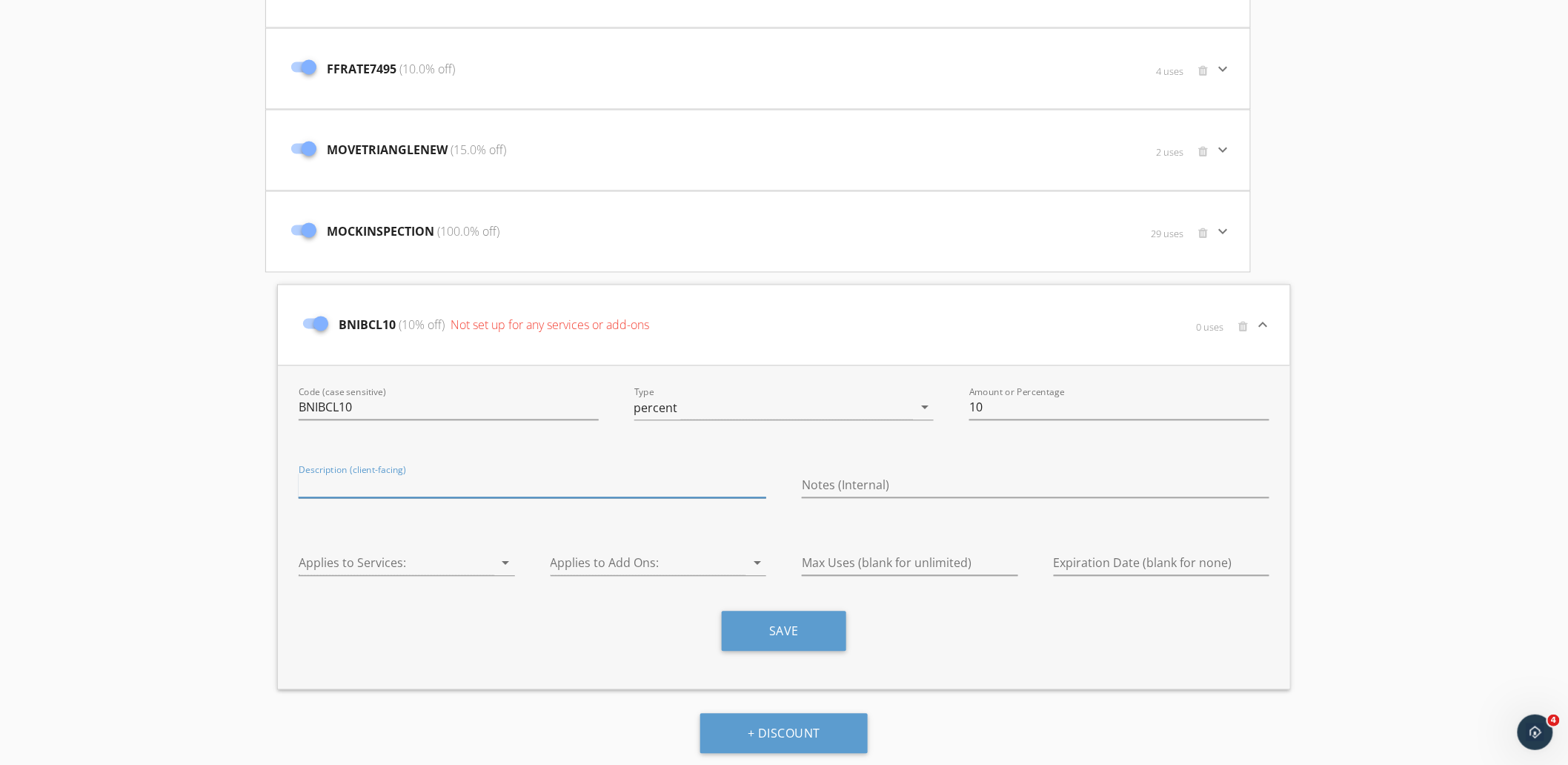
click at [335, 482] on input "Description (client-facing)" at bounding box center [532, 486] width 468 height 24
click at [468, 559] on div at bounding box center [396, 563] width 195 height 24
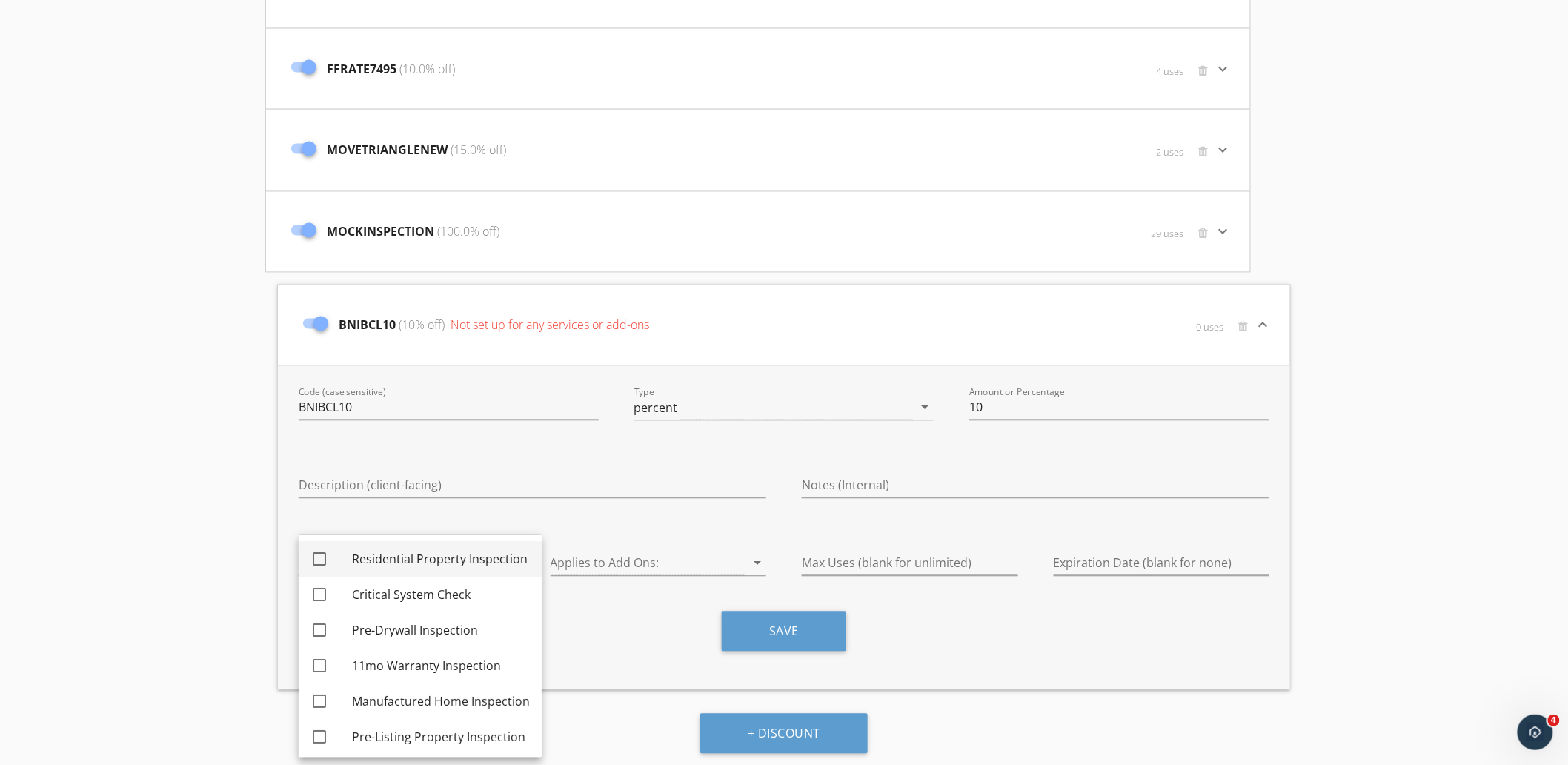
click at [459, 551] on div "Residential Property Inspection" at bounding box center [441, 559] width 178 height 17
checkbox input "true"
click at [595, 623] on div "Save" at bounding box center [783, 636] width 1006 height 51
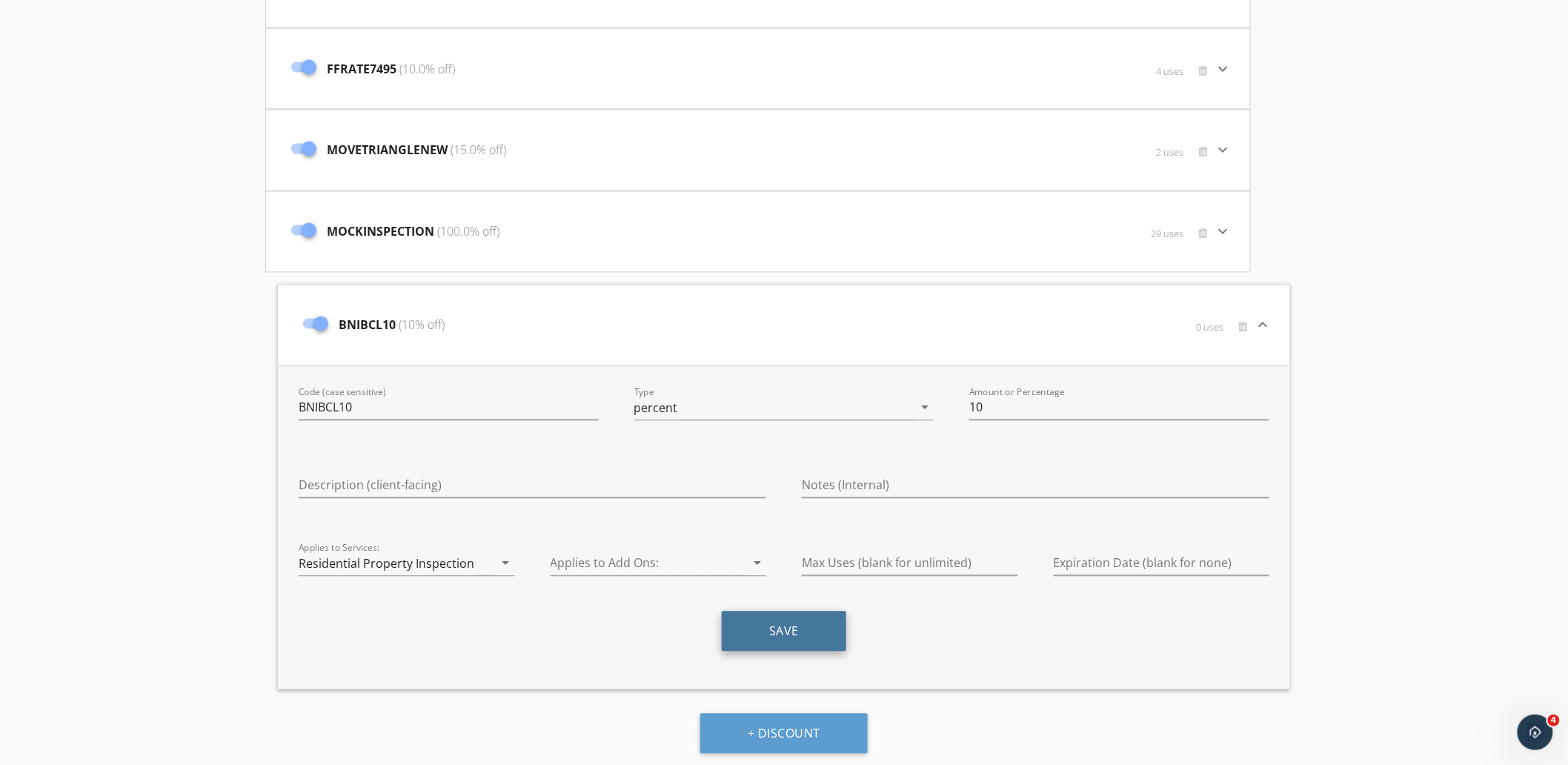
click at [797, 627] on button "Save" at bounding box center [784, 631] width 125 height 40
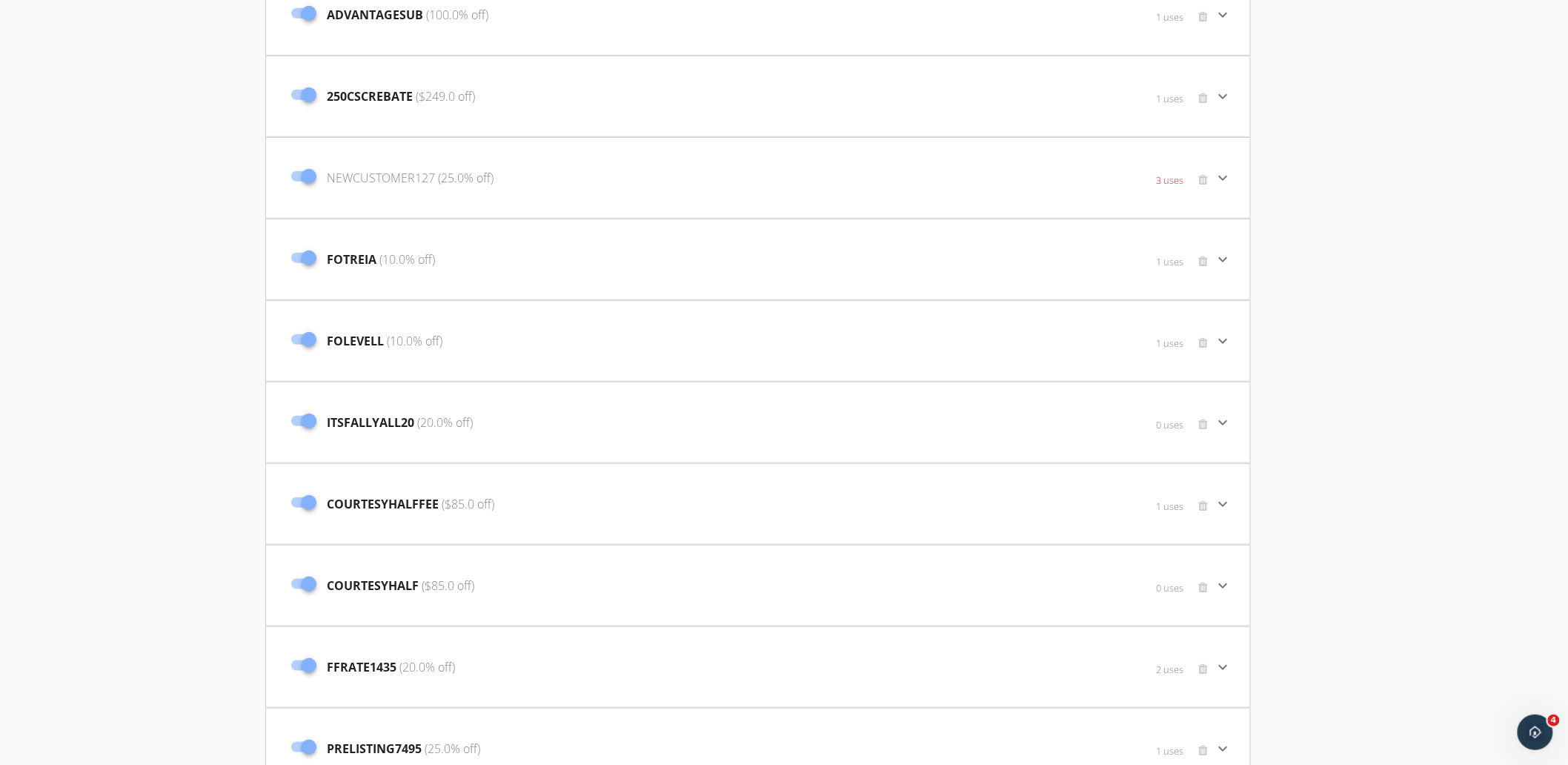
scroll to position [0, 0]
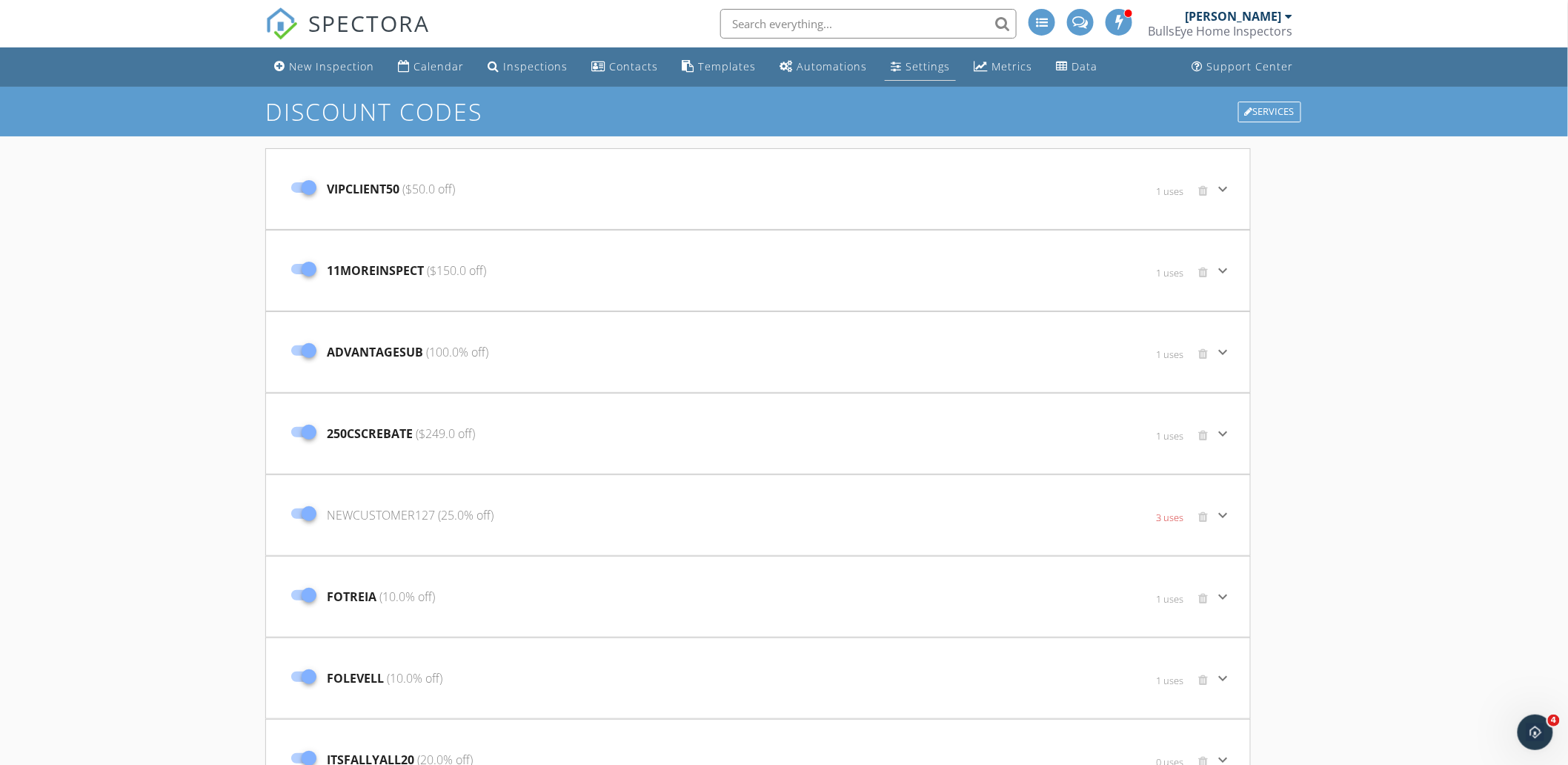
click at [906, 65] on div "Settings" at bounding box center [928, 66] width 44 height 14
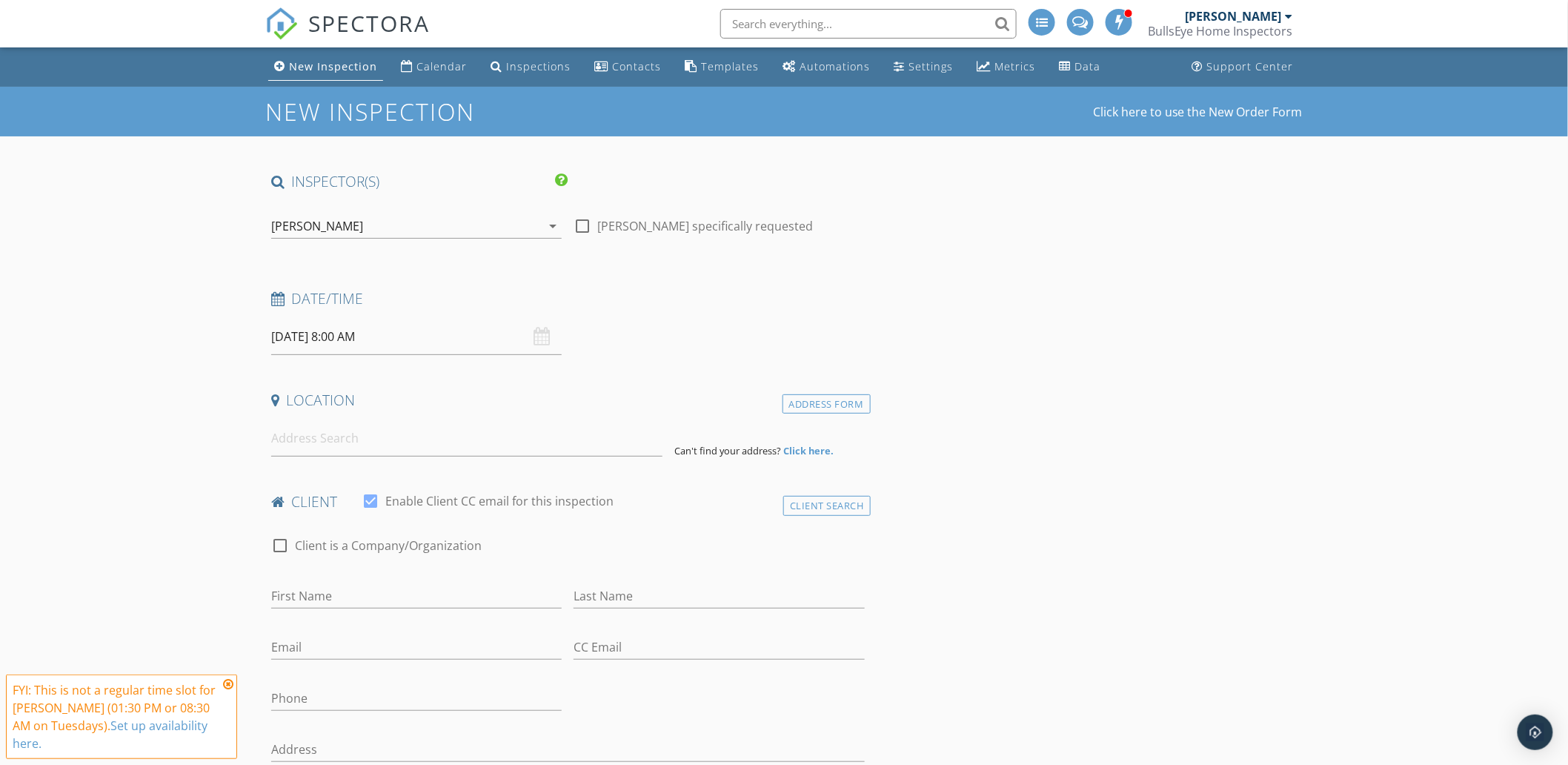
click at [334, 341] on input "[DATE] 8:00 AM" at bounding box center [417, 337] width 290 height 37
select select "9"
type input "[DATE] 8:00 AM"
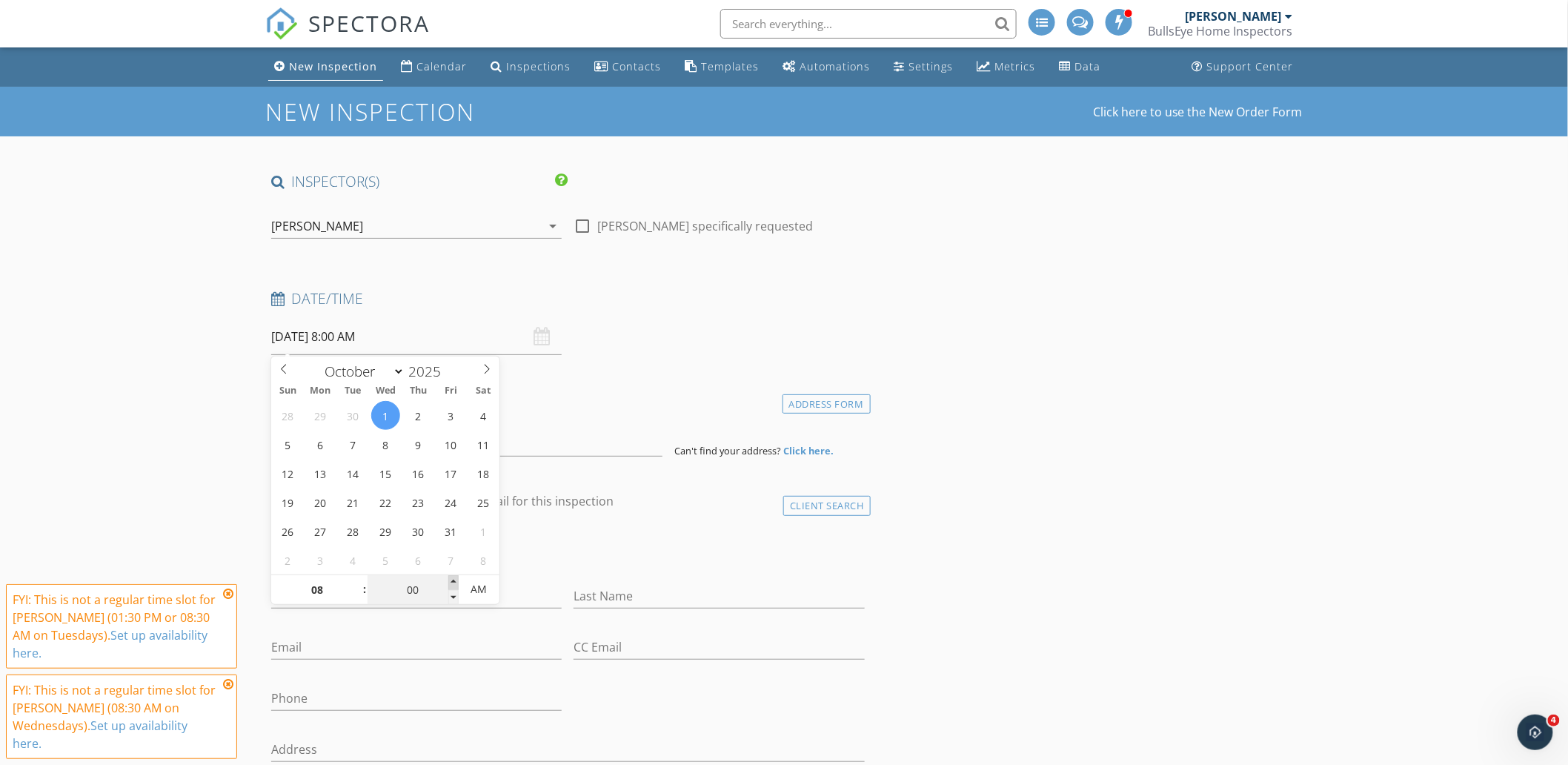
type input "05"
type input "[DATE] 8:05 AM"
click at [450, 581] on span at bounding box center [454, 582] width 11 height 14
type input "10"
type input "[DATE] 8:10 AM"
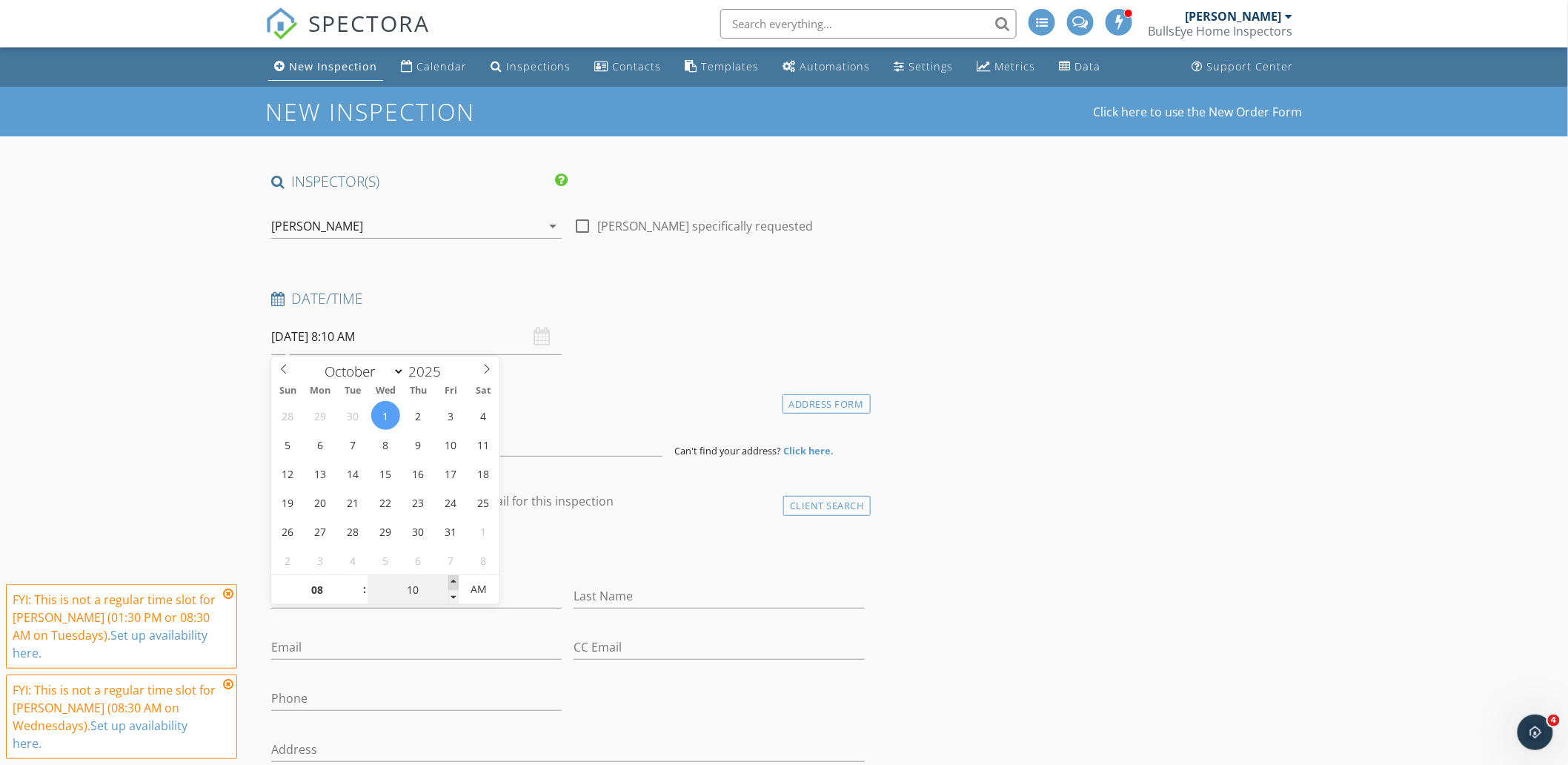
click at [450, 581] on span at bounding box center [454, 582] width 11 height 14
type input "15"
type input "10/01/2025 8:15 AM"
click at [450, 581] on span at bounding box center [454, 582] width 11 height 14
type input "20"
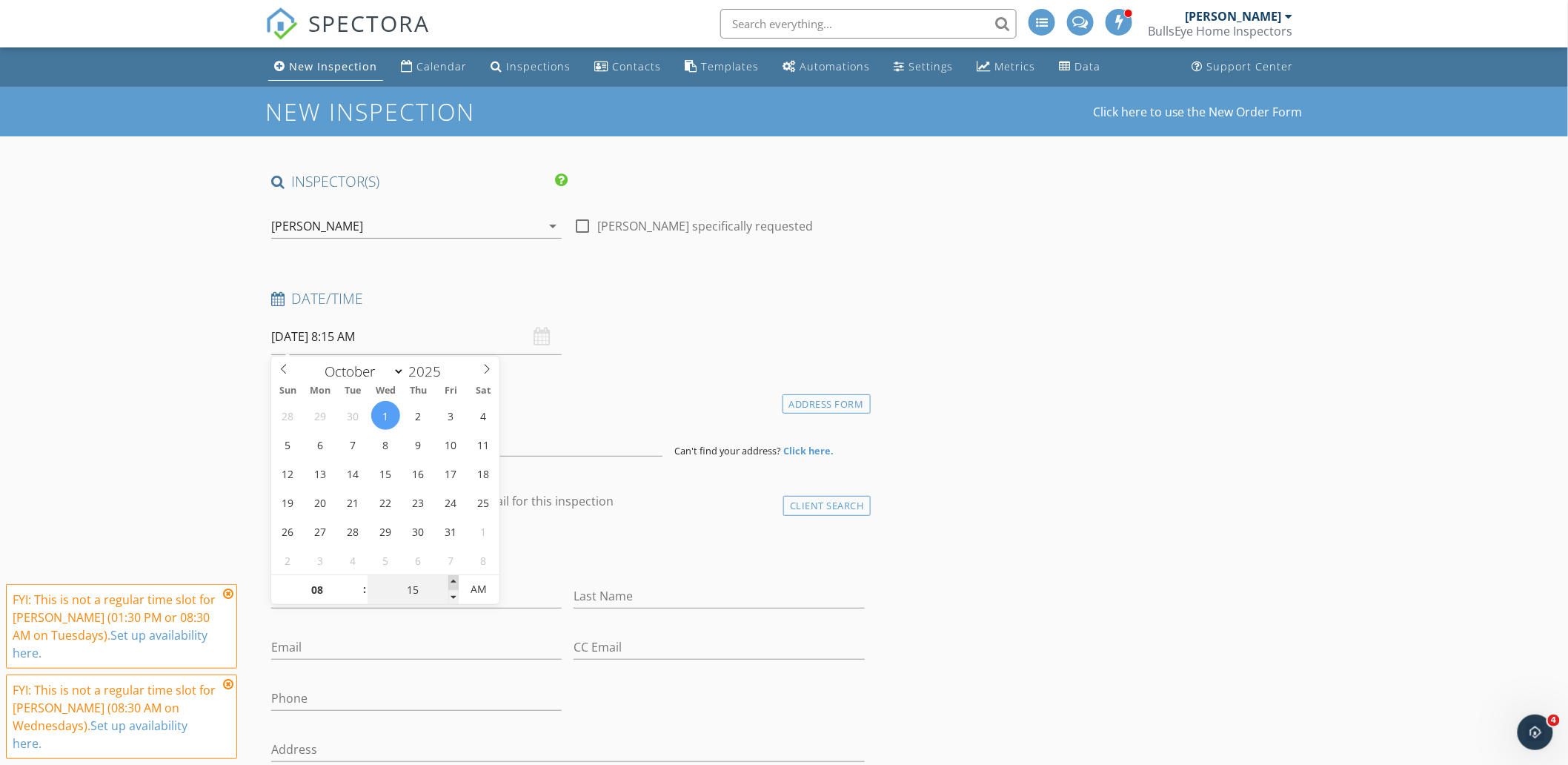
type input "10/01/2025 8:20 AM"
click at [450, 581] on span at bounding box center [454, 582] width 11 height 14
type input "25"
type input "10/01/2025 8:25 AM"
click at [450, 581] on span at bounding box center [454, 582] width 11 height 14
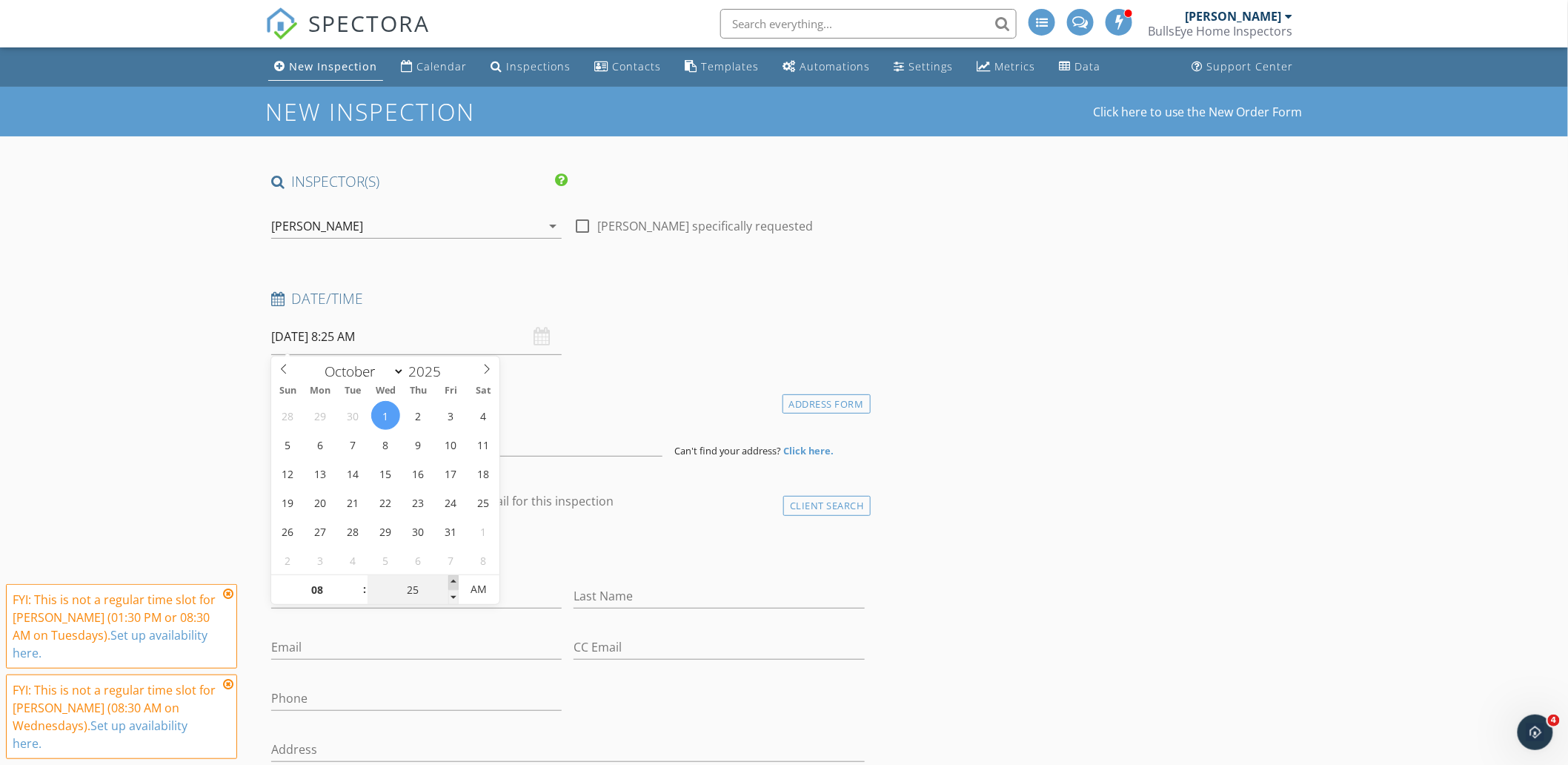
type input "30"
type input "10/01/2025 8:30 AM"
click at [450, 581] on span at bounding box center [454, 582] width 11 height 14
click at [230, 589] on icon at bounding box center [228, 594] width 11 height 12
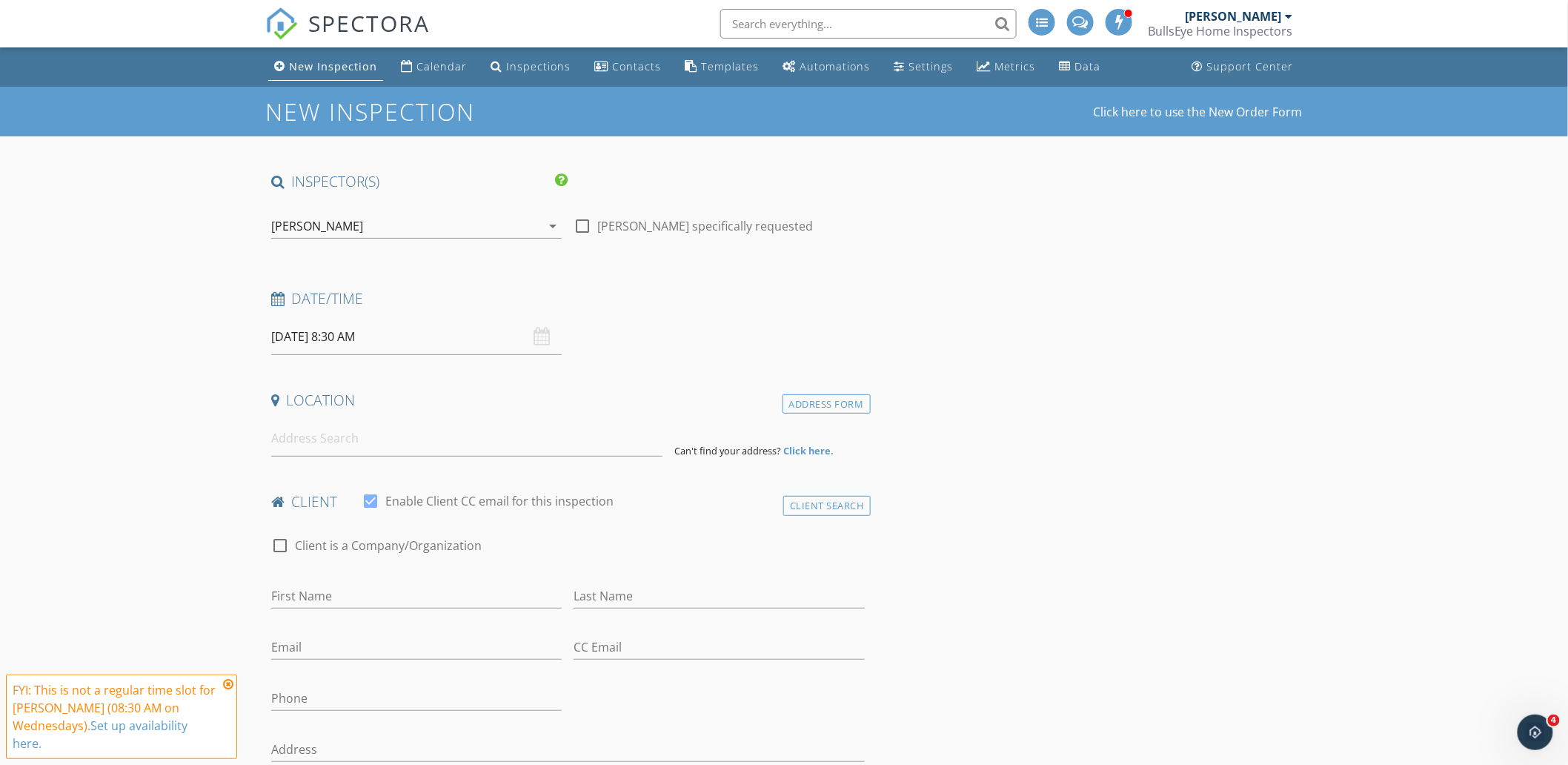
click at [226, 684] on icon at bounding box center [228, 684] width 11 height 12
click at [356, 452] on input at bounding box center [467, 439] width 392 height 37
paste input "1115 S Fifth St"
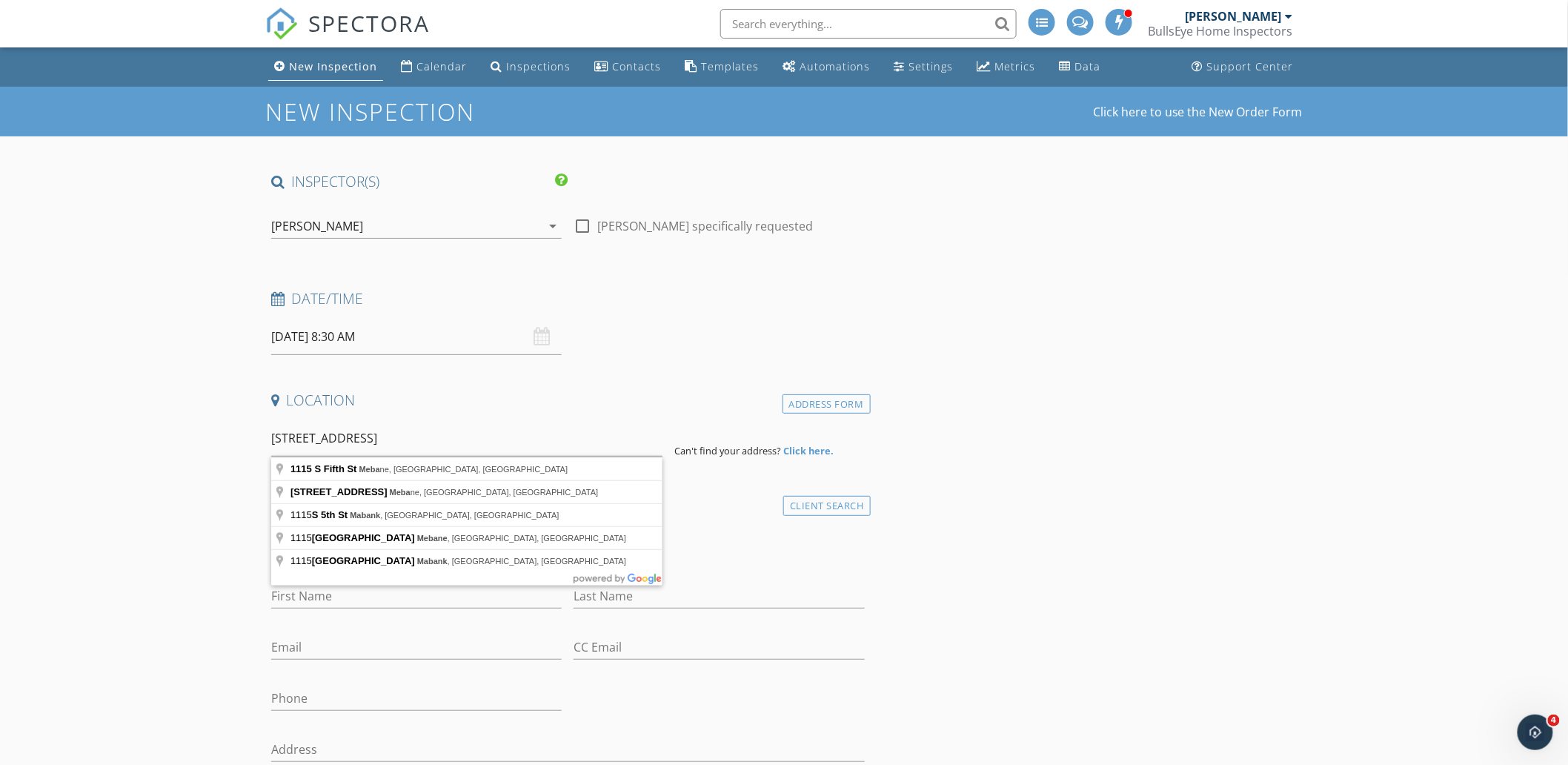
type input "1115 S Fifth St, Mebane, NC, USA"
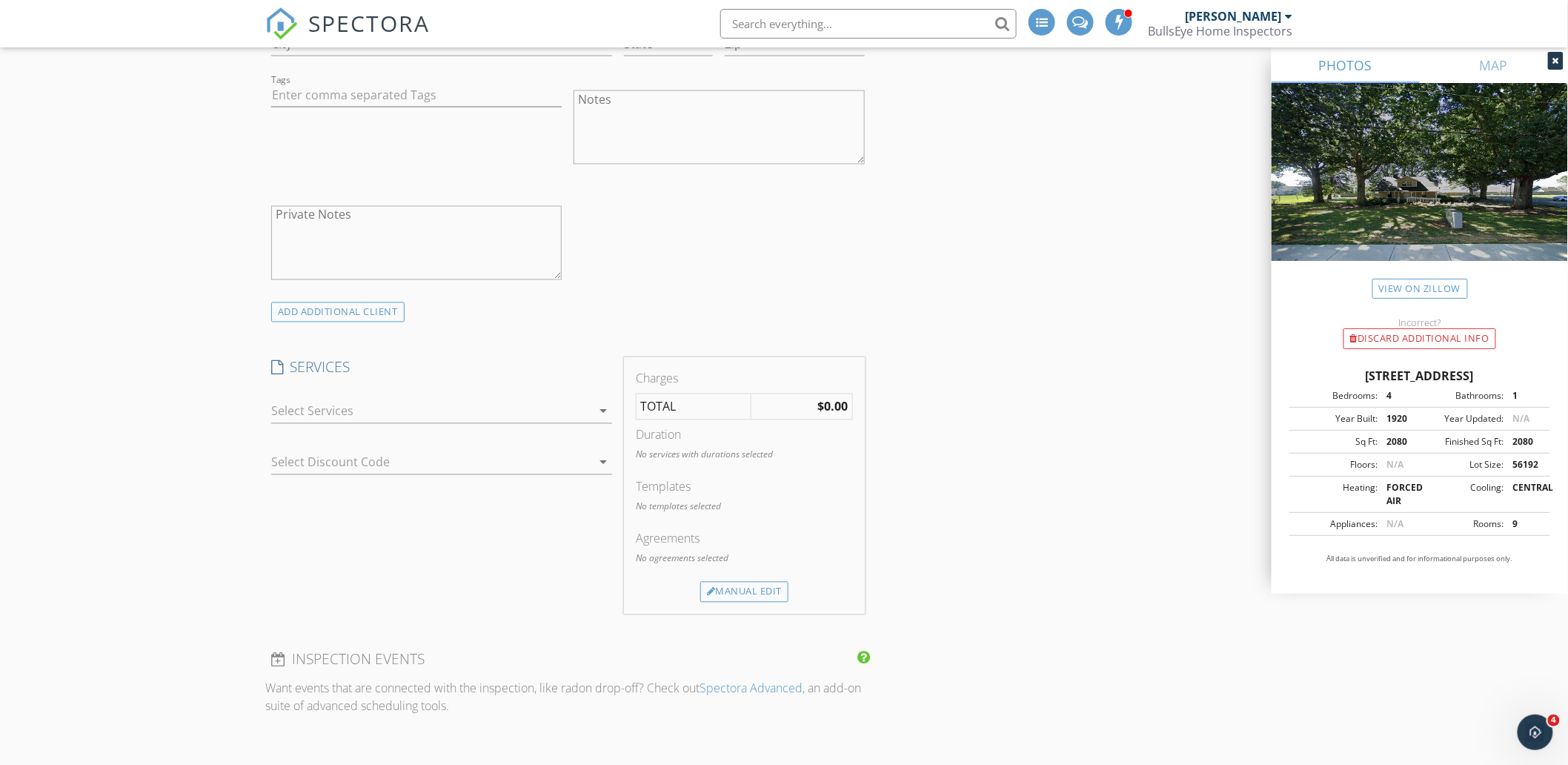
scroll to position [988, 0]
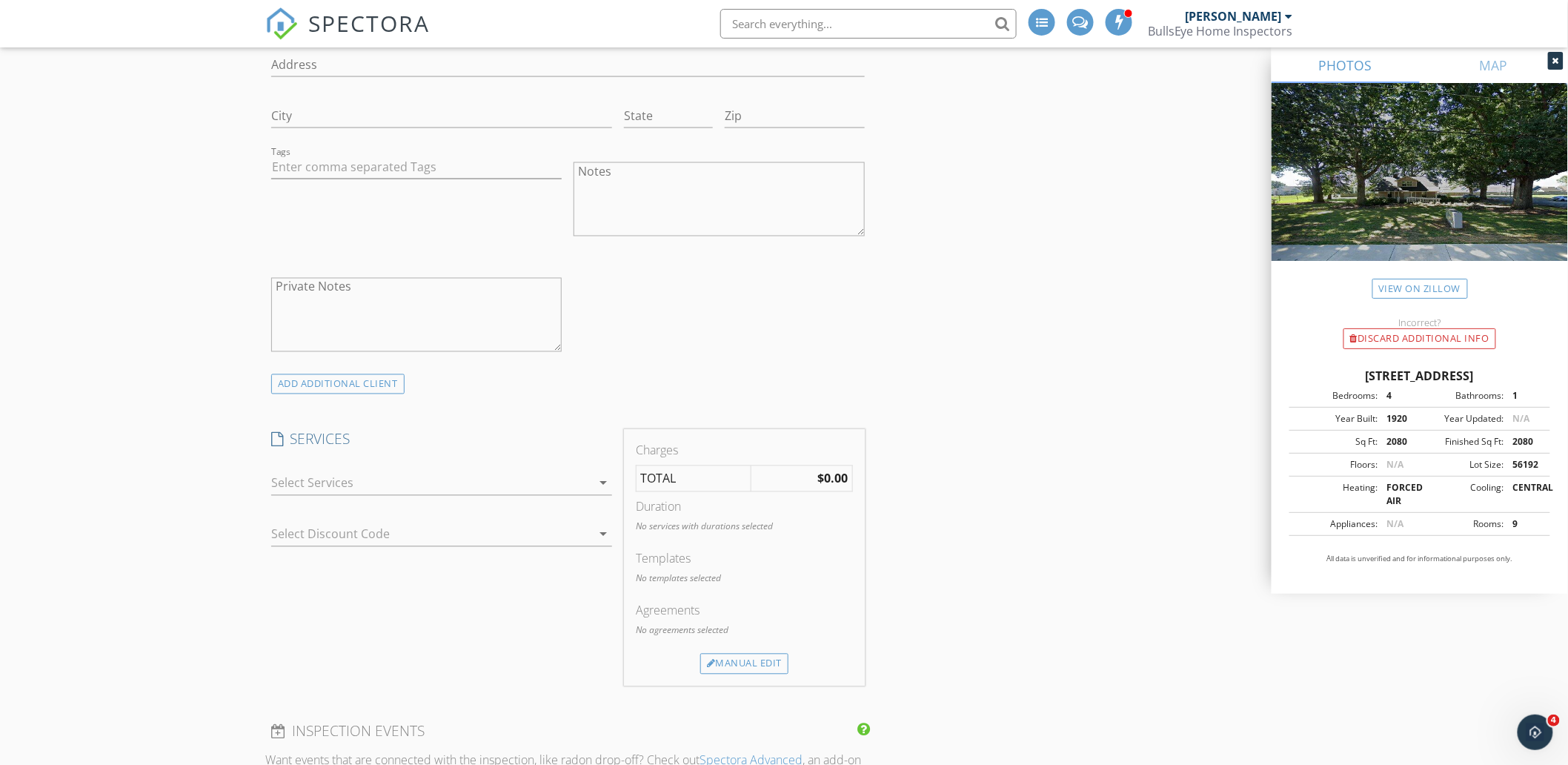
click at [476, 484] on div at bounding box center [431, 483] width 320 height 24
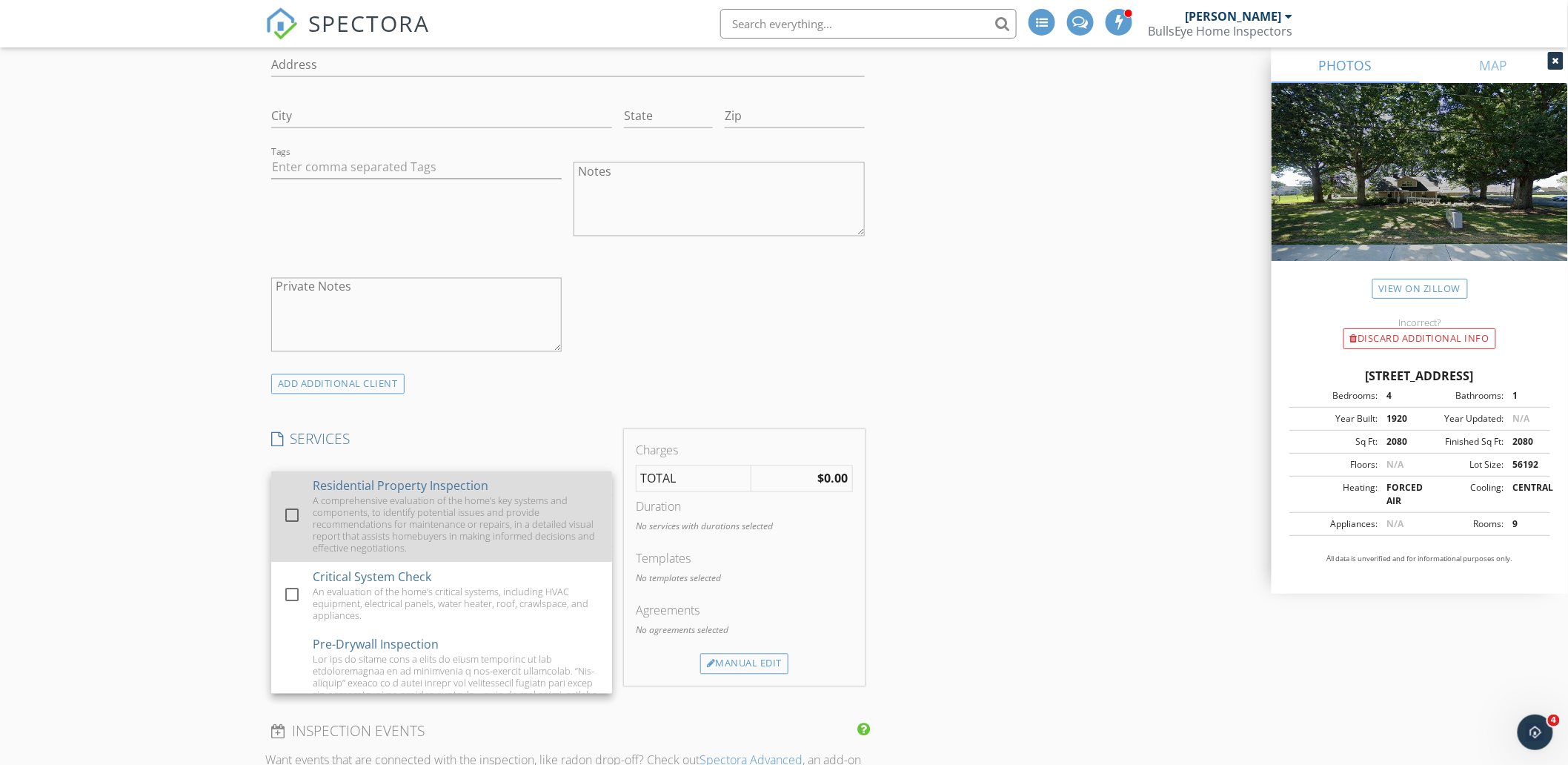
click at [427, 527] on div "A comprehensive evaluation of the home’s key systems and components, to identif…" at bounding box center [456, 525] width 287 height 59
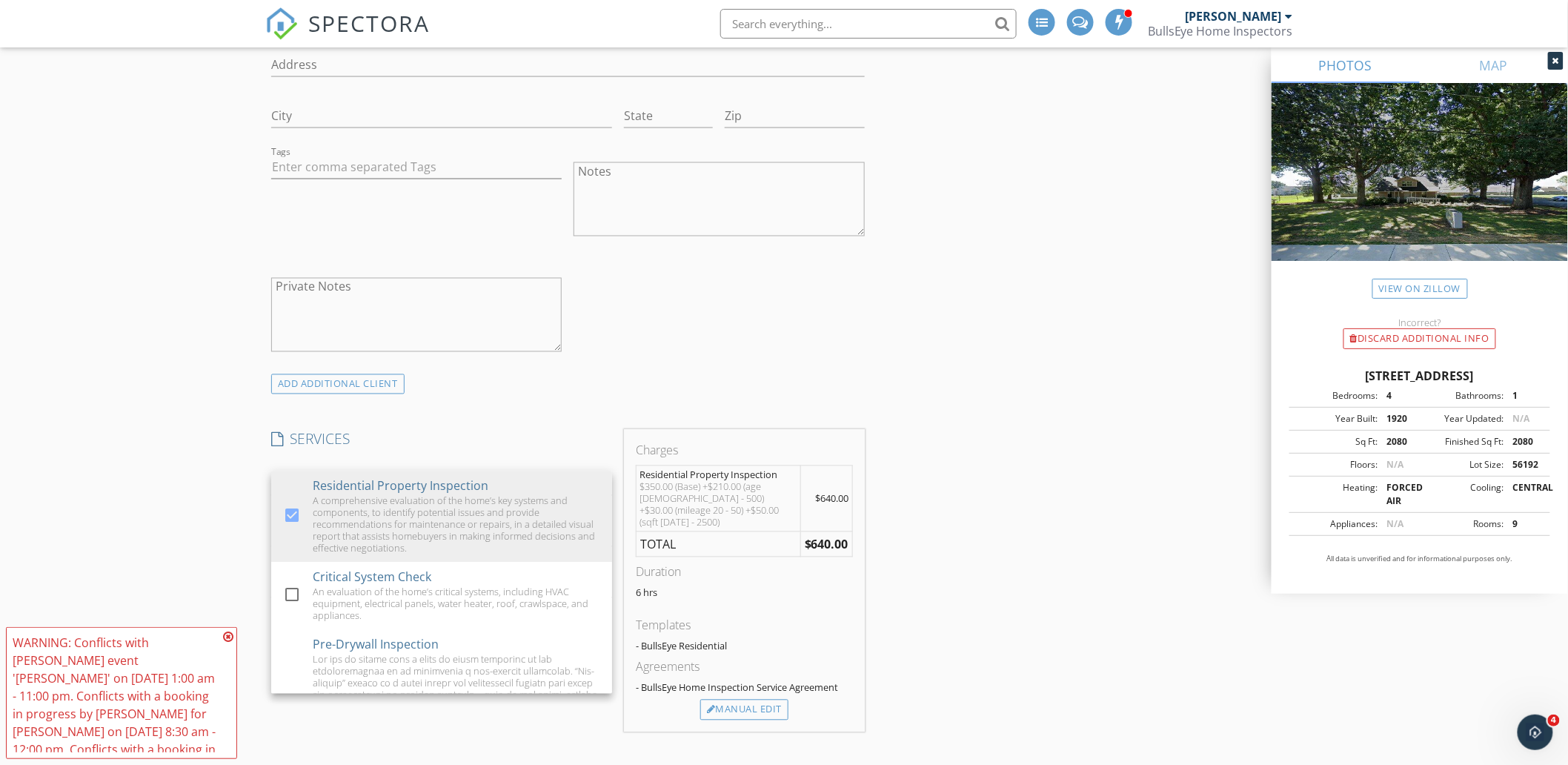
click at [1091, 437] on div "INSPECTOR(S) check_box Chad Baker PRIMARY Chad Baker arrow_drop_down check_box_…" at bounding box center [784, 663] width 1037 height 2958
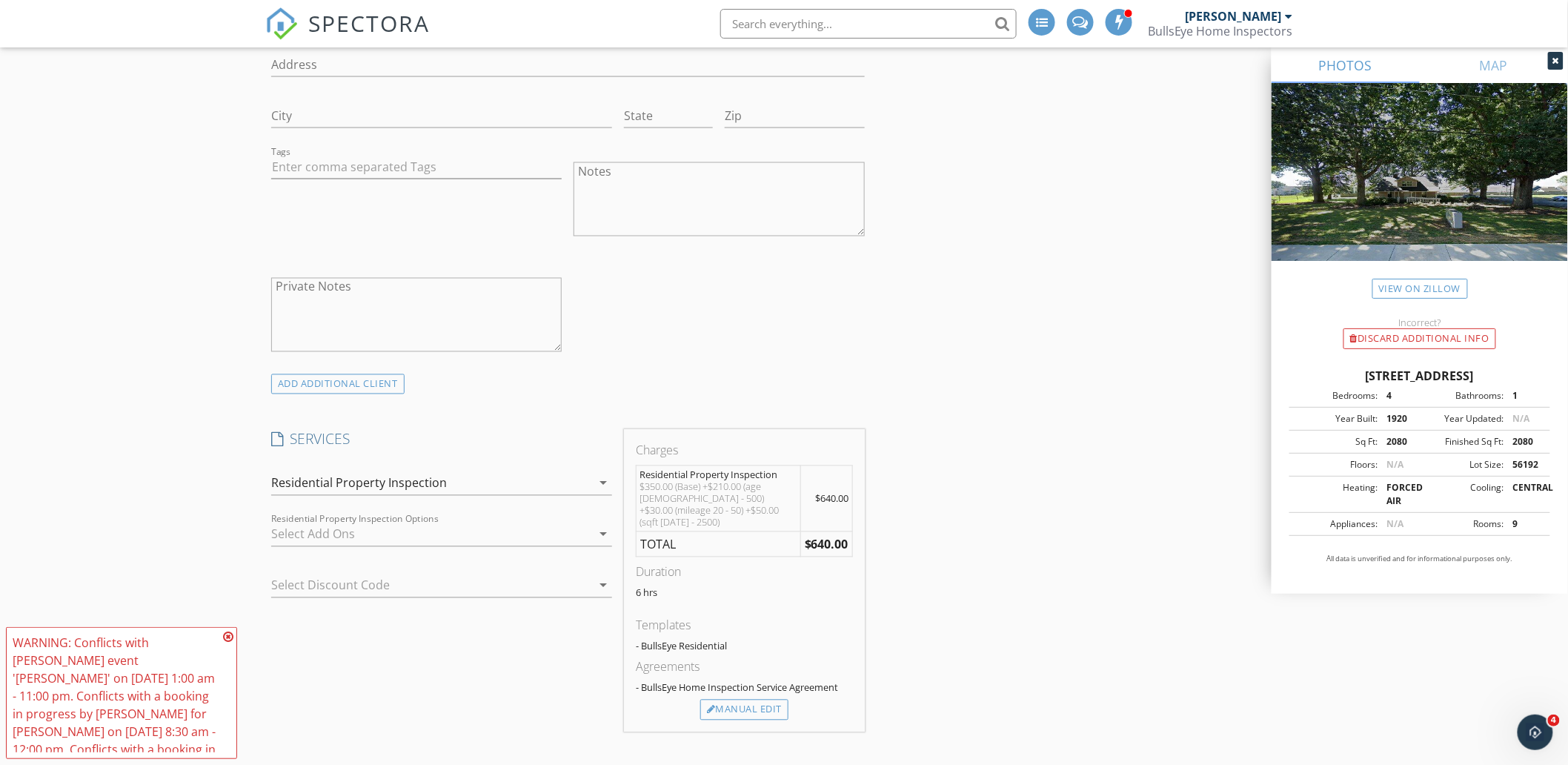
click at [437, 531] on div at bounding box center [431, 534] width 320 height 24
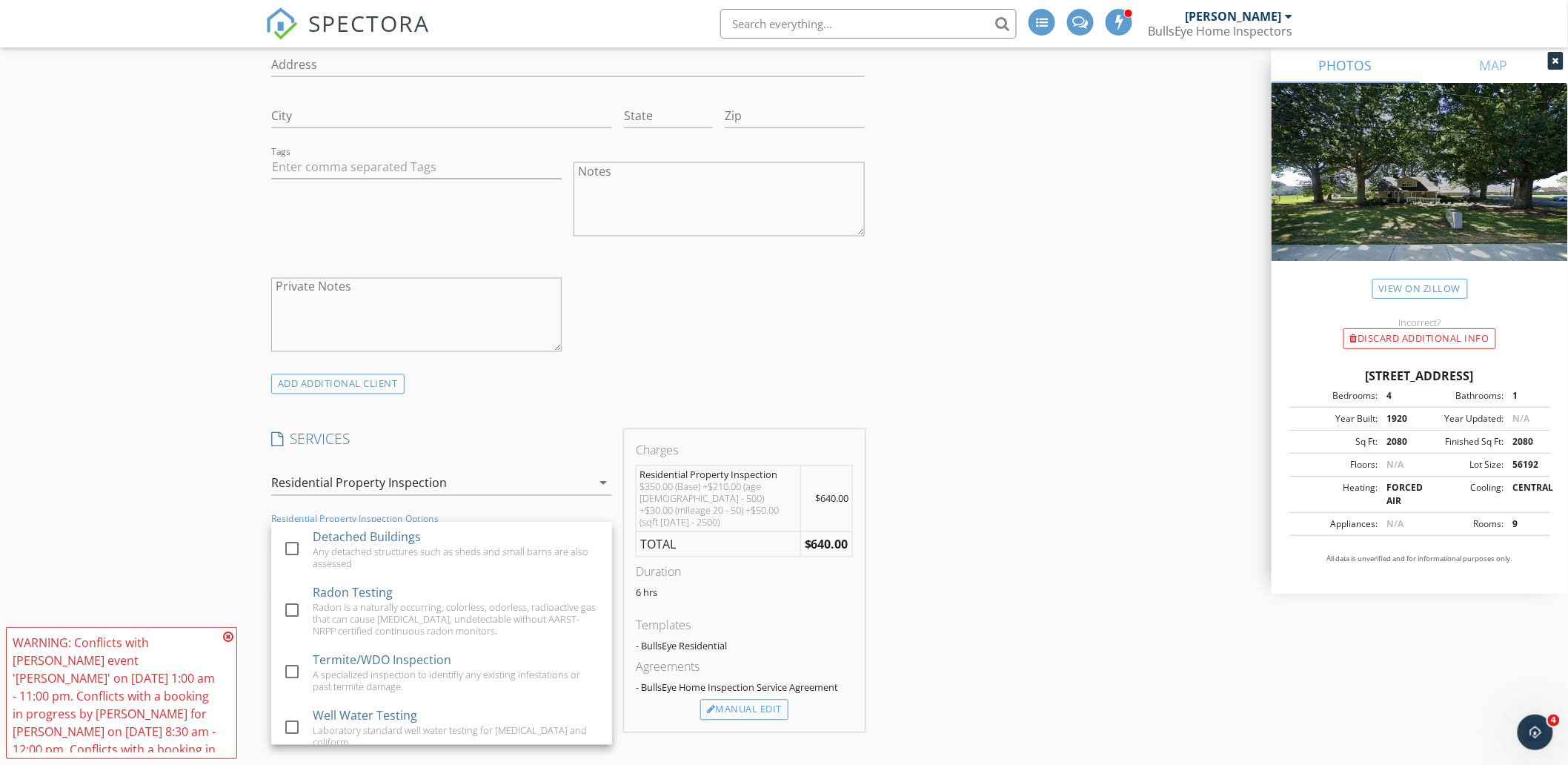
click at [719, 363] on div "check_box_outline_blank Client is a Company/Organization First Name Last Name E…" at bounding box center [568, 106] width 605 height 538
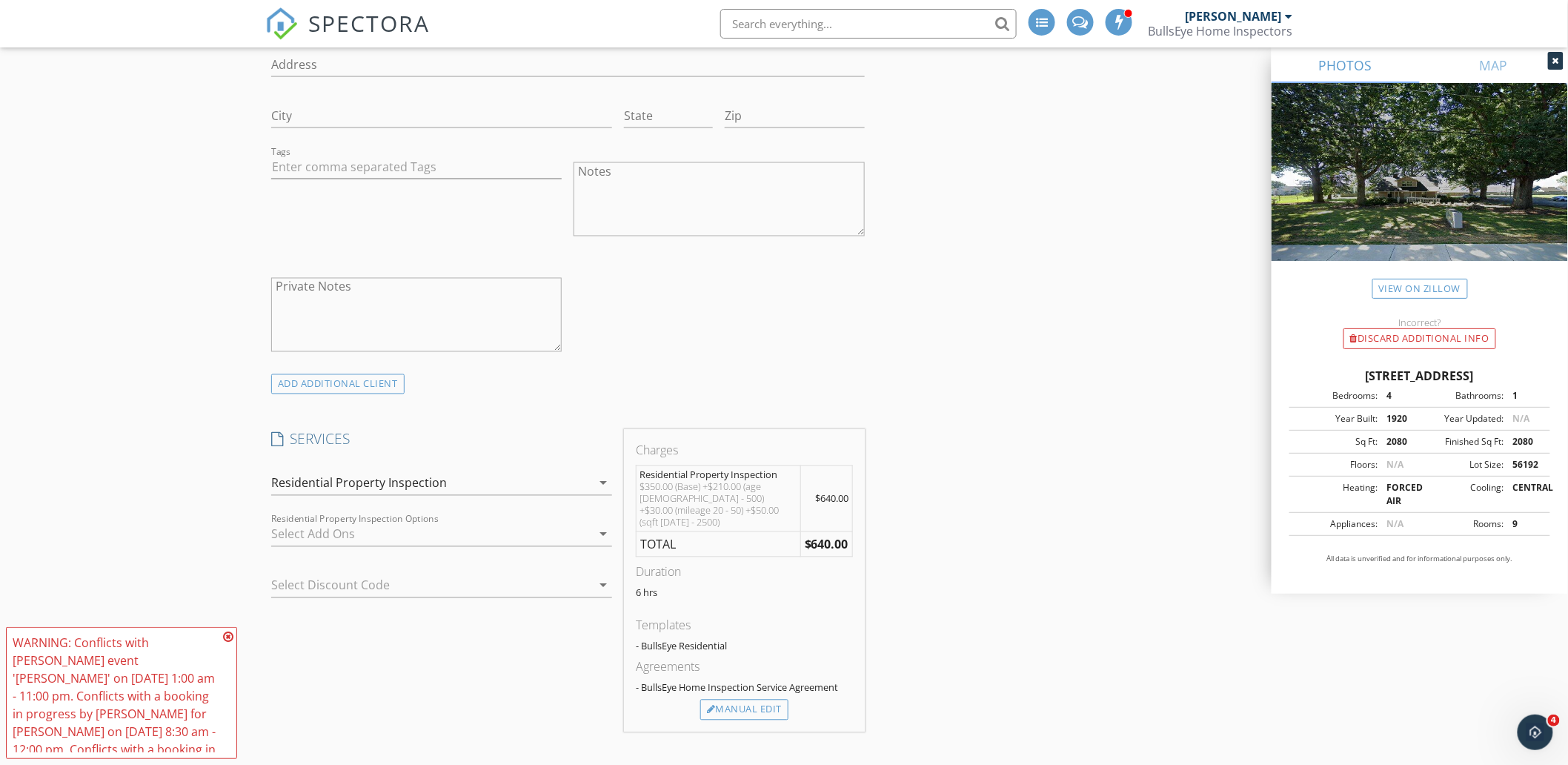
click at [535, 590] on div at bounding box center [421, 585] width 300 height 24
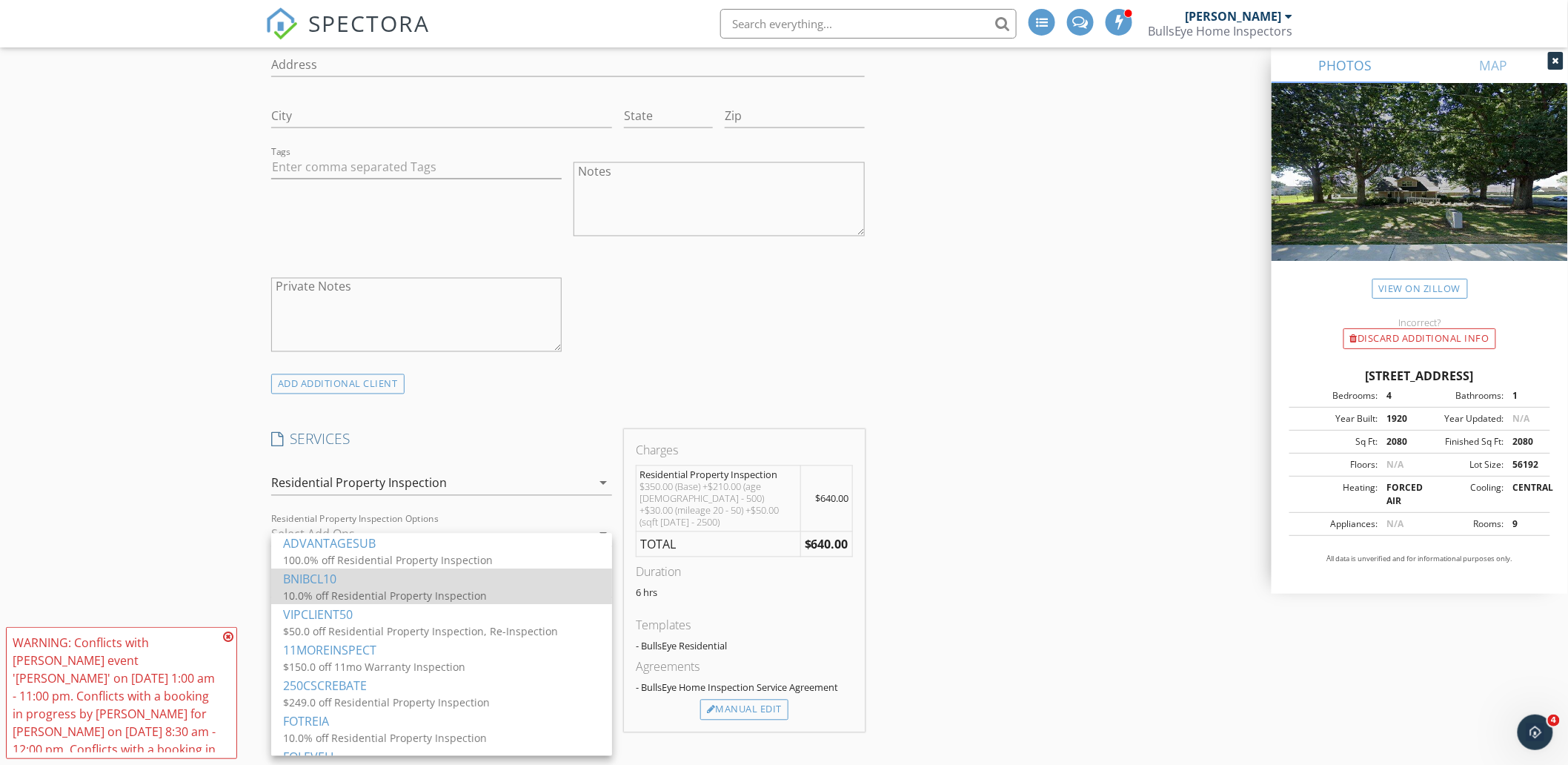
click at [396, 583] on div "BNIBCL10" at bounding box center [441, 579] width 317 height 17
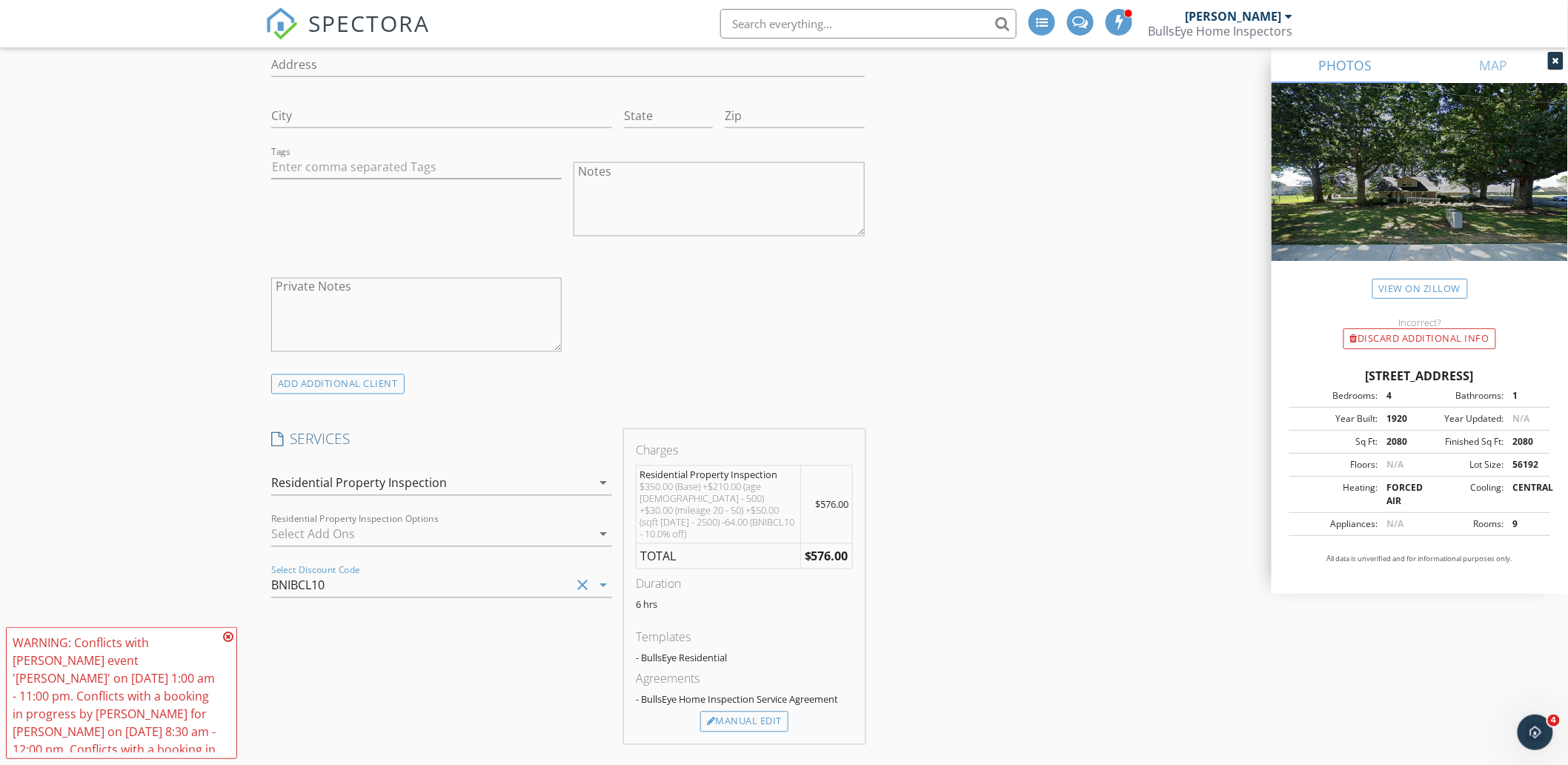
click at [986, 453] on div "INSPECTOR(S) check_box Chad Baker PRIMARY Chad Baker arrow_drop_down check_box_…" at bounding box center [784, 669] width 1037 height 2970
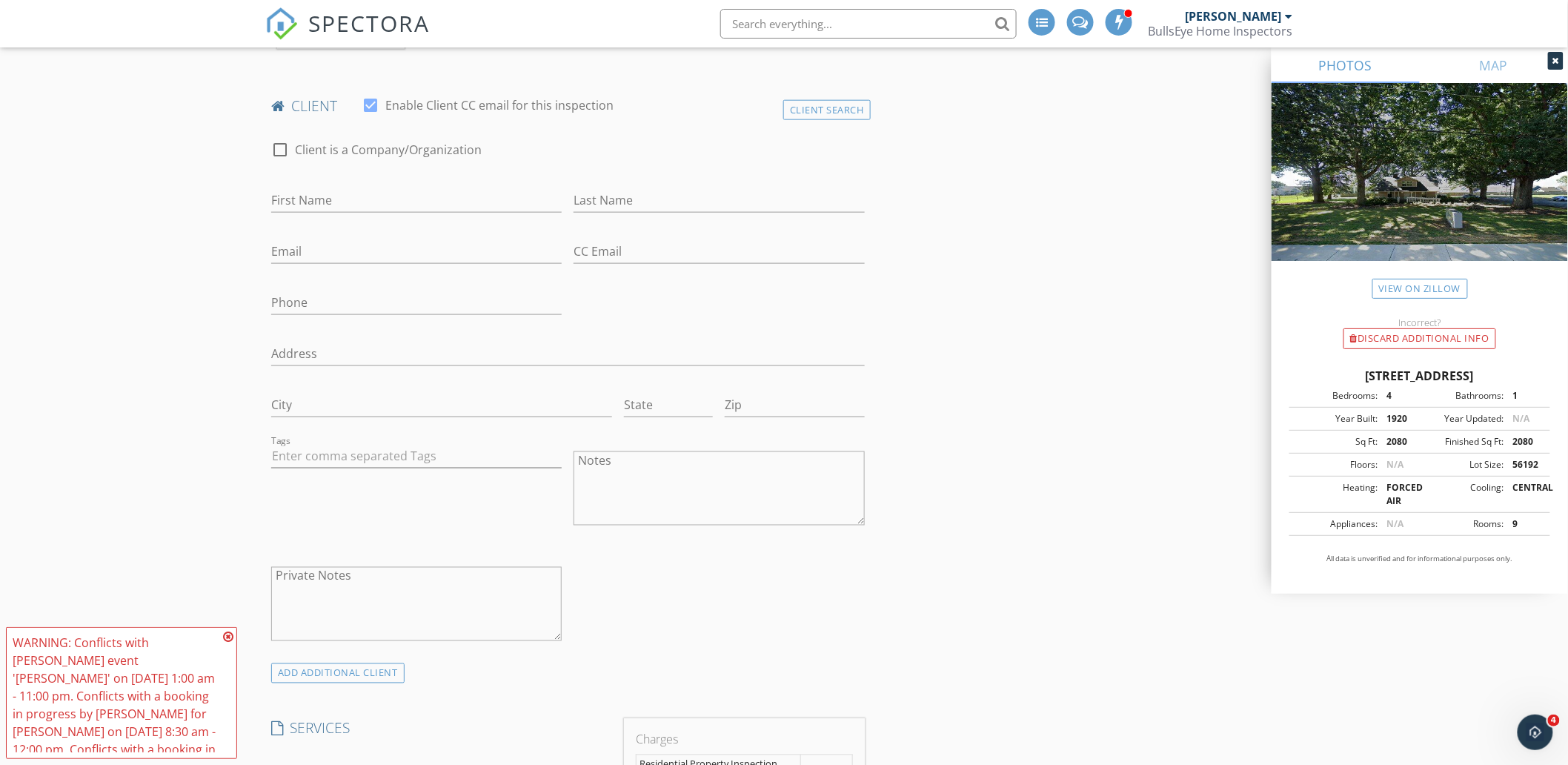
scroll to position [658, 0]
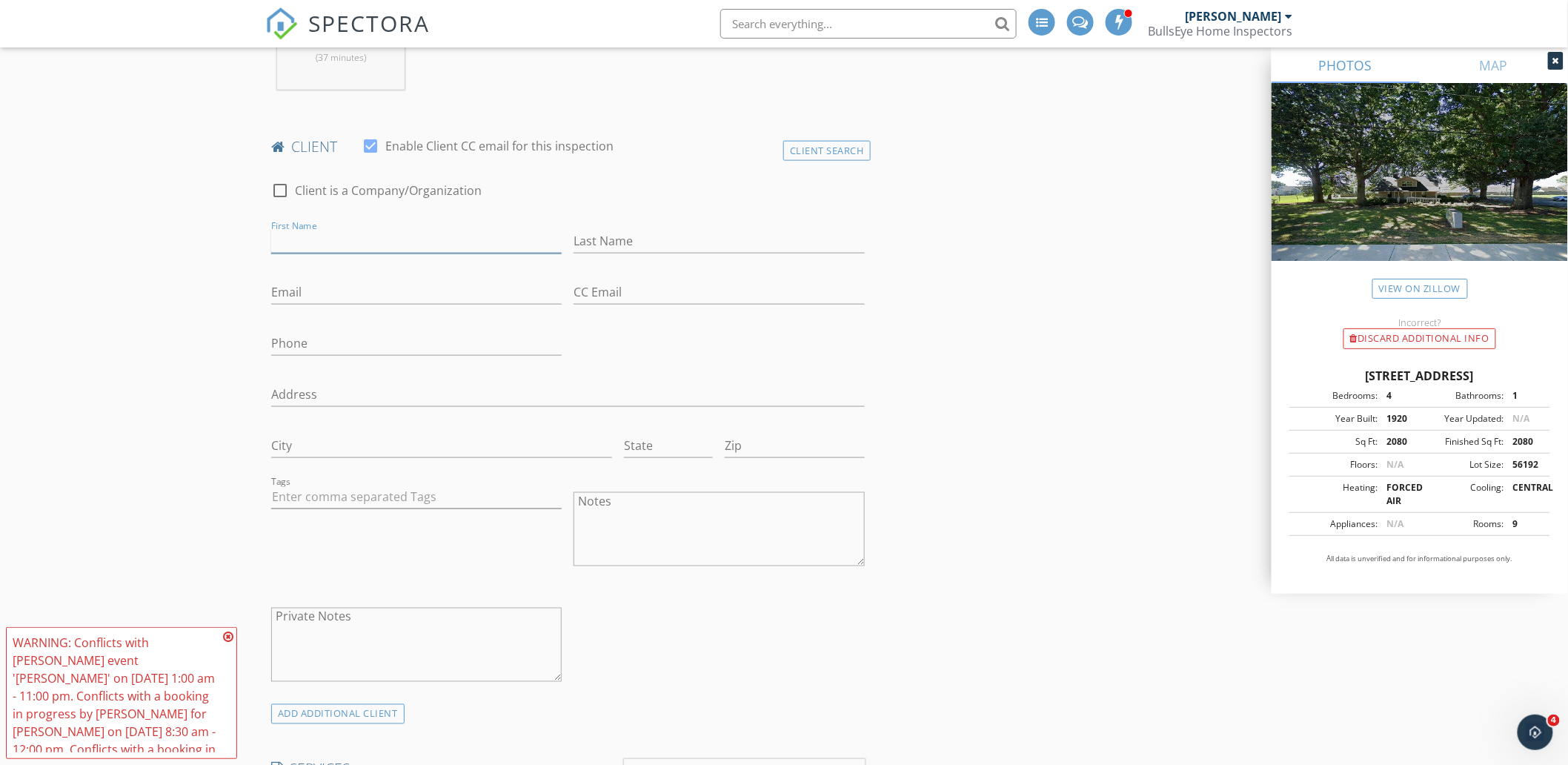
click at [353, 246] on input "First Name" at bounding box center [417, 241] width 290 height 24
click at [332, 247] on input "First Name" at bounding box center [417, 241] width 290 height 24
type input "s"
type input "Shelly & Adam"
type input "Cole"
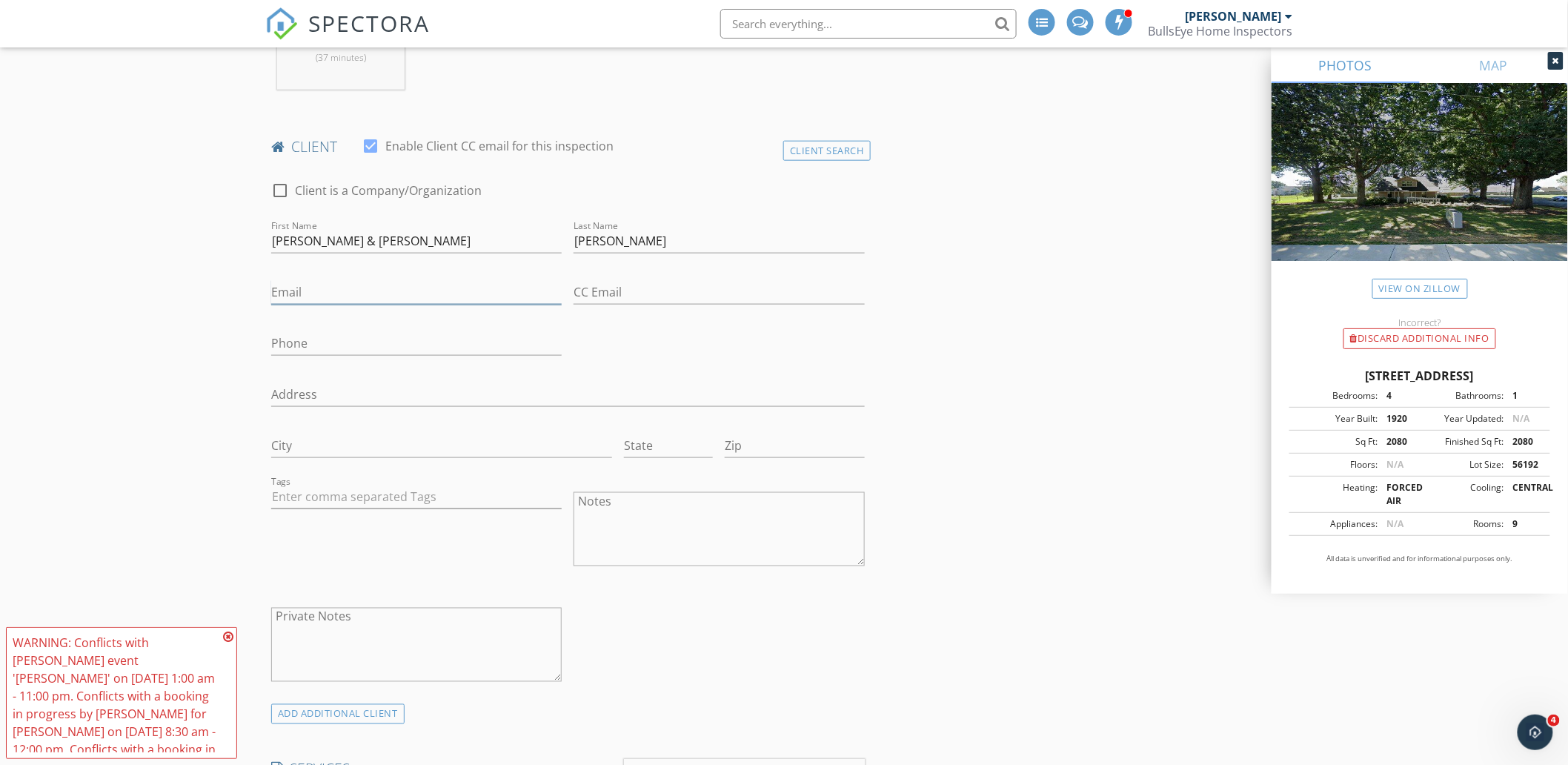
click at [367, 287] on input "Email" at bounding box center [417, 292] width 290 height 24
paste input "shelley@bbofnc.com"
type input "shelley@bbofnc.com"
click at [702, 294] on input "CC Email" at bounding box center [719, 292] width 290 height 24
paste input "atcole74@gmail.com"
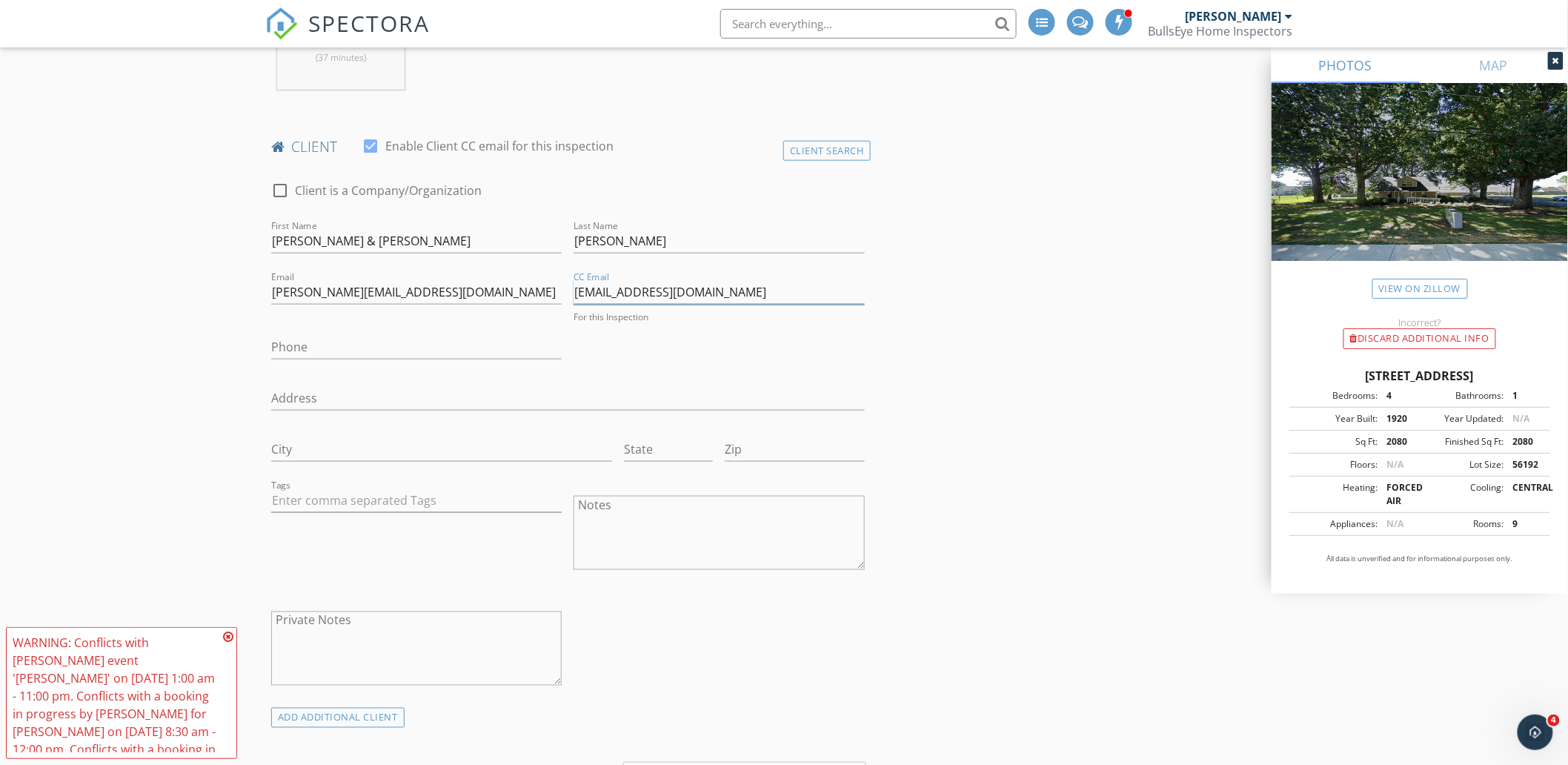
type input "atcole74@gmail.com"
click at [360, 352] on input "Phone" at bounding box center [417, 344] width 290 height 24
paste input "919-300-6421"
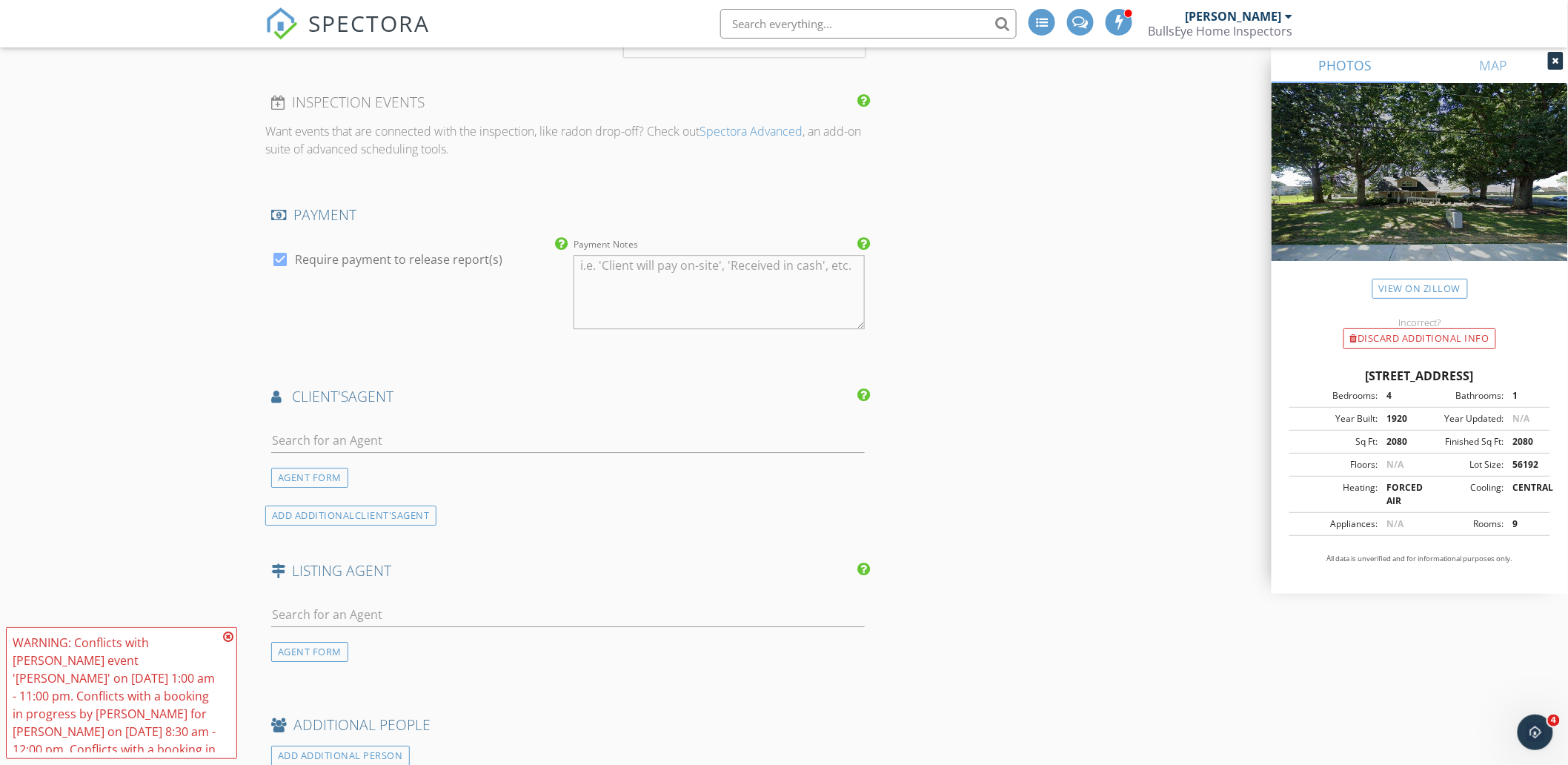
scroll to position [1729, 0]
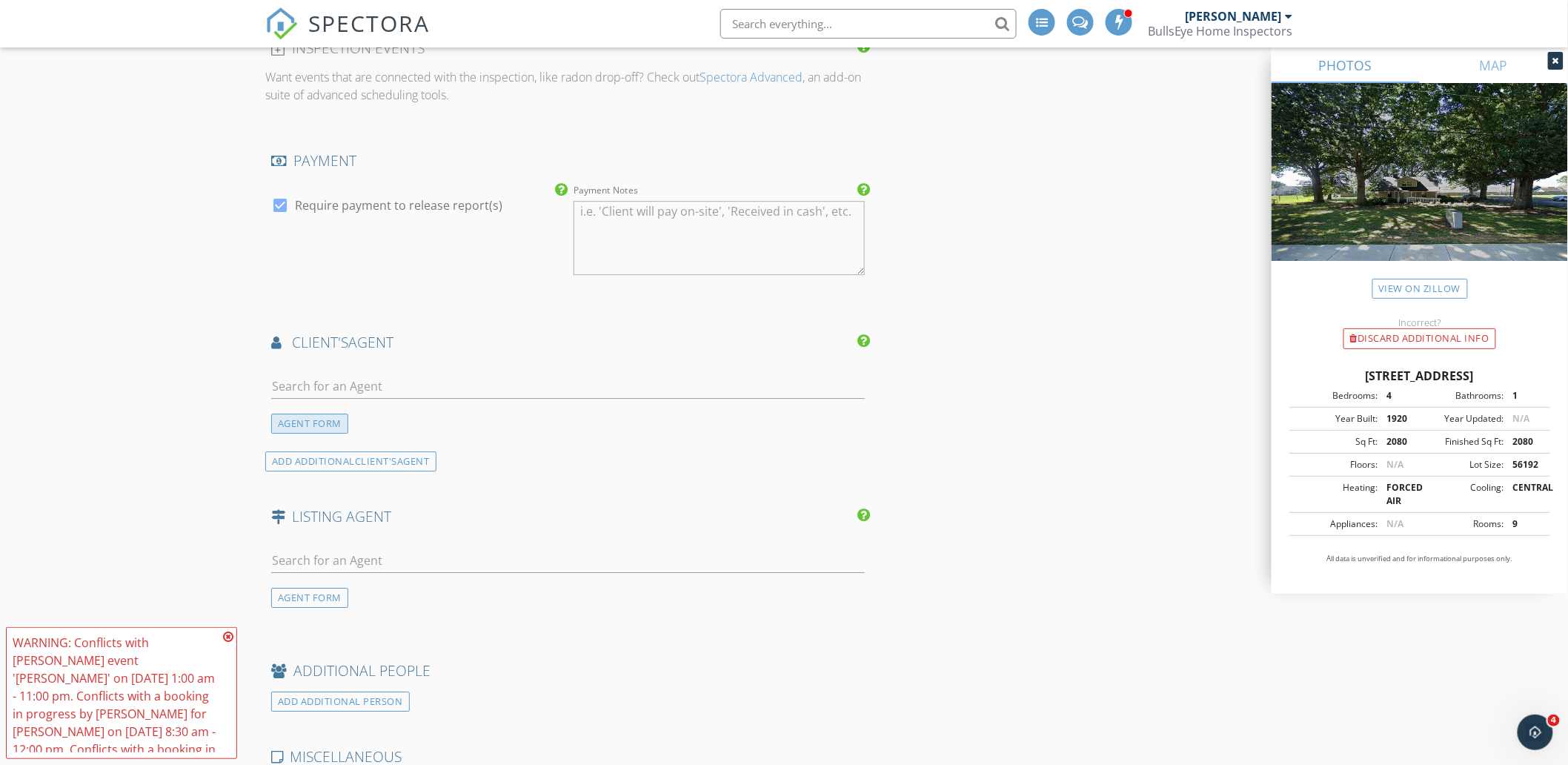
type input "919-300-6421"
click at [323, 414] on div "AGENT FORM" at bounding box center [309, 424] width 77 height 20
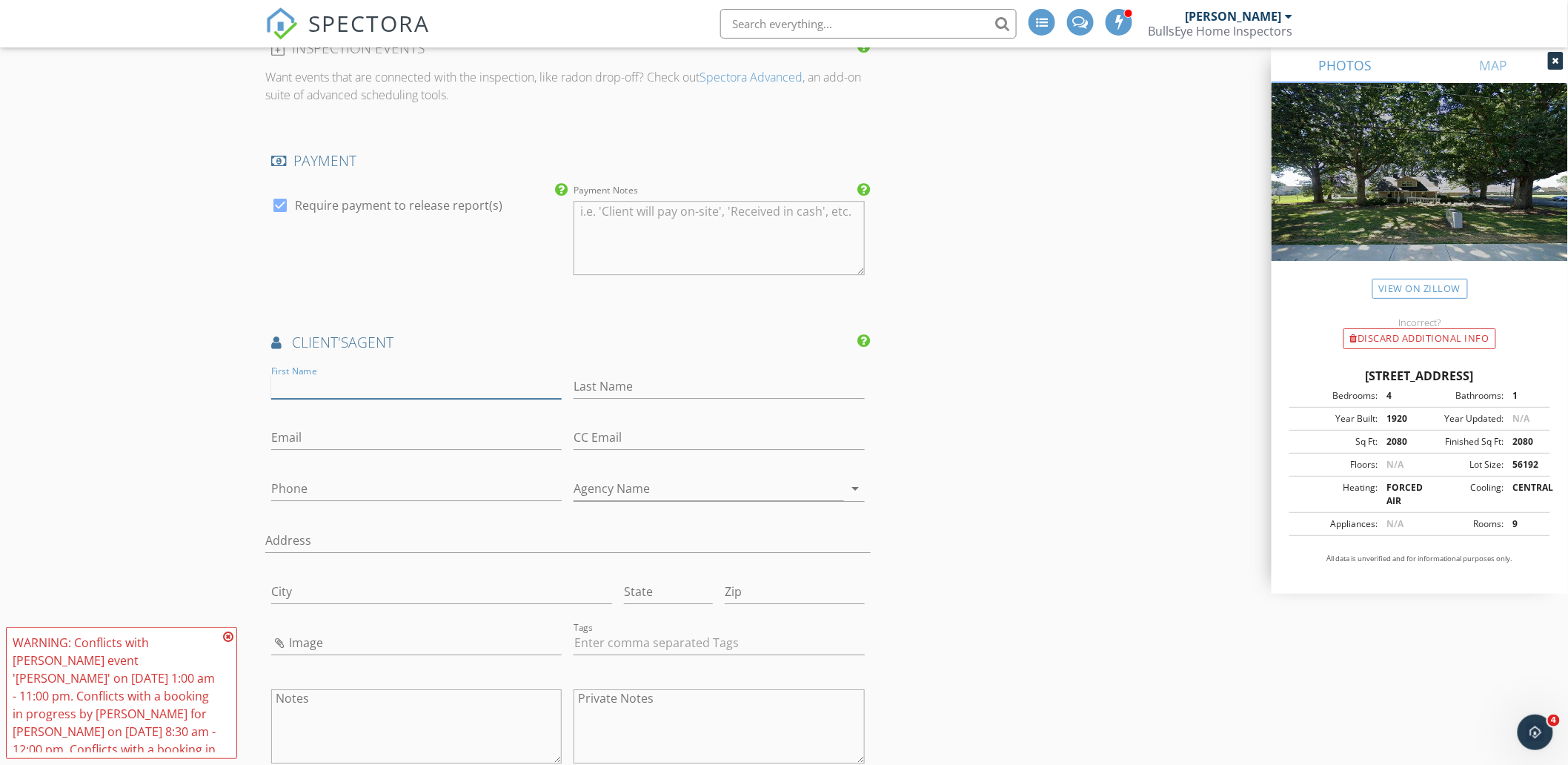
click at [372, 379] on input "First Name" at bounding box center [417, 386] width 290 height 24
type input "Johnny"
type input "Wehman"
click at [311, 425] on input "Email" at bounding box center [417, 437] width 290 height 24
paste input "johnny.wehmann@svn.com"
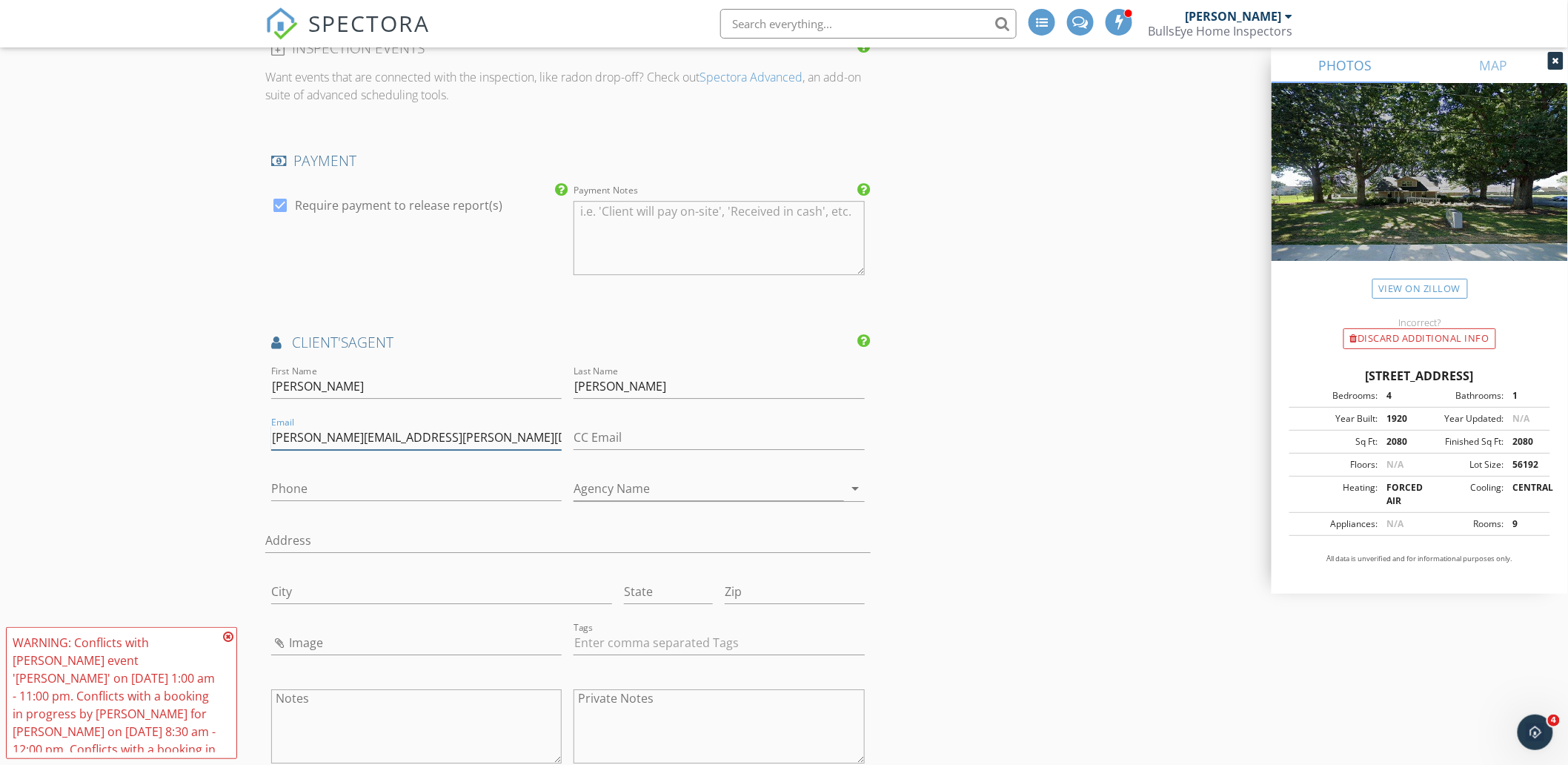
type input "johnny.wehmann@svn.com"
click at [768, 484] on input "Agency Name" at bounding box center [708, 489] width 270 height 24
type input "SVN Real Estate Associates"
click at [460, 537] on input "Address" at bounding box center [568, 541] width 605 height 24
paste input "3333 Durham-Chapel Hill Blvd, Suite C"
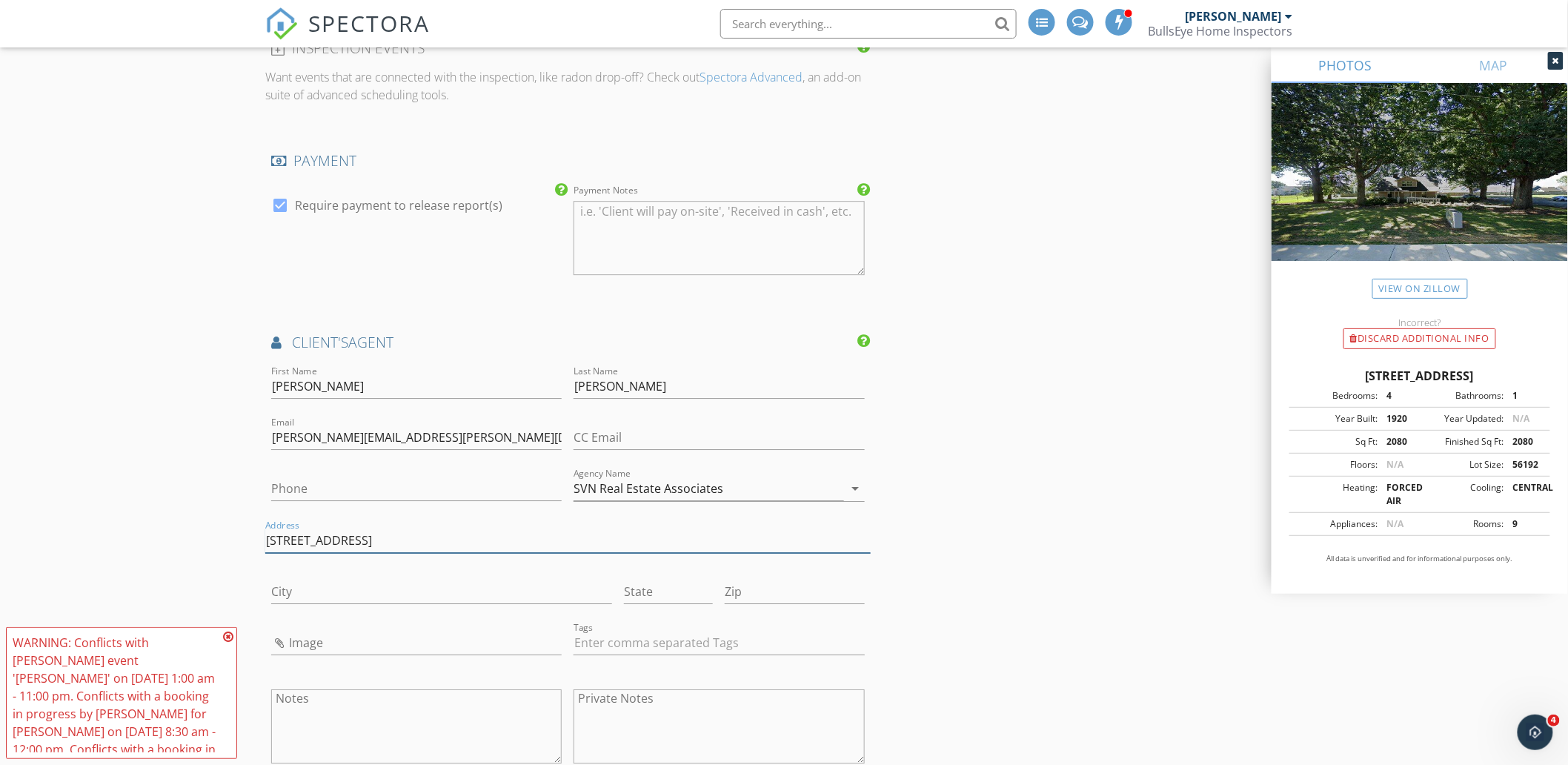
type input "3333 Durham-Chapel Hill Blvd, Suite C"
click at [763, 593] on input "Zip" at bounding box center [794, 592] width 139 height 24
type input "27707"
click at [640, 582] on input "State" at bounding box center [668, 592] width 89 height 24
type input "NC"
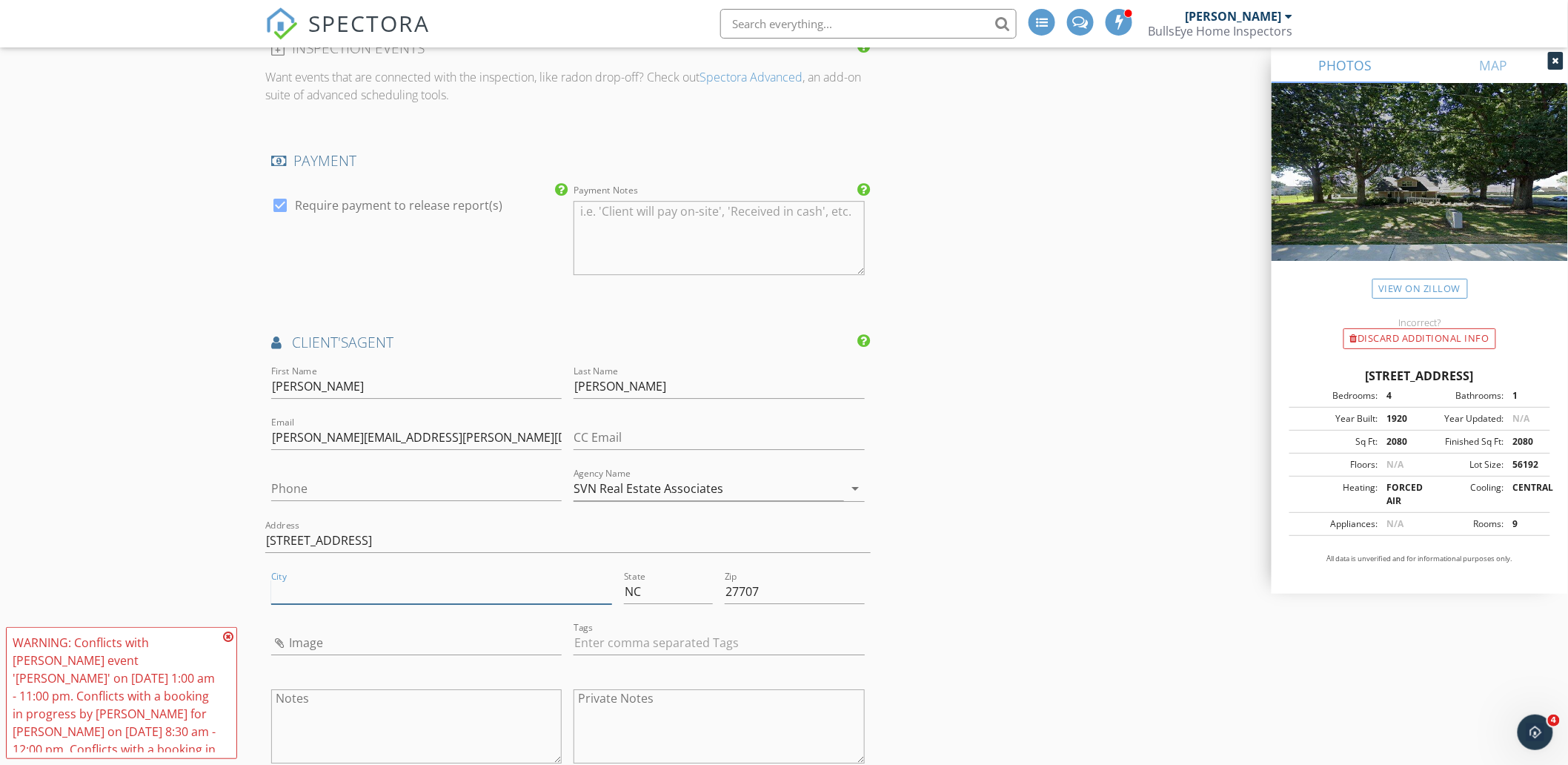
click at [489, 582] on input "City" at bounding box center [442, 592] width 341 height 24
type input "[GEOGRAPHIC_DATA]"
click at [316, 630] on input "Image" at bounding box center [417, 643] width 290 height 24
type input "johhny-wehmann.png"
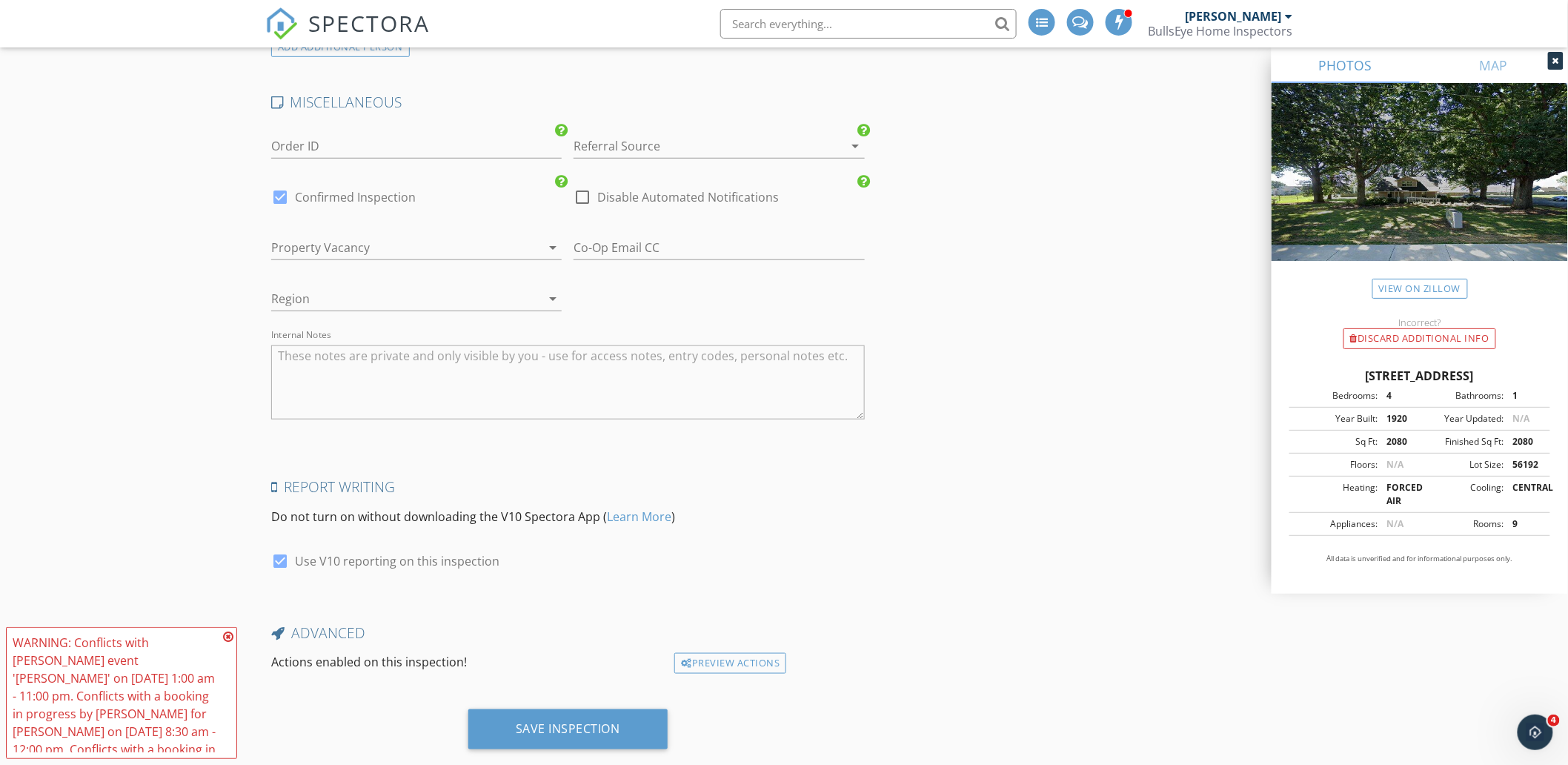
scroll to position [2776, 0]
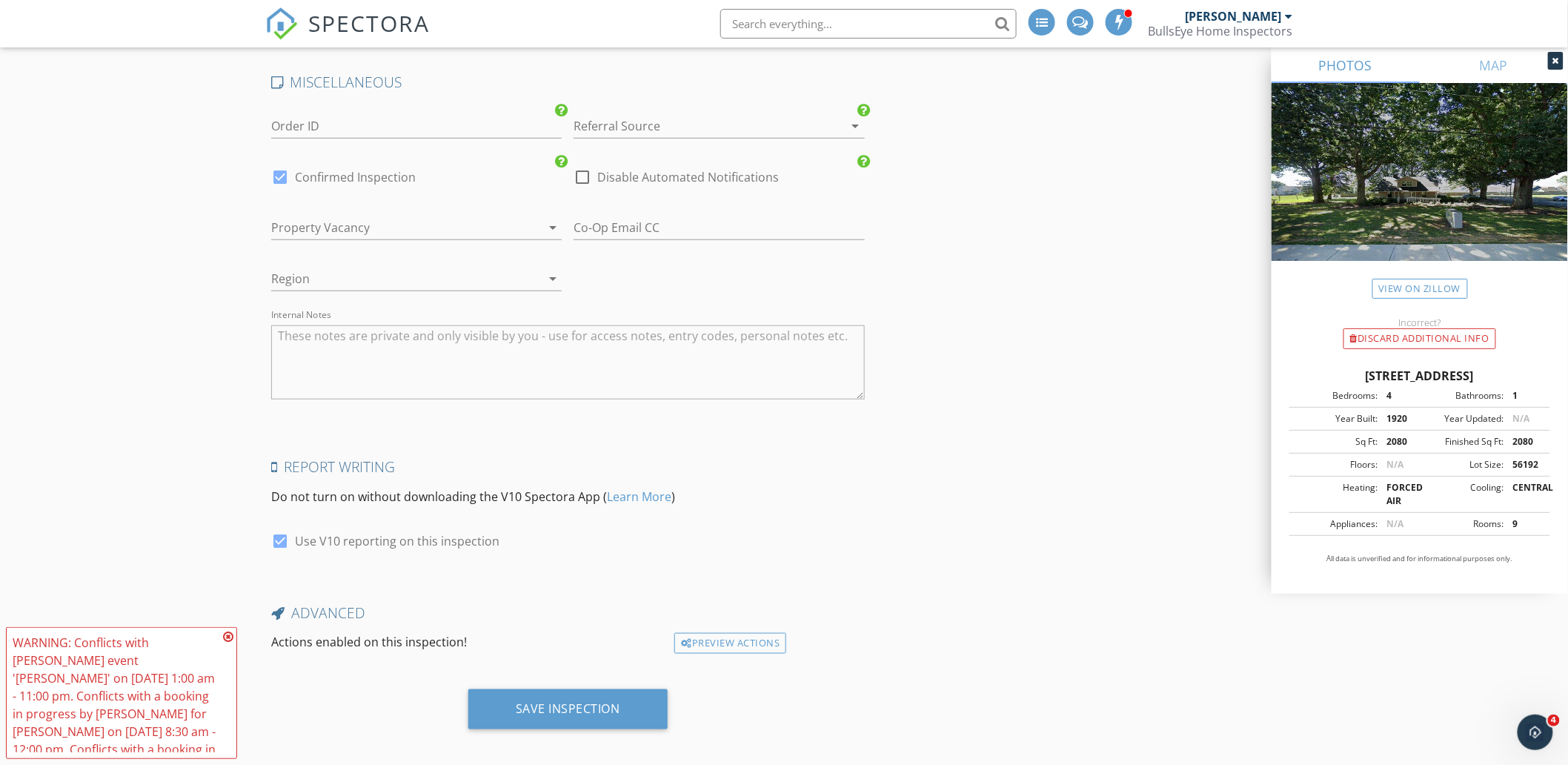
click at [227, 636] on icon at bounding box center [228, 636] width 11 height 12
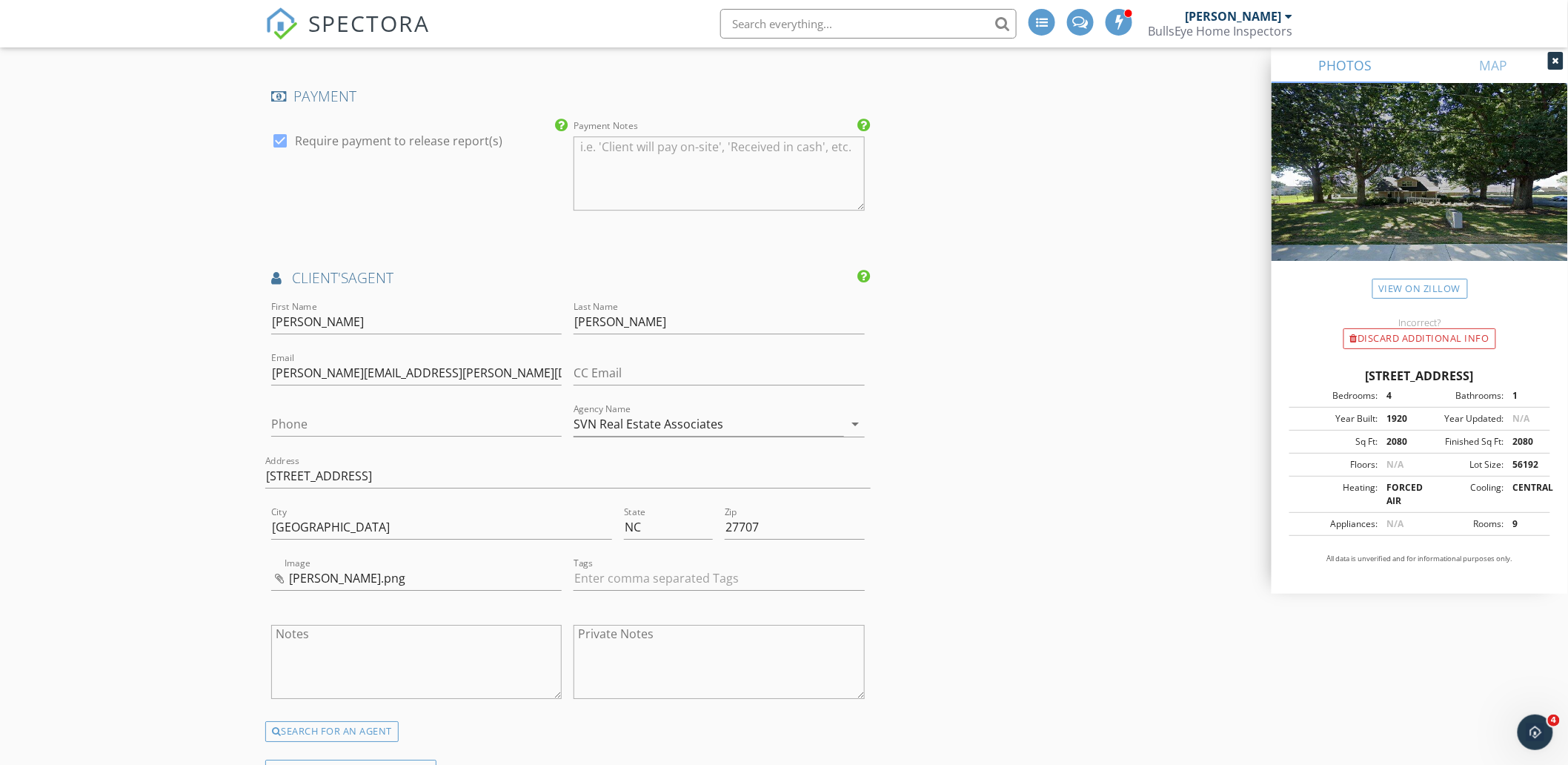
scroll to position [1788, 0]
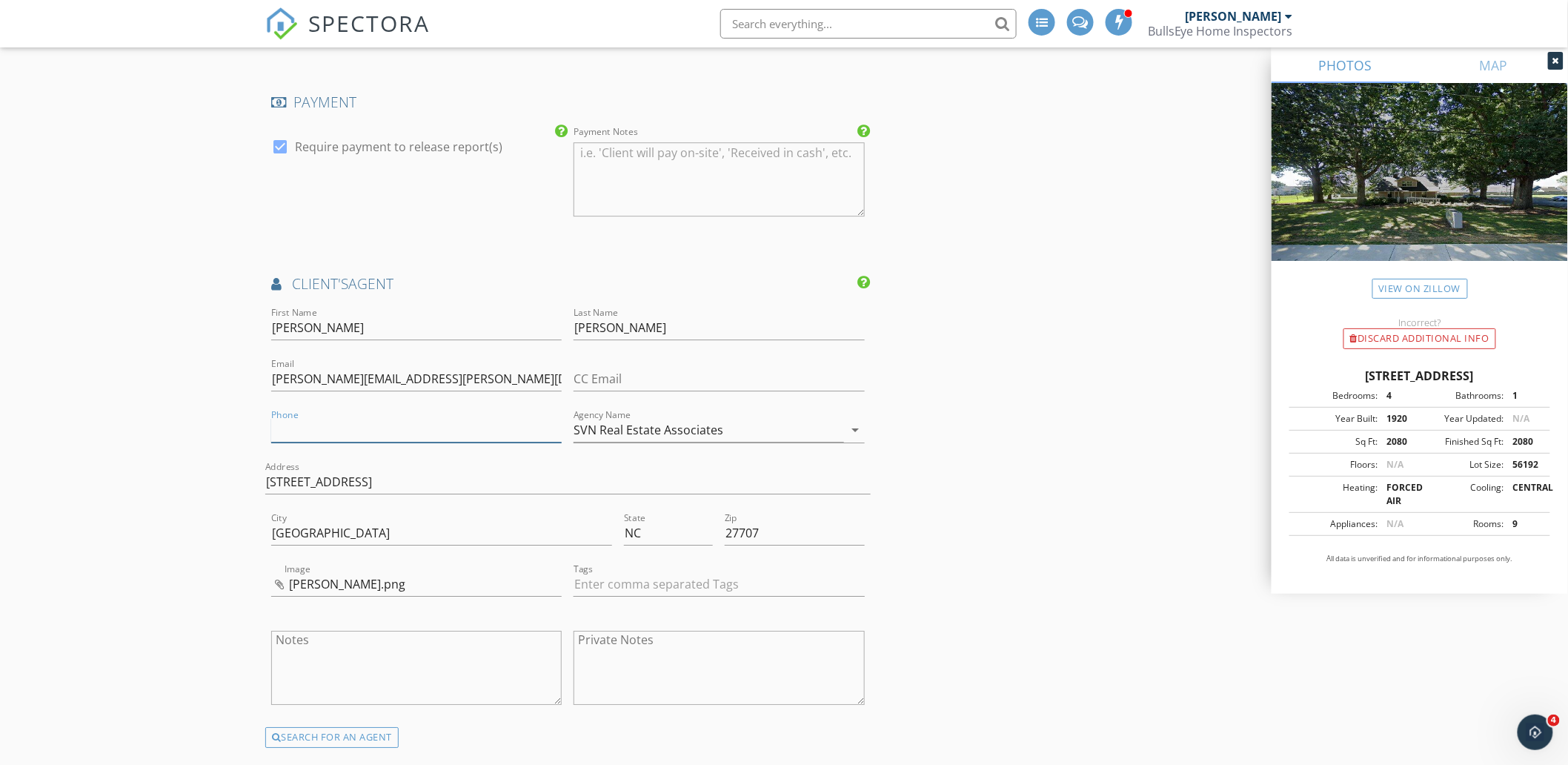
click at [417, 425] on input "Phone" at bounding box center [417, 430] width 290 height 24
paste input "919-259-3618"
type input "919-259-3618"
click at [972, 432] on div "INSPECTOR(S) check_box Chad Baker PRIMARY Chad Baker arrow_drop_down check_box_…" at bounding box center [784, 56] width 1037 height 3343
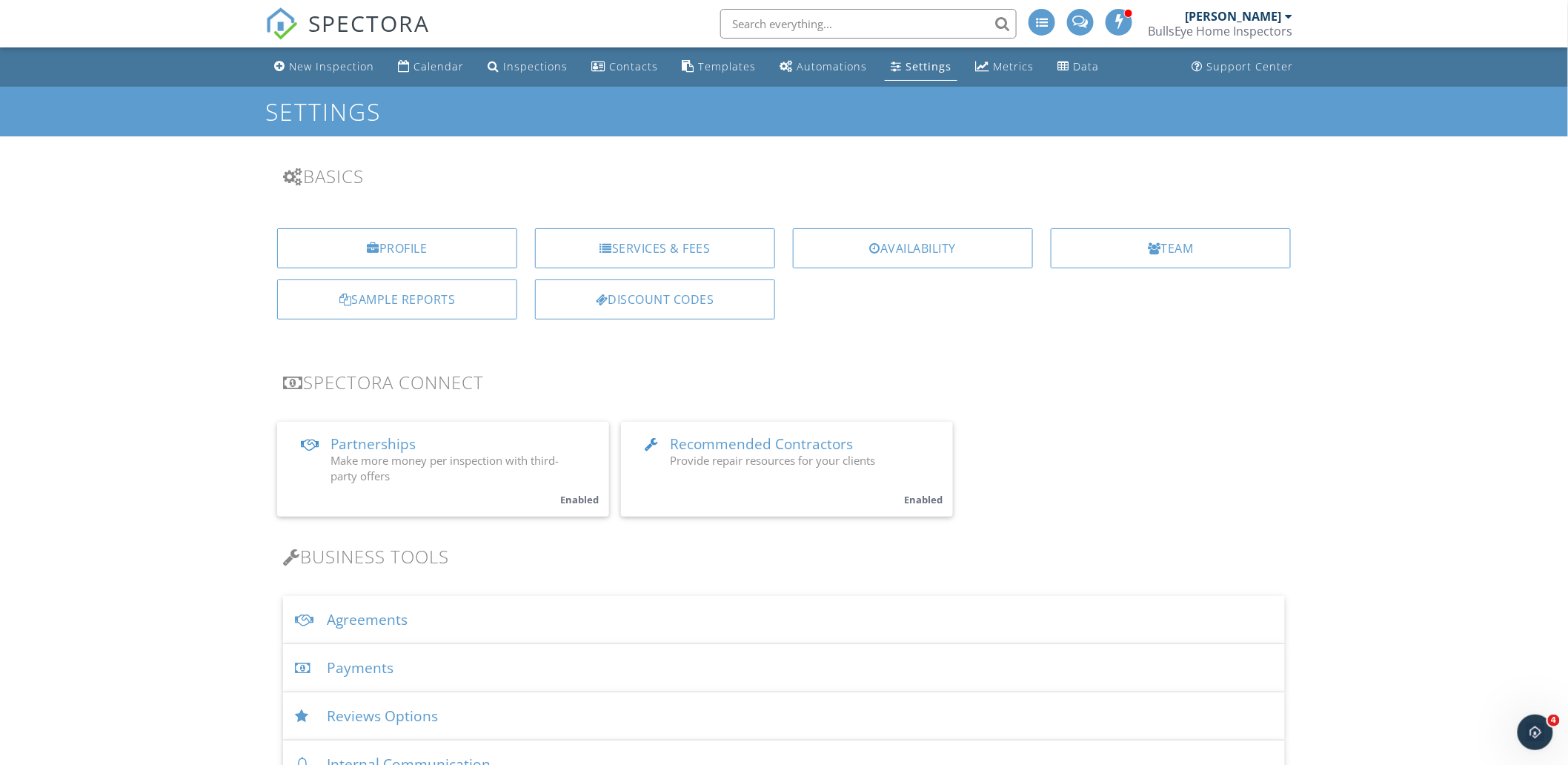
click at [865, 20] on input "text" at bounding box center [868, 24] width 297 height 30
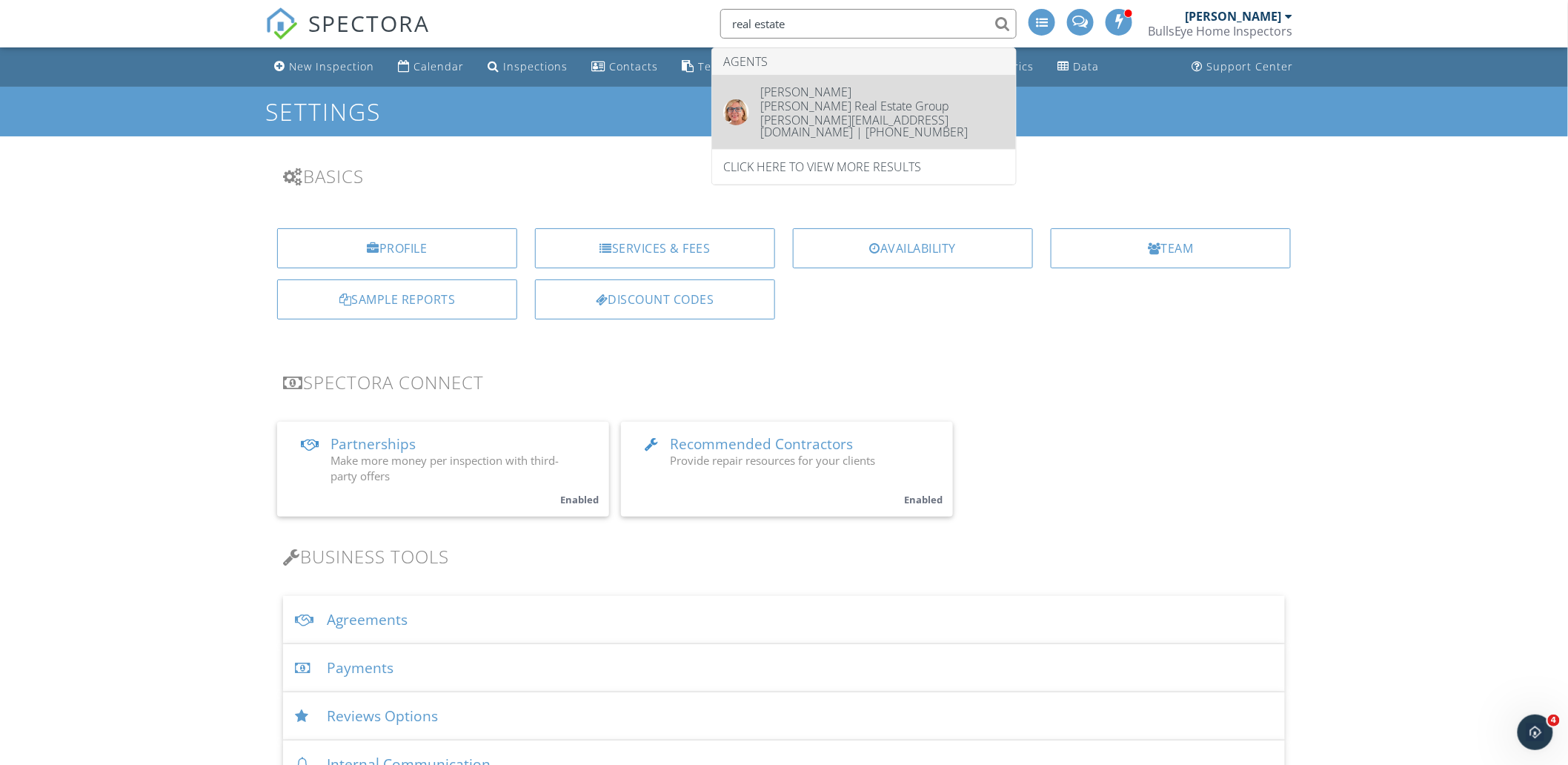
type input "real estate"
